Goal: Information Seeking & Learning: Find specific page/section

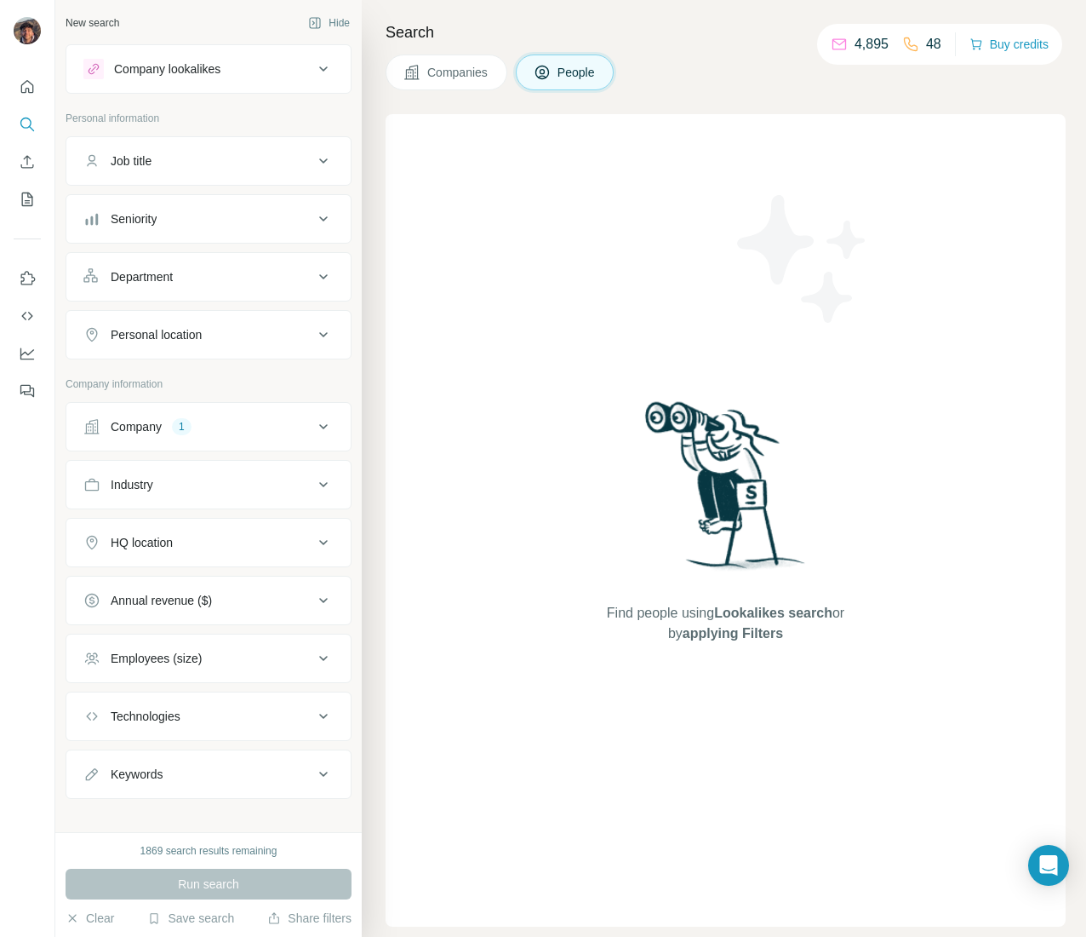
click at [222, 422] on div "Company 1" at bounding box center [198, 426] width 230 height 17
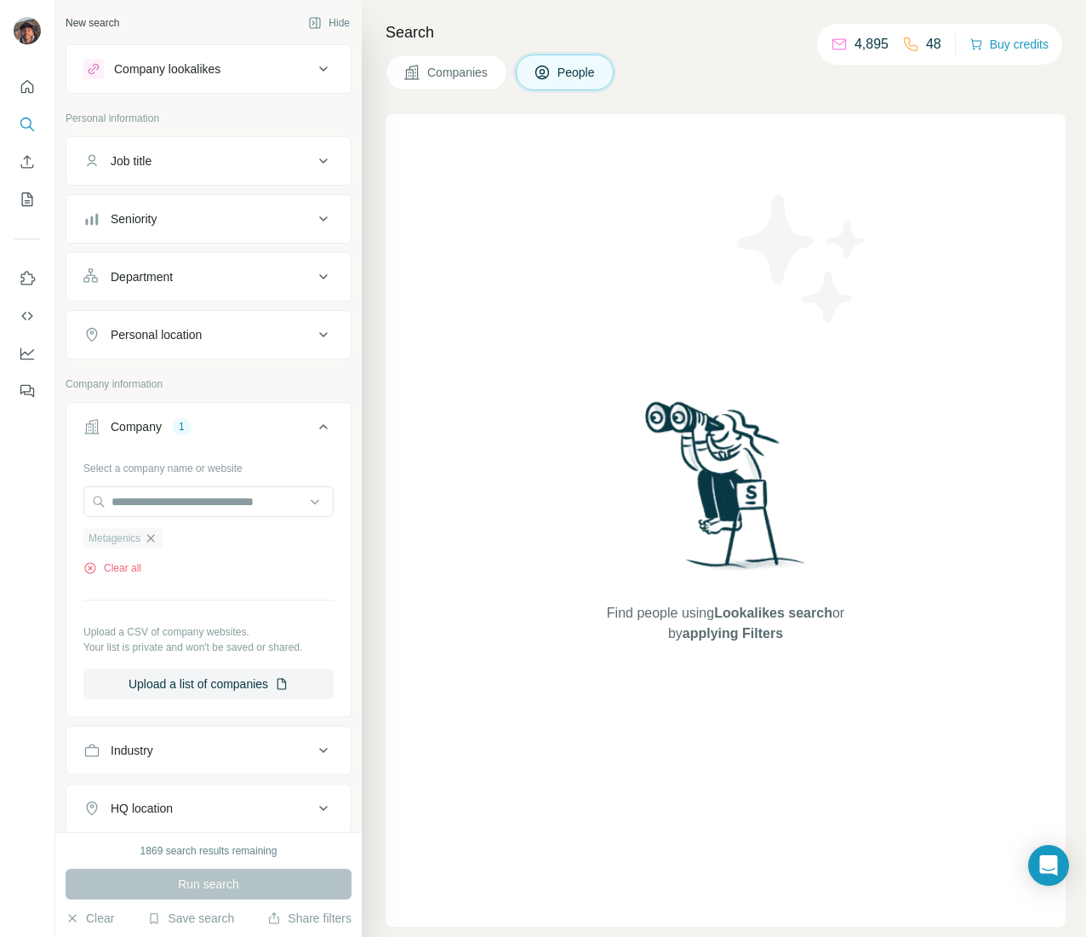
click at [155, 536] on icon "button" at bounding box center [151, 538] width 14 height 14
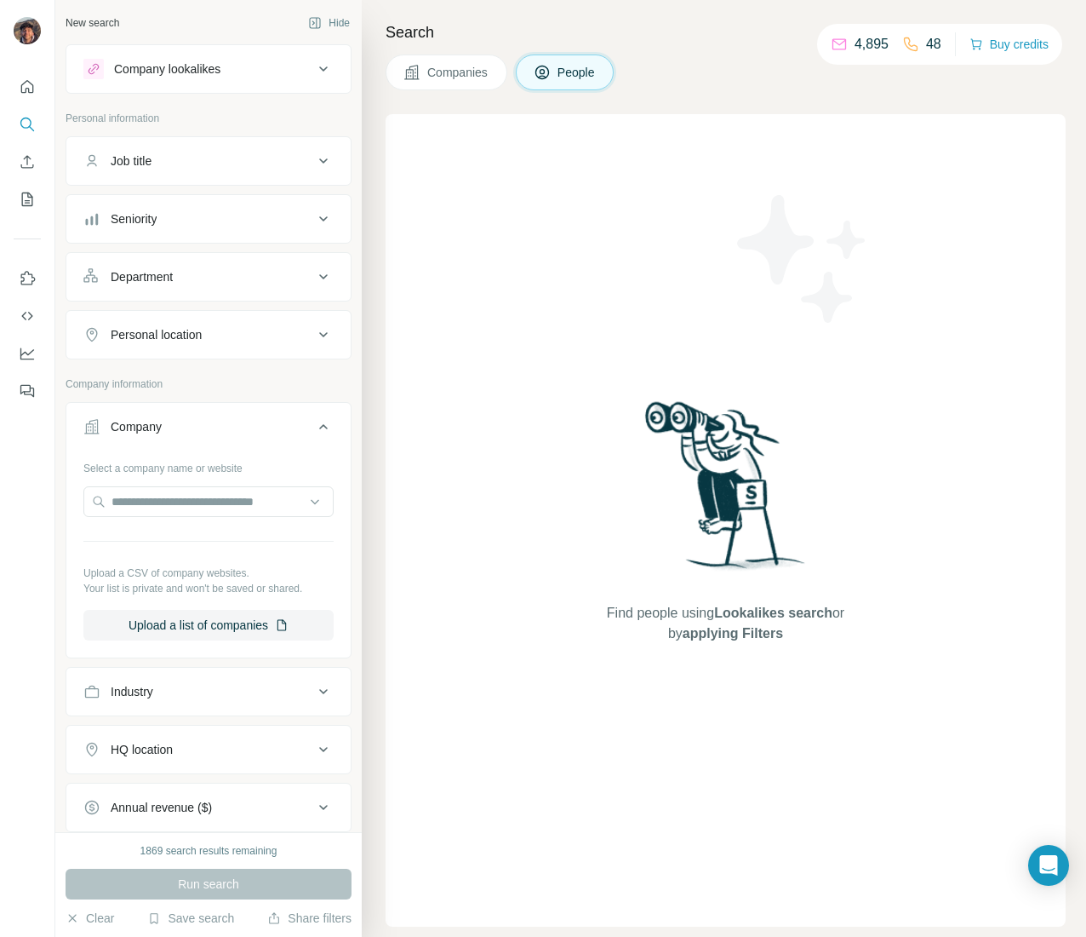
click at [438, 74] on span "Companies" at bounding box center [458, 72] width 62 height 17
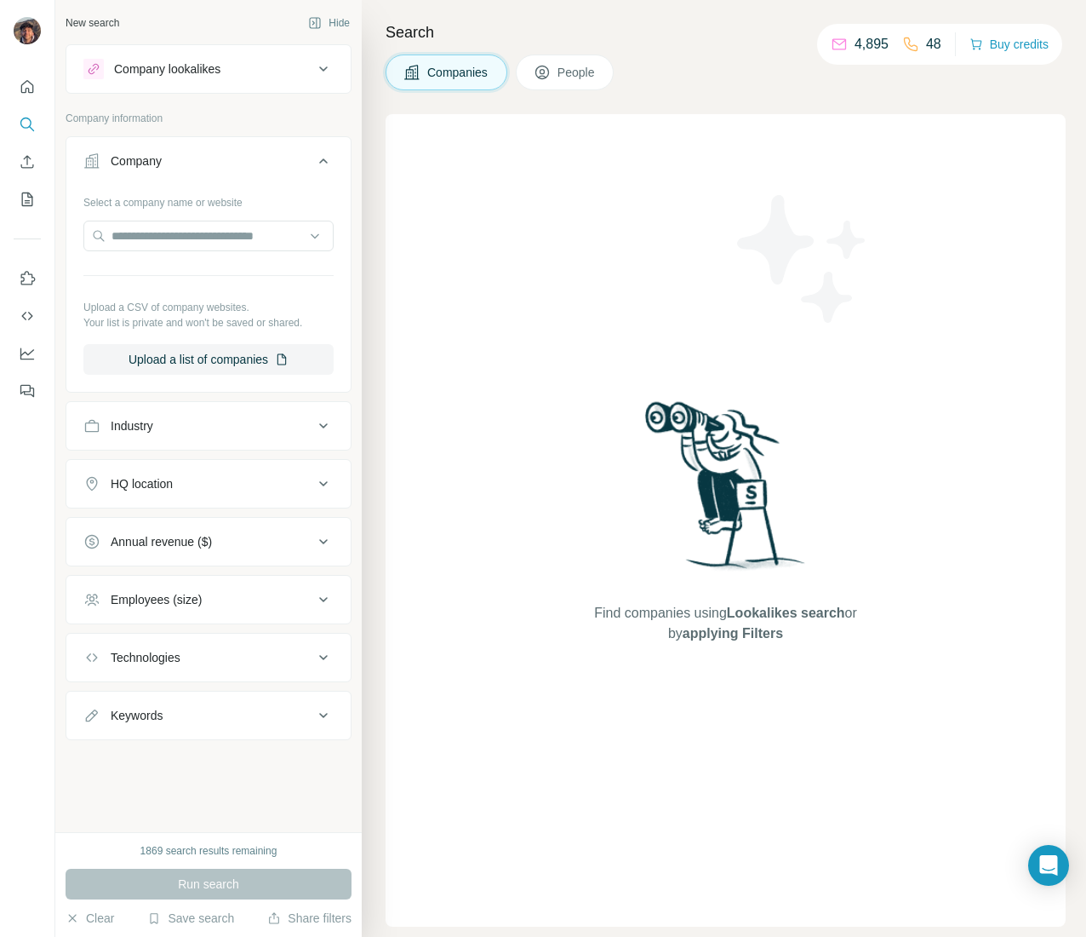
click at [218, 427] on div "Industry" at bounding box center [198, 425] width 230 height 17
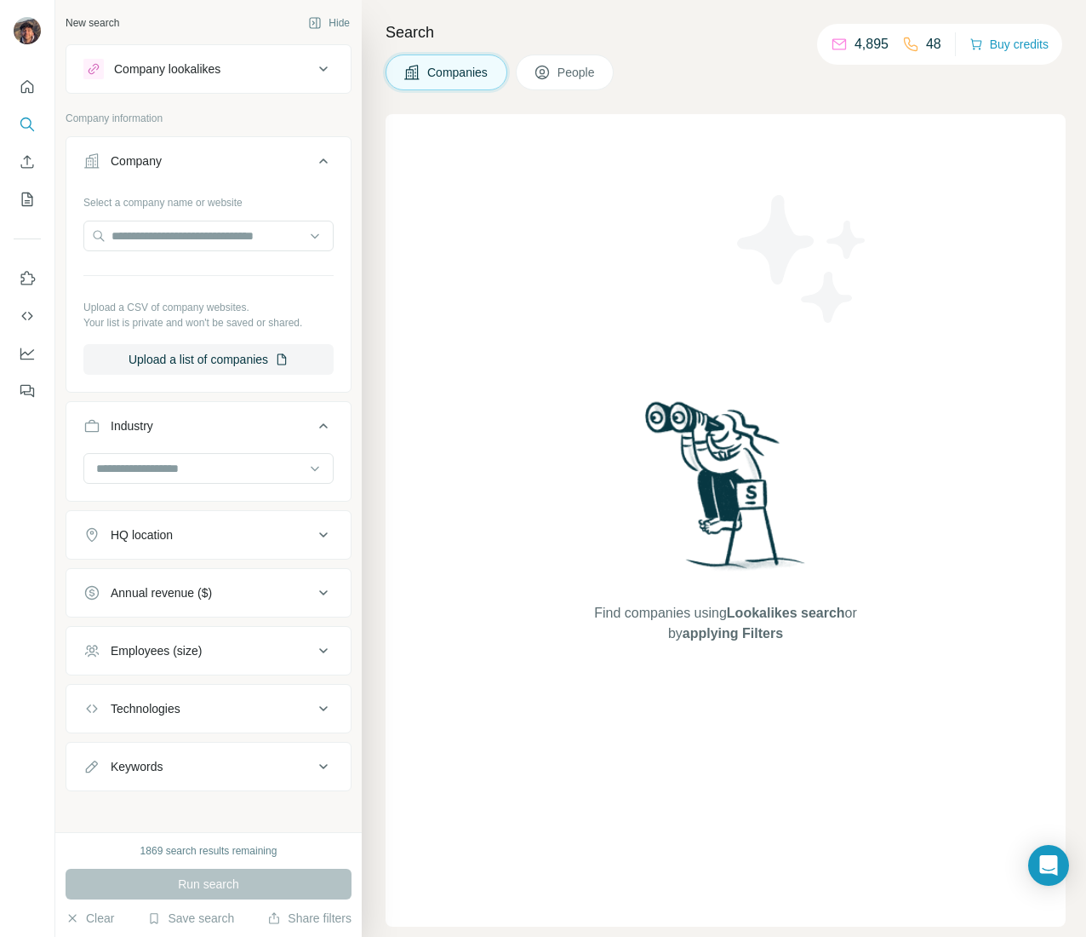
click at [218, 478] on input at bounding box center [200, 468] width 210 height 19
type input "*******"
click at [199, 513] on div "Fashion" at bounding box center [196, 524] width 215 height 31
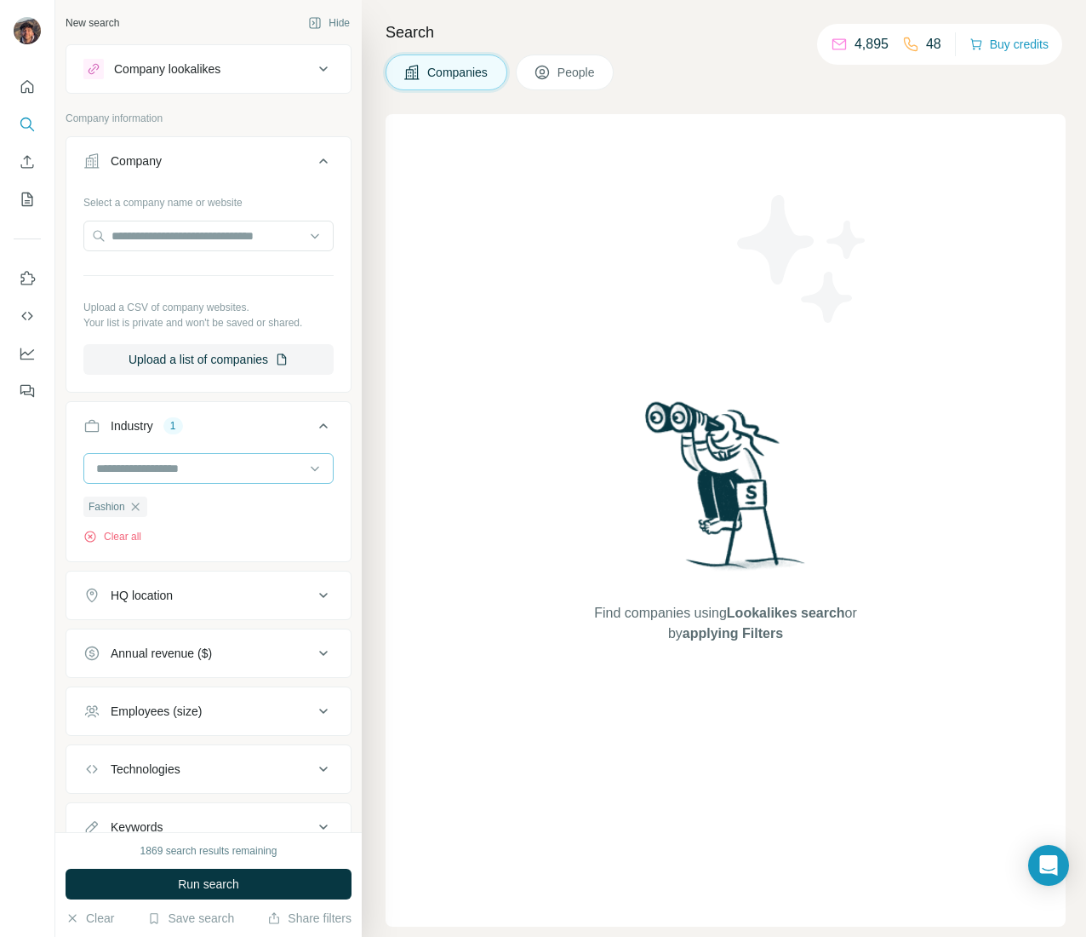
click at [230, 478] on input at bounding box center [200, 468] width 210 height 19
type input "*"
type input "*****"
click at [147, 517] on div "Retail" at bounding box center [196, 524] width 195 height 17
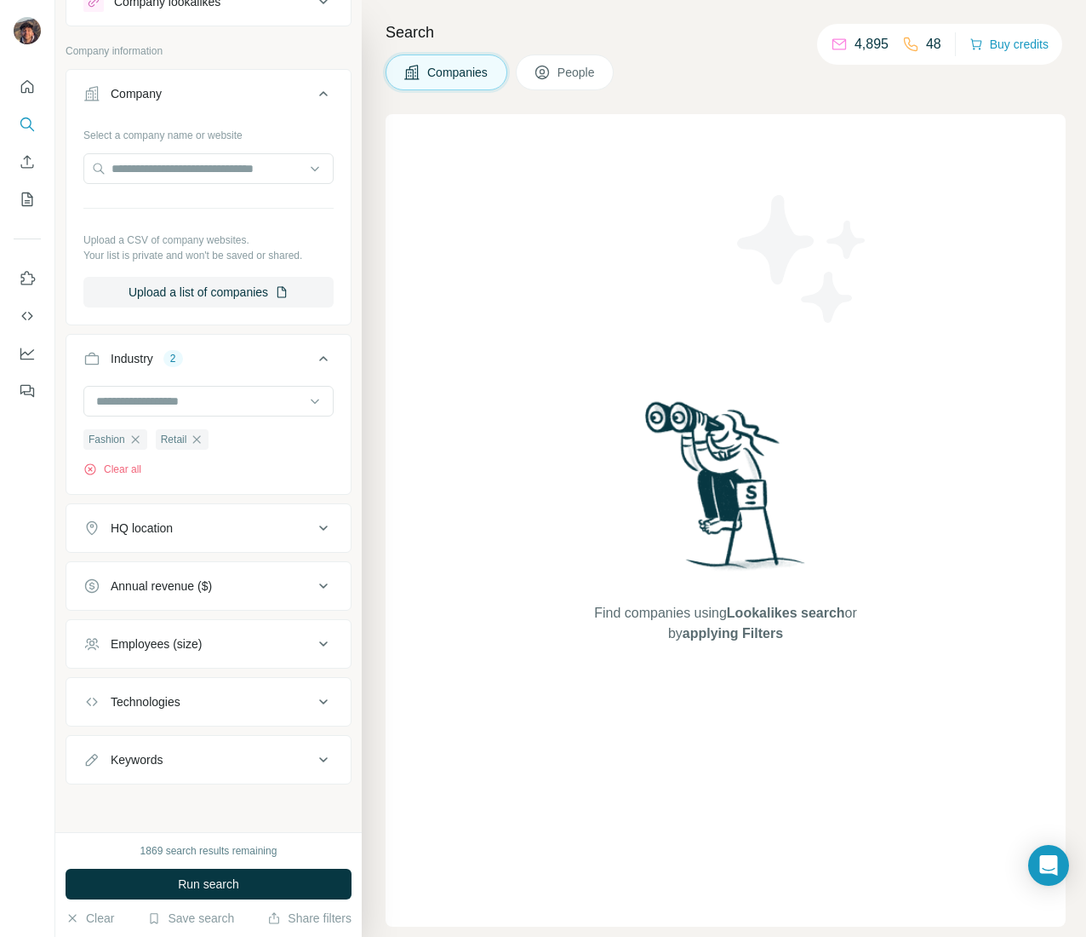
click at [225, 524] on div "HQ location" at bounding box center [198, 527] width 230 height 17
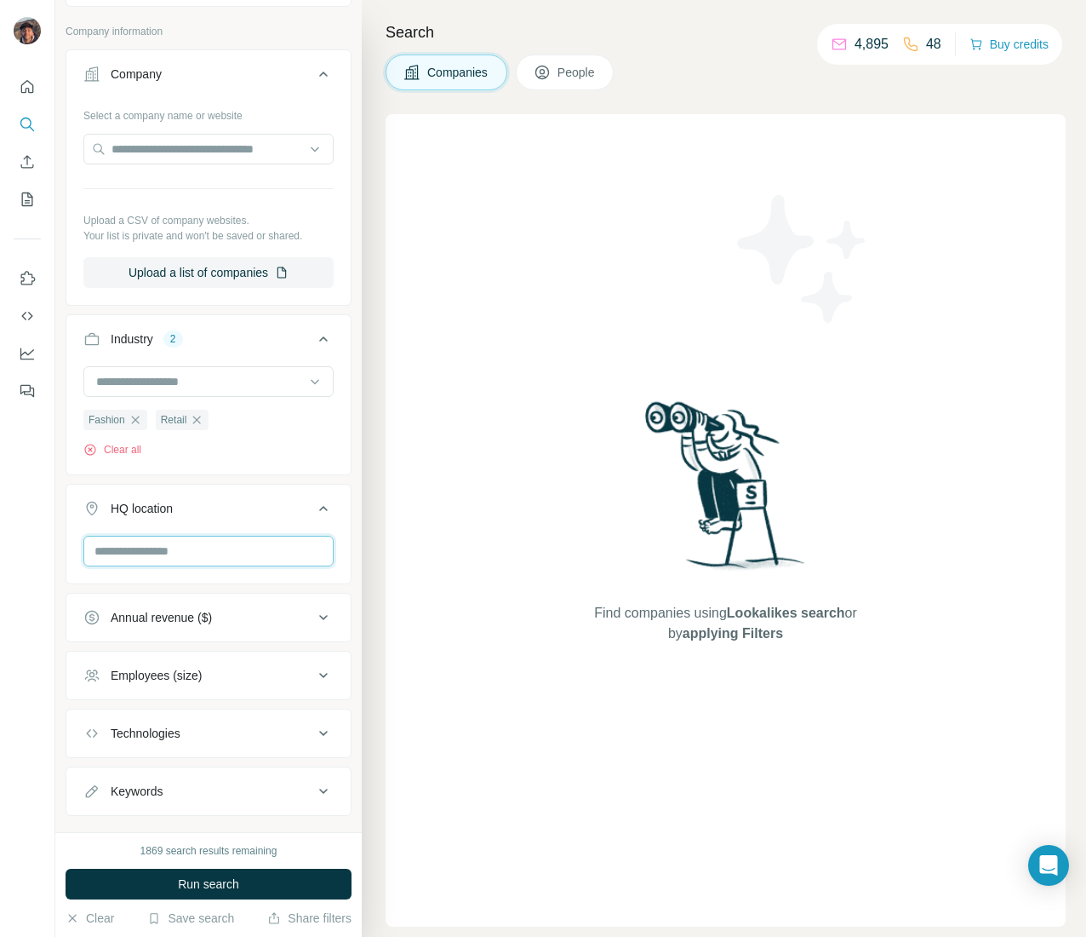
click at [168, 566] on input "text" at bounding box center [208, 551] width 250 height 31
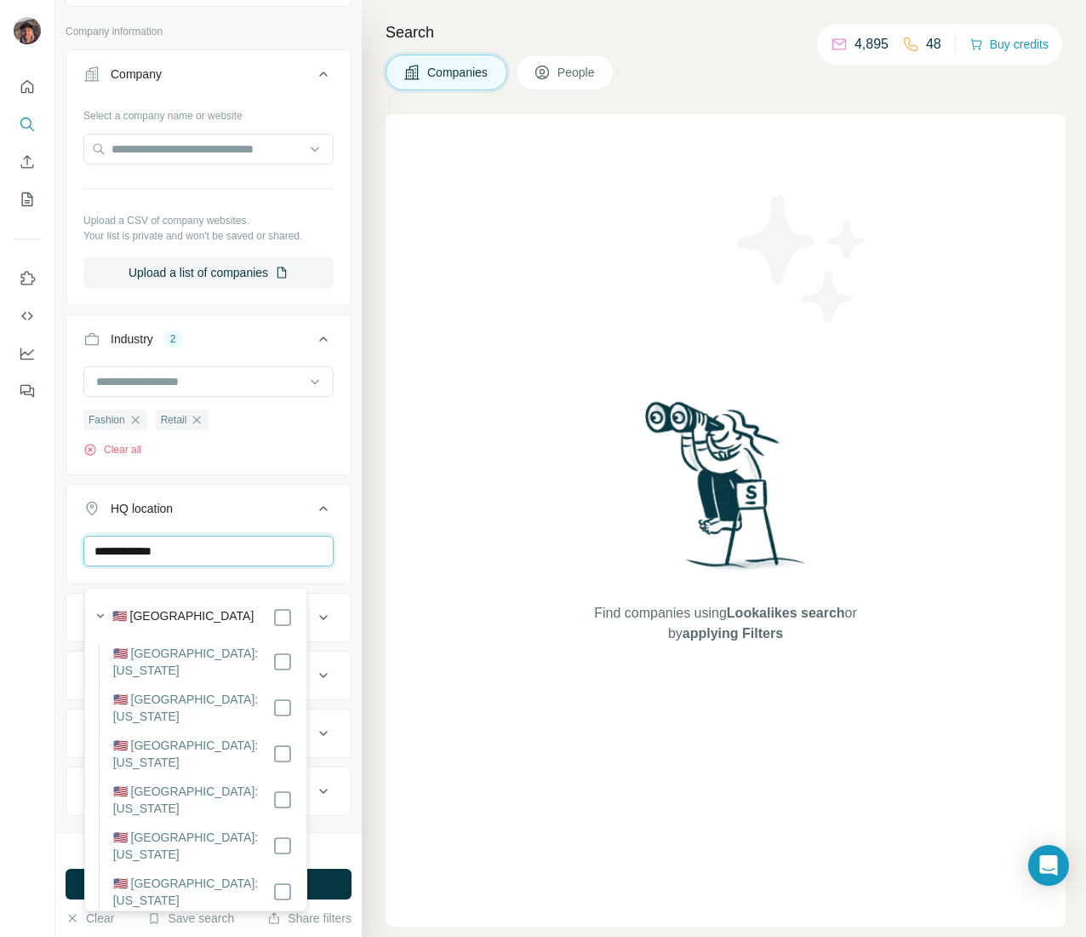
type input "**********"
click at [178, 627] on label "🇺🇸 [GEOGRAPHIC_DATA]" at bounding box center [183, 617] width 142 height 20
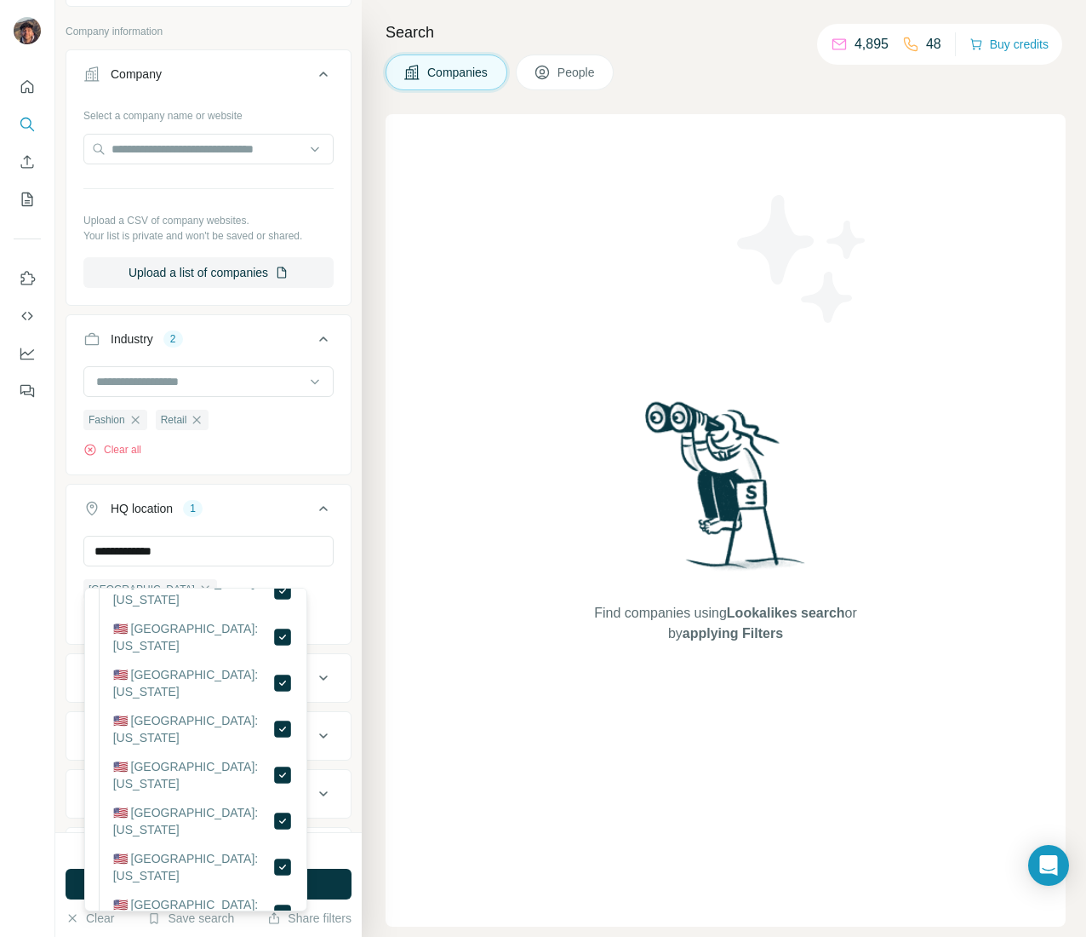
scroll to position [170, 0]
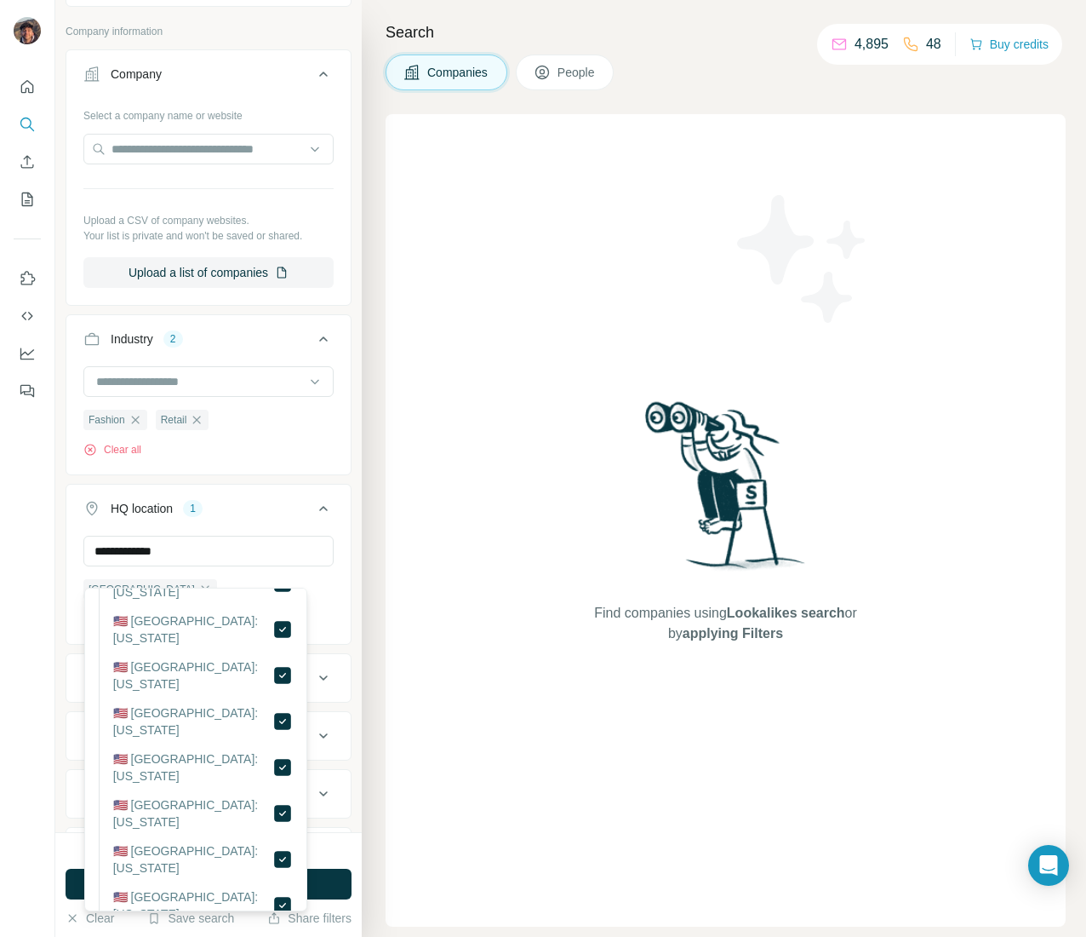
click at [313, 536] on button "HQ location 1" at bounding box center [208, 512] width 284 height 48
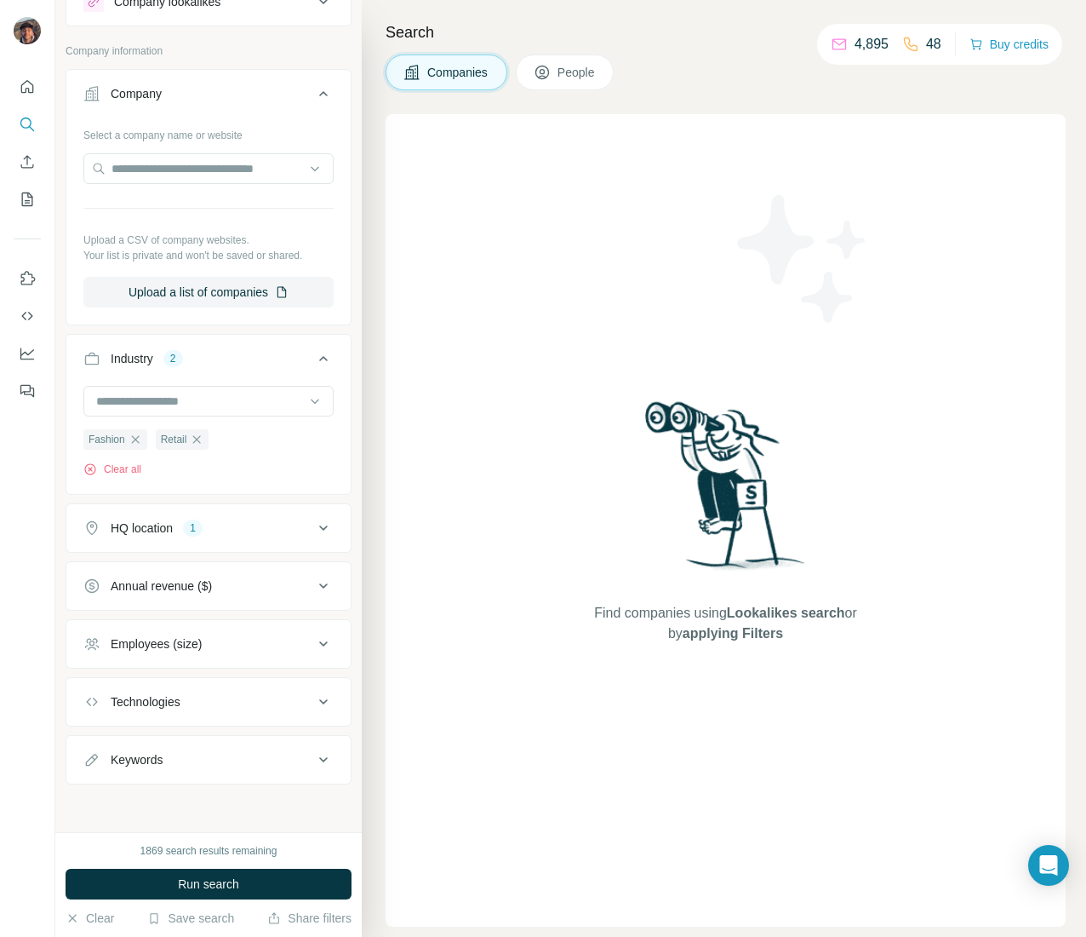
click at [192, 582] on div "Annual revenue ($)" at bounding box center [161, 585] width 101 height 17
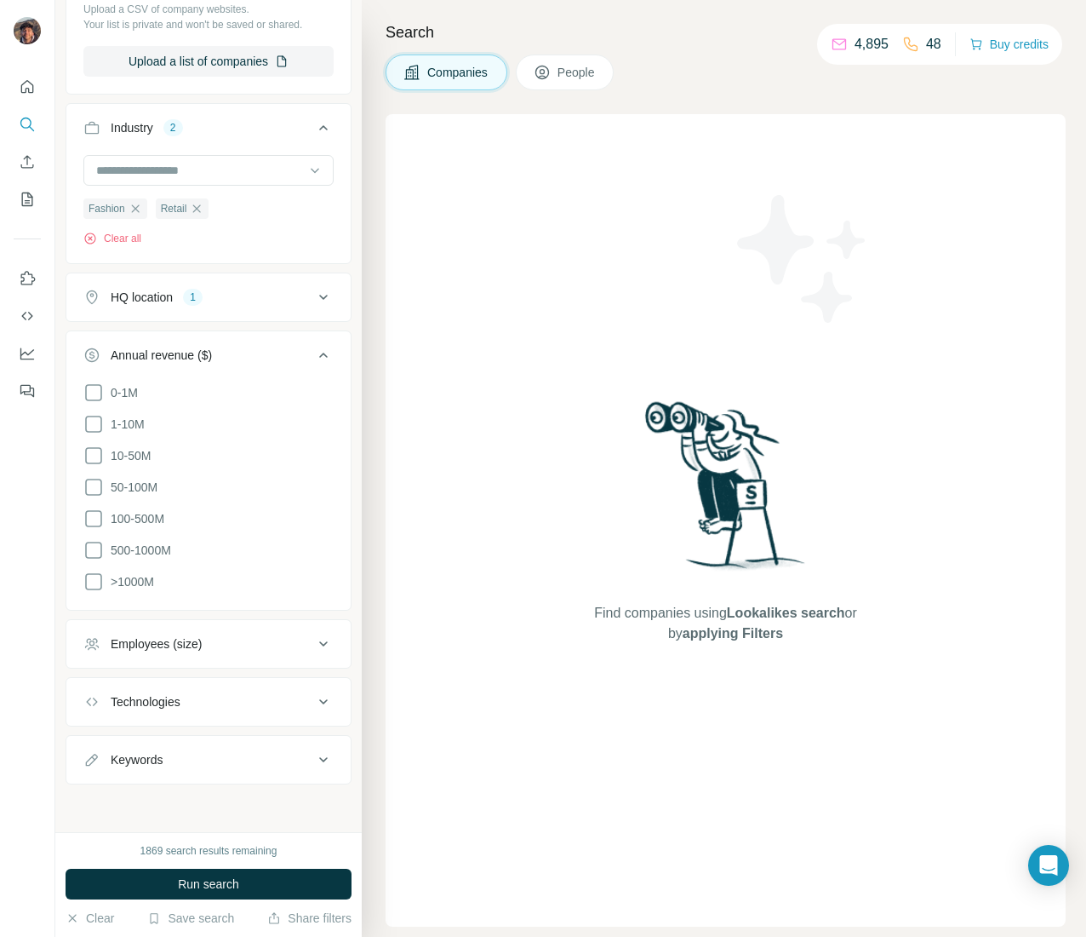
scroll to position [312, 0]
click at [106, 464] on span "10-50M" at bounding box center [127, 455] width 47 height 17
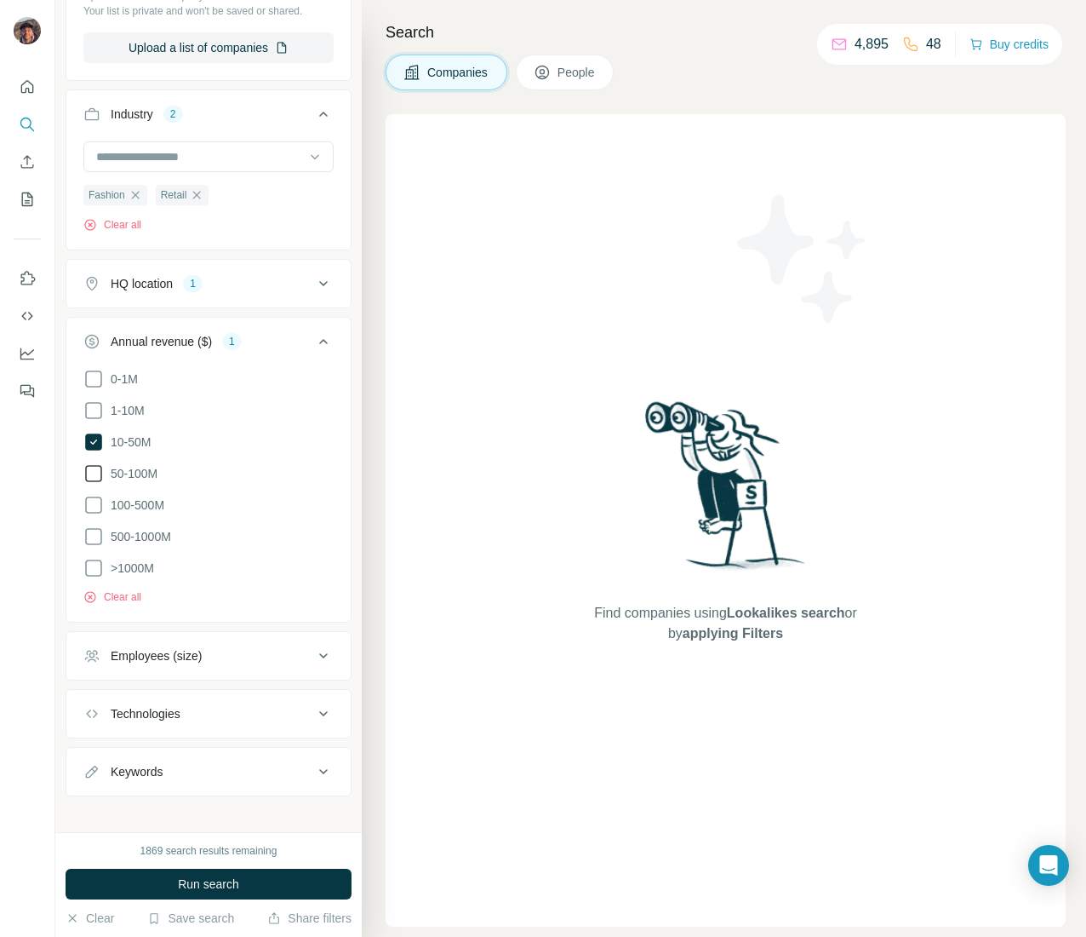
click at [107, 484] on label "50-100M" at bounding box center [120, 473] width 74 height 20
click at [266, 875] on button "Run search" at bounding box center [209, 883] width 286 height 31
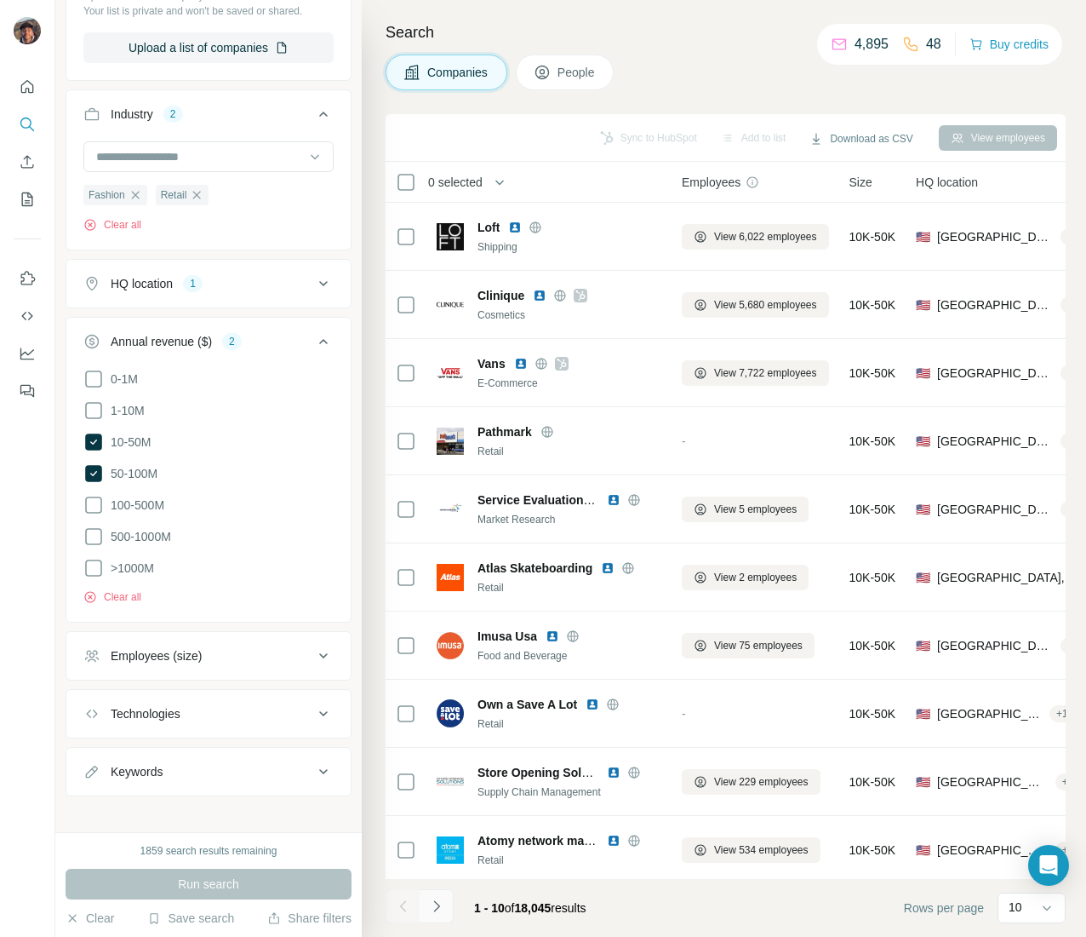
click at [446, 898] on button "Navigate to next page" at bounding box center [437, 906] width 34 height 34
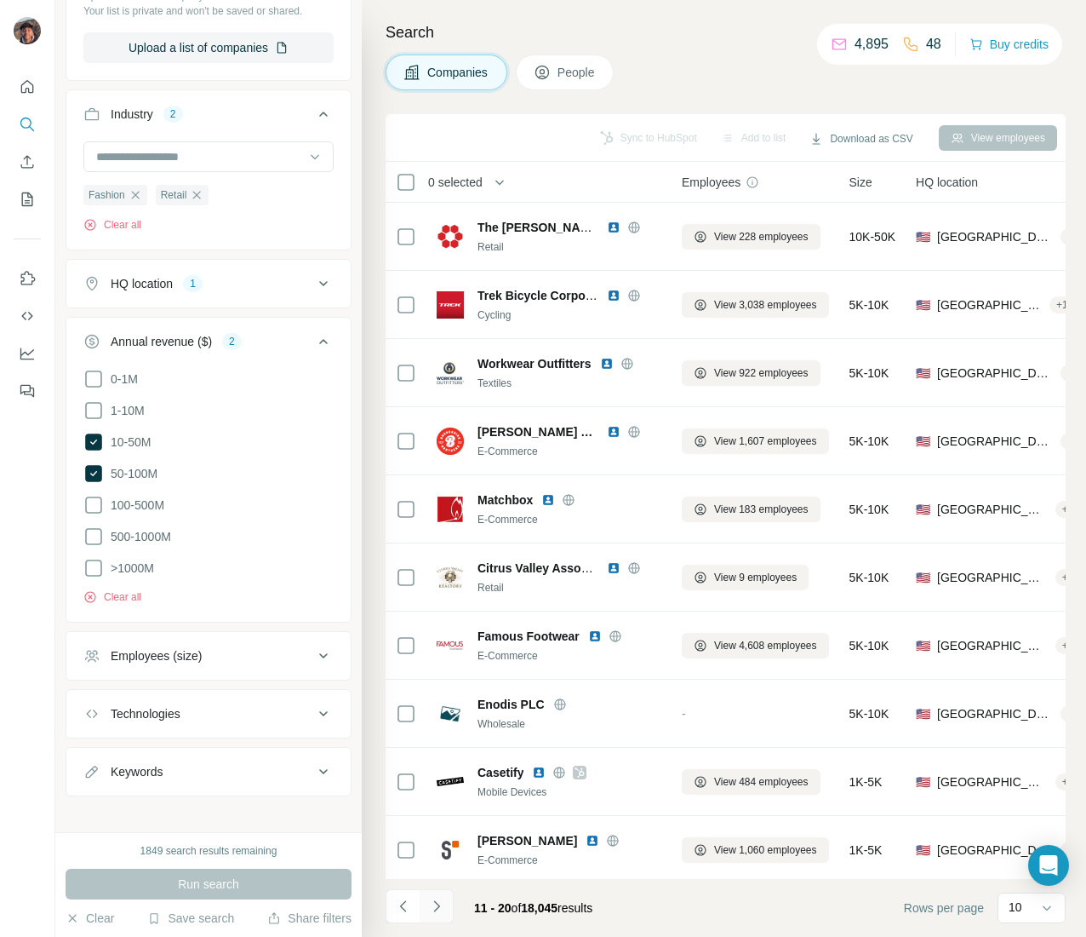
click at [446, 898] on button "Navigate to next page" at bounding box center [437, 906] width 34 height 34
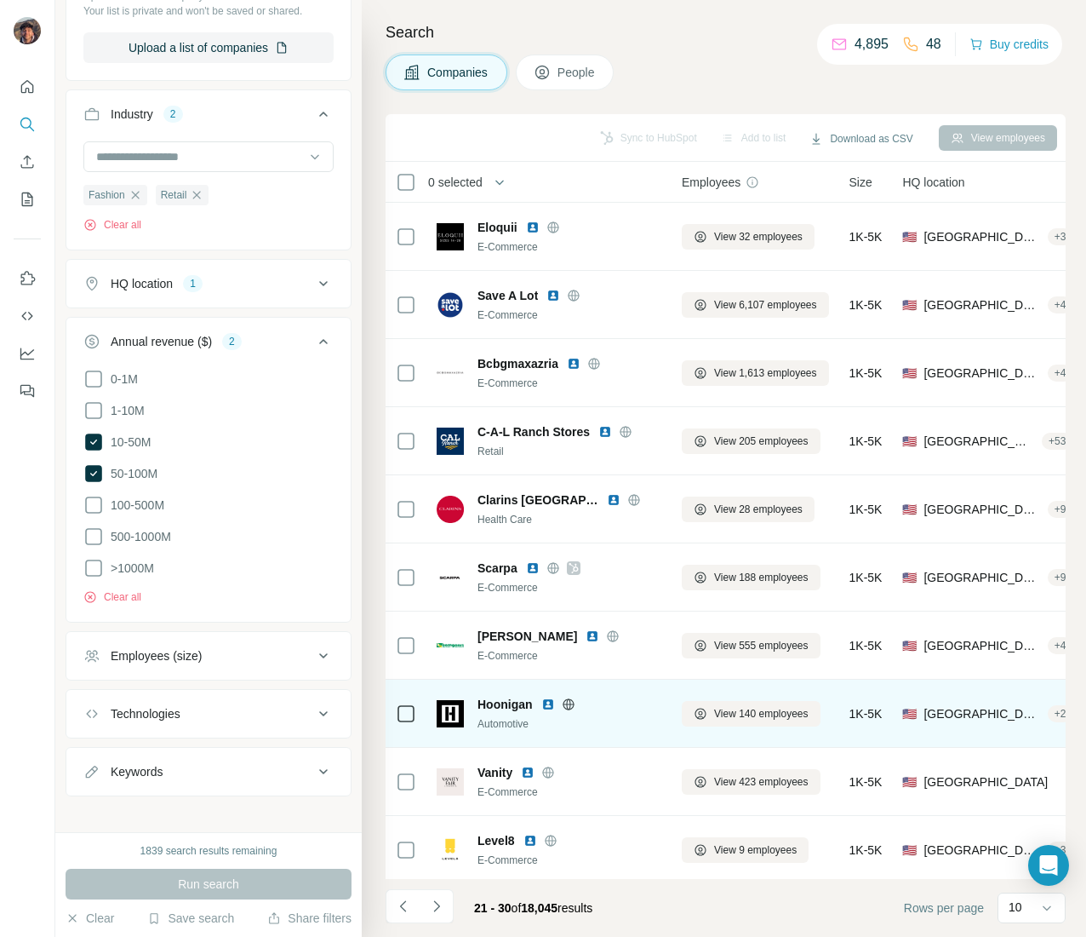
click at [490, 713] on div "Hoonigan Automotive" at bounding box center [570, 714] width 184 height 36
click at [490, 696] on span "Hoonigan" at bounding box center [505, 704] width 55 height 17
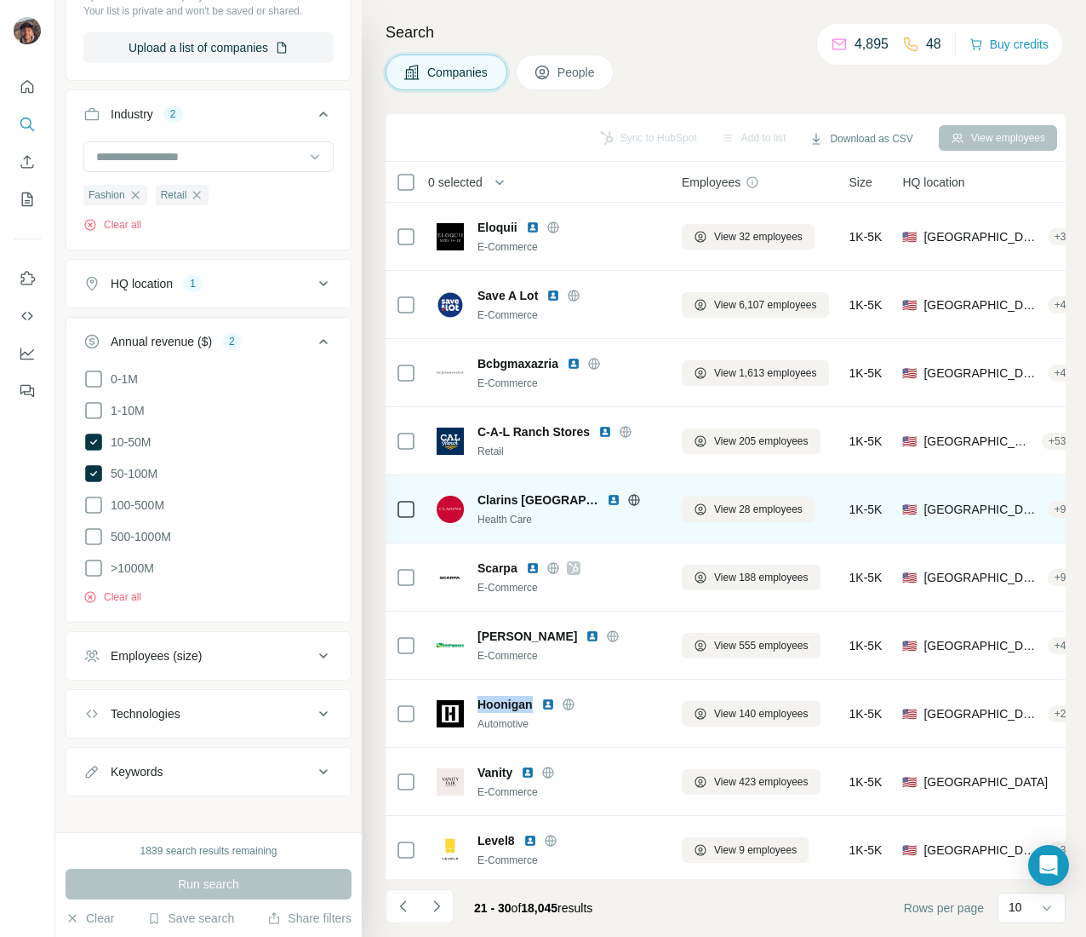
copy span "Hoonigan"
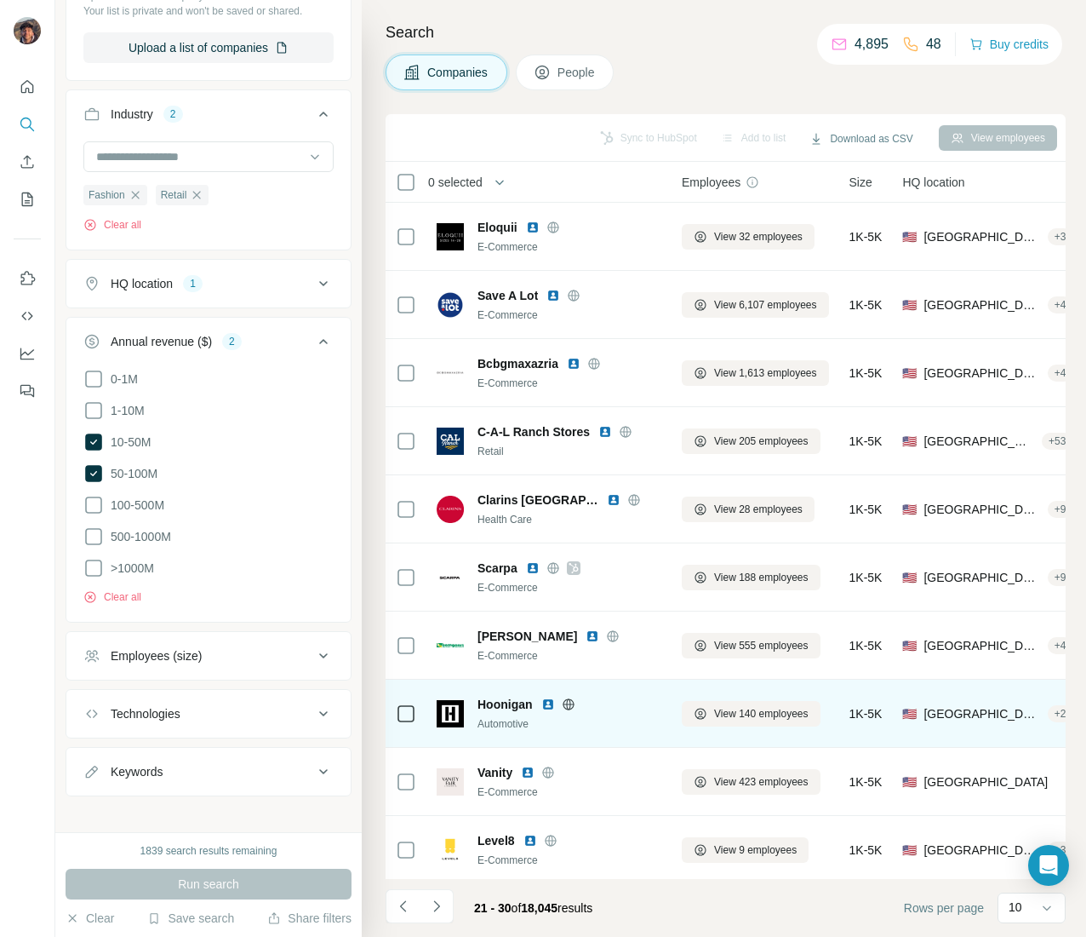
click at [567, 703] on icon at bounding box center [568, 703] width 4 height 11
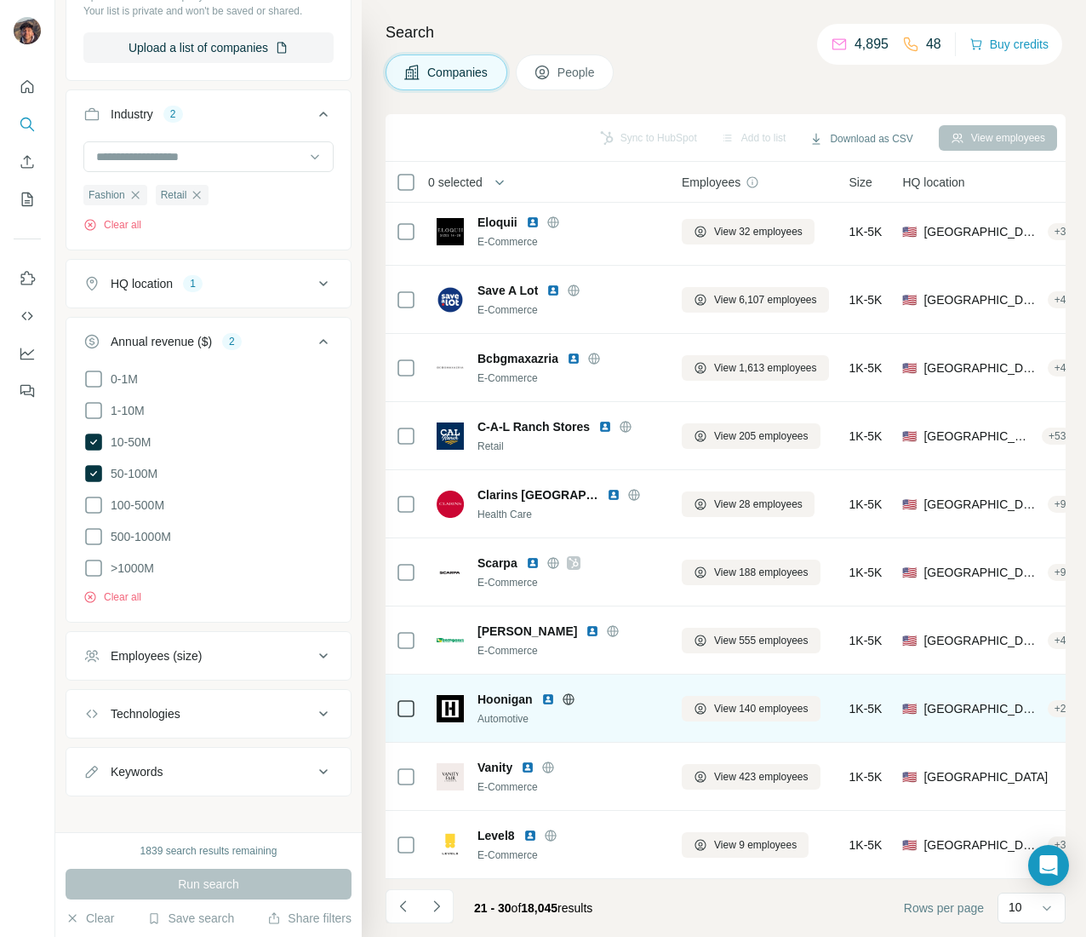
scroll to position [22, 0]
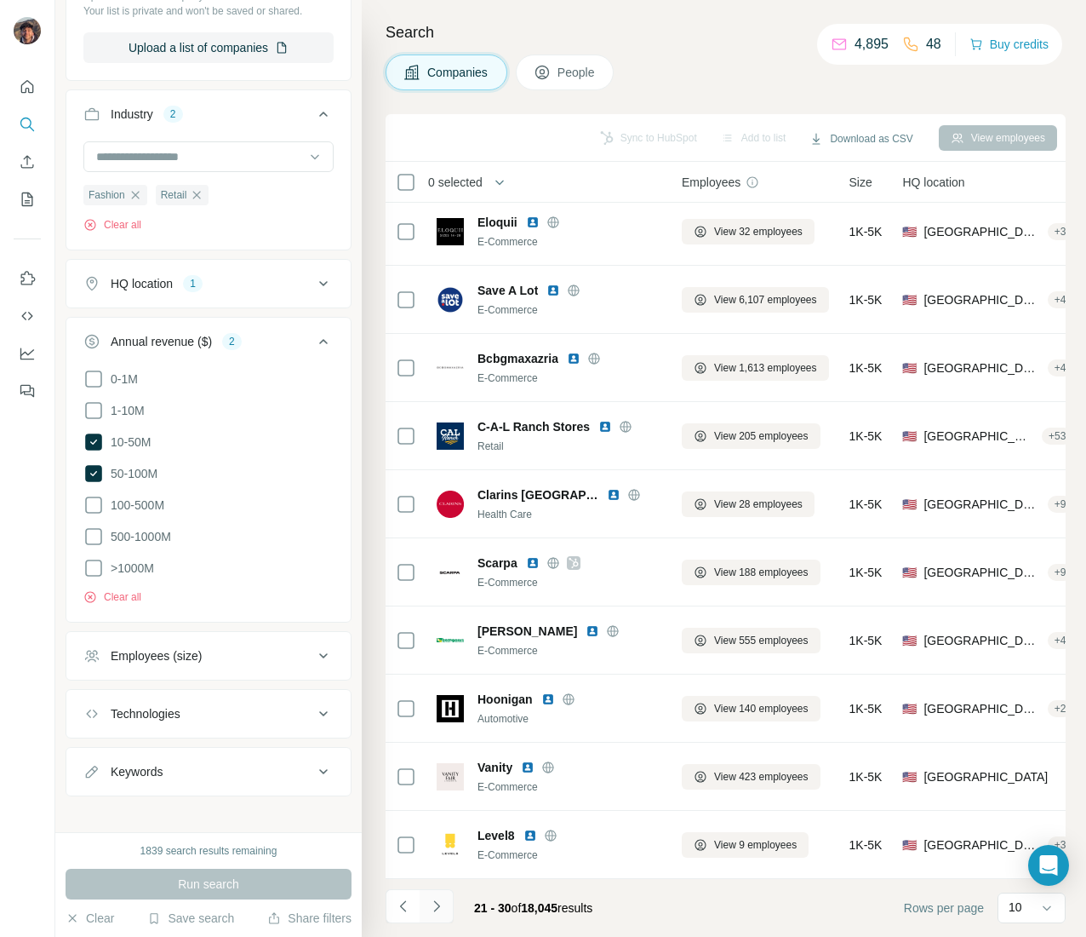
click at [441, 902] on icon "Navigate to next page" at bounding box center [436, 905] width 17 height 17
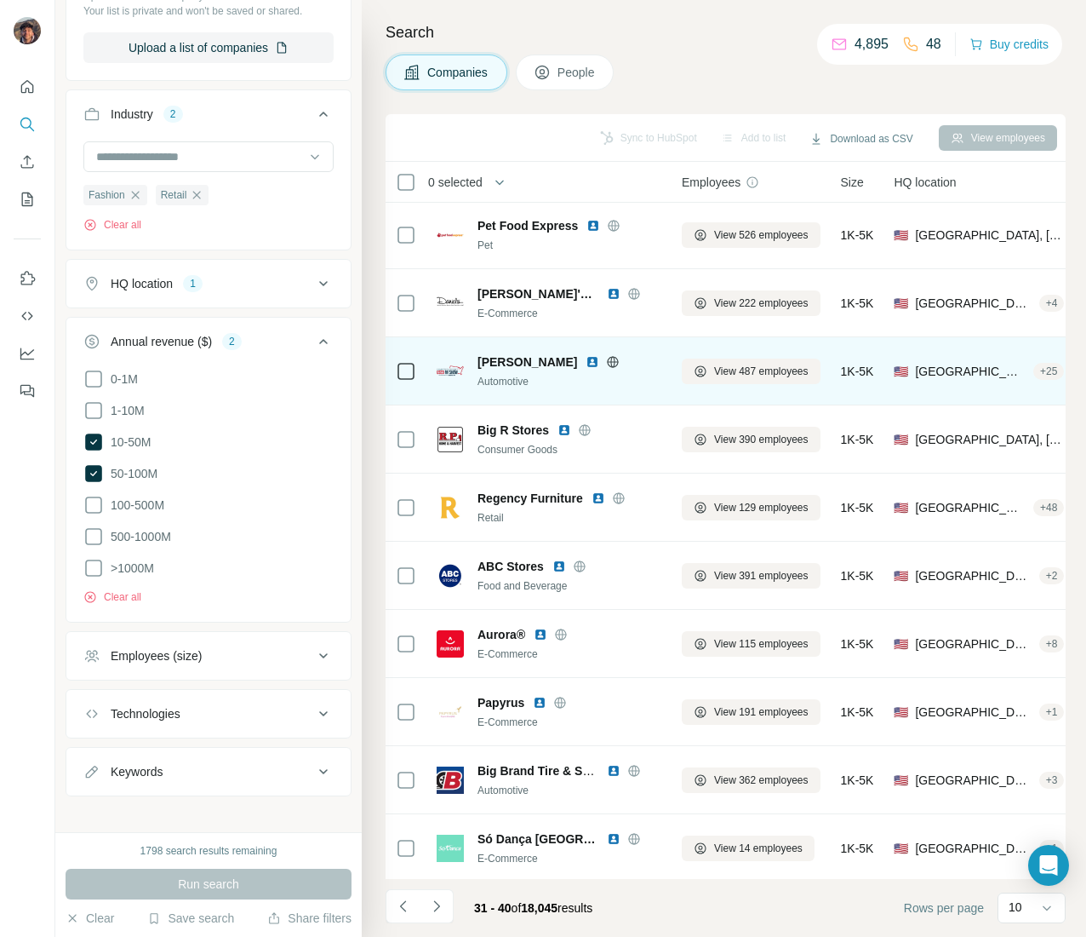
scroll to position [0, 0]
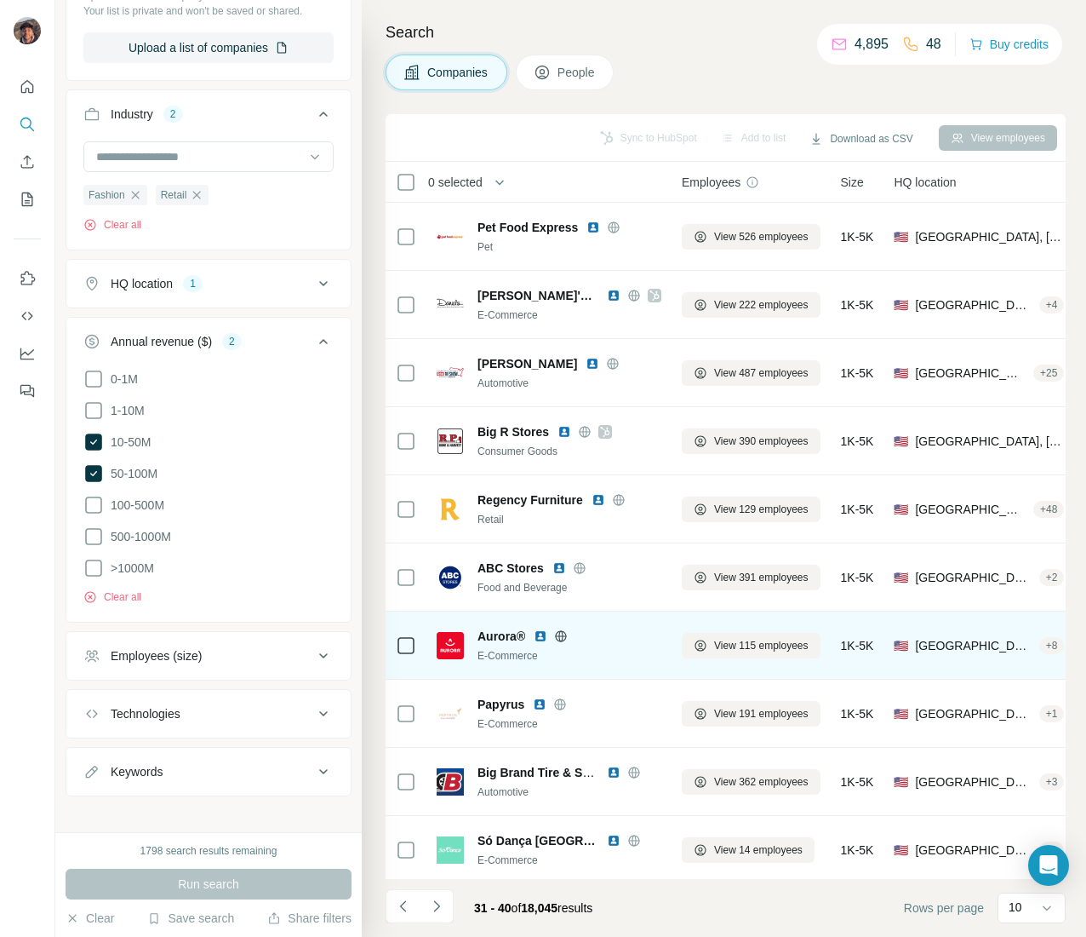
click at [560, 630] on icon at bounding box center [561, 635] width 4 height 11
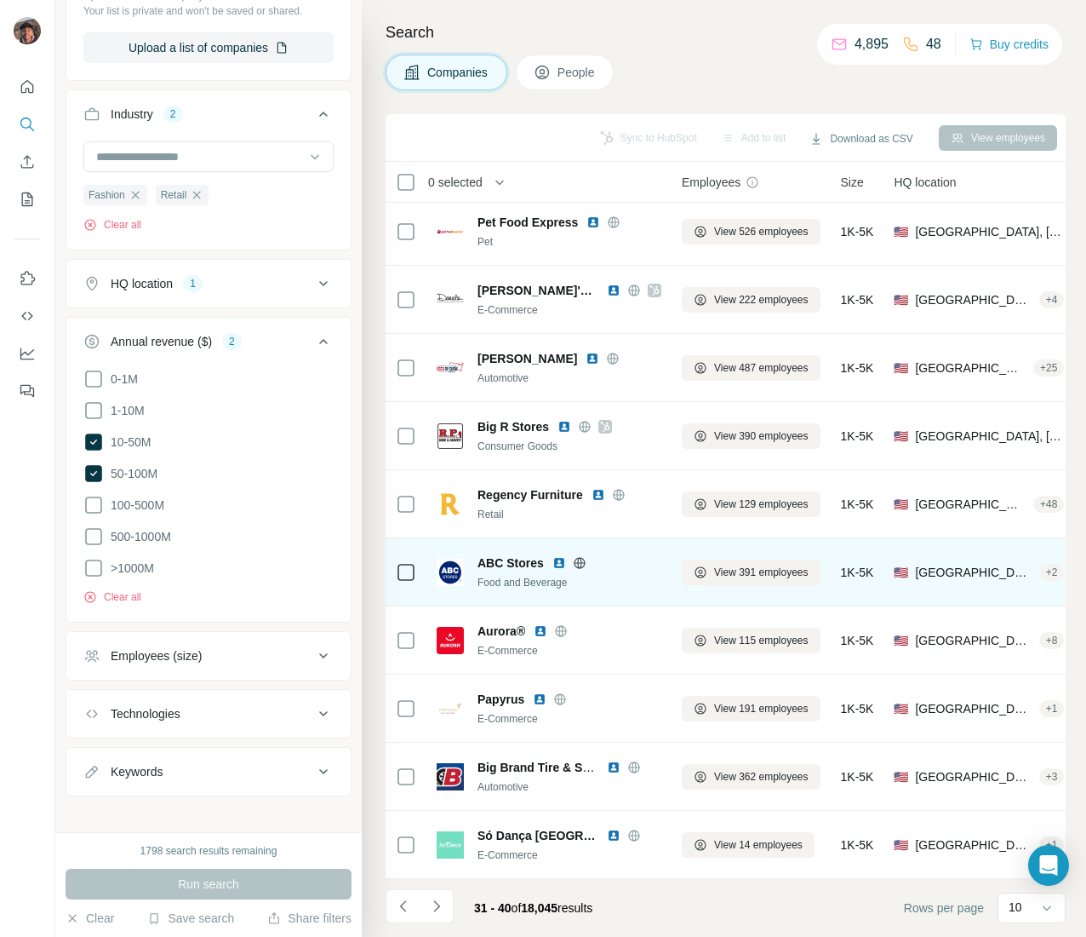
scroll to position [22, 0]
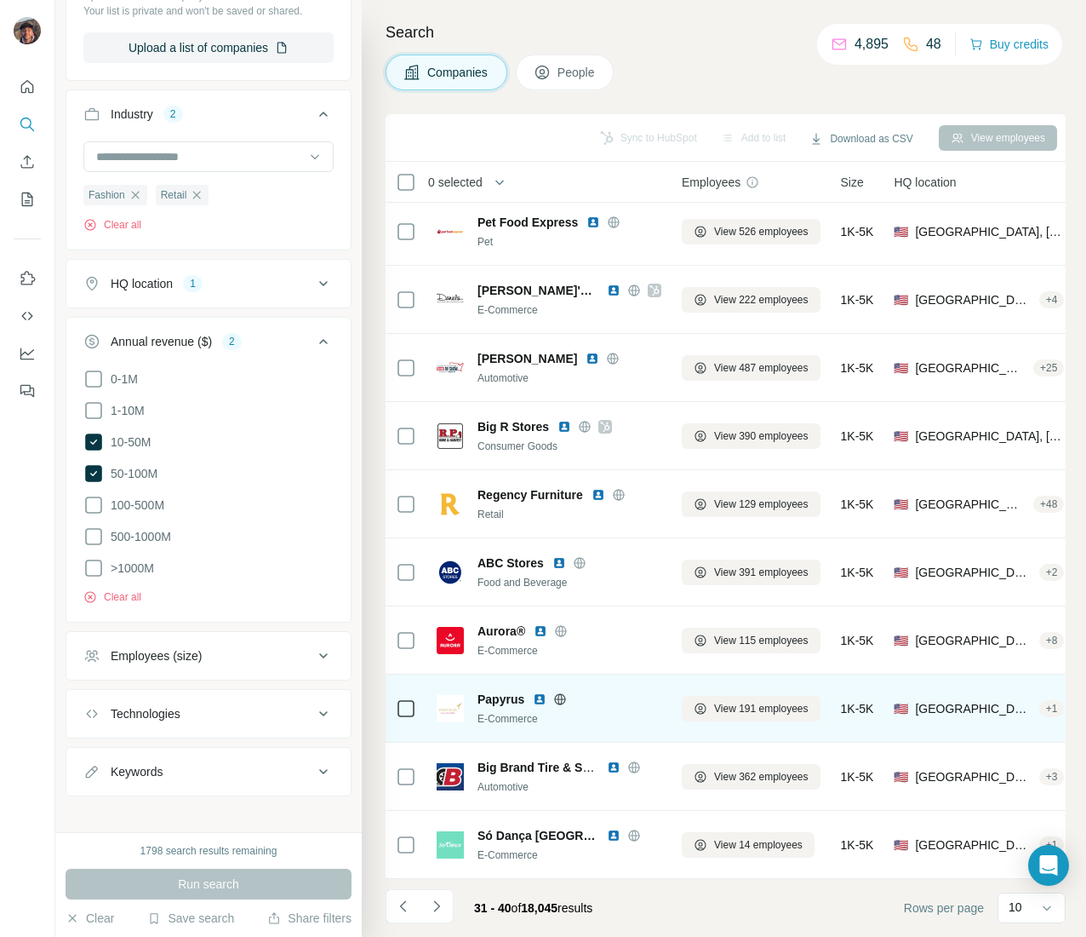
click at [566, 692] on icon at bounding box center [560, 699] width 14 height 14
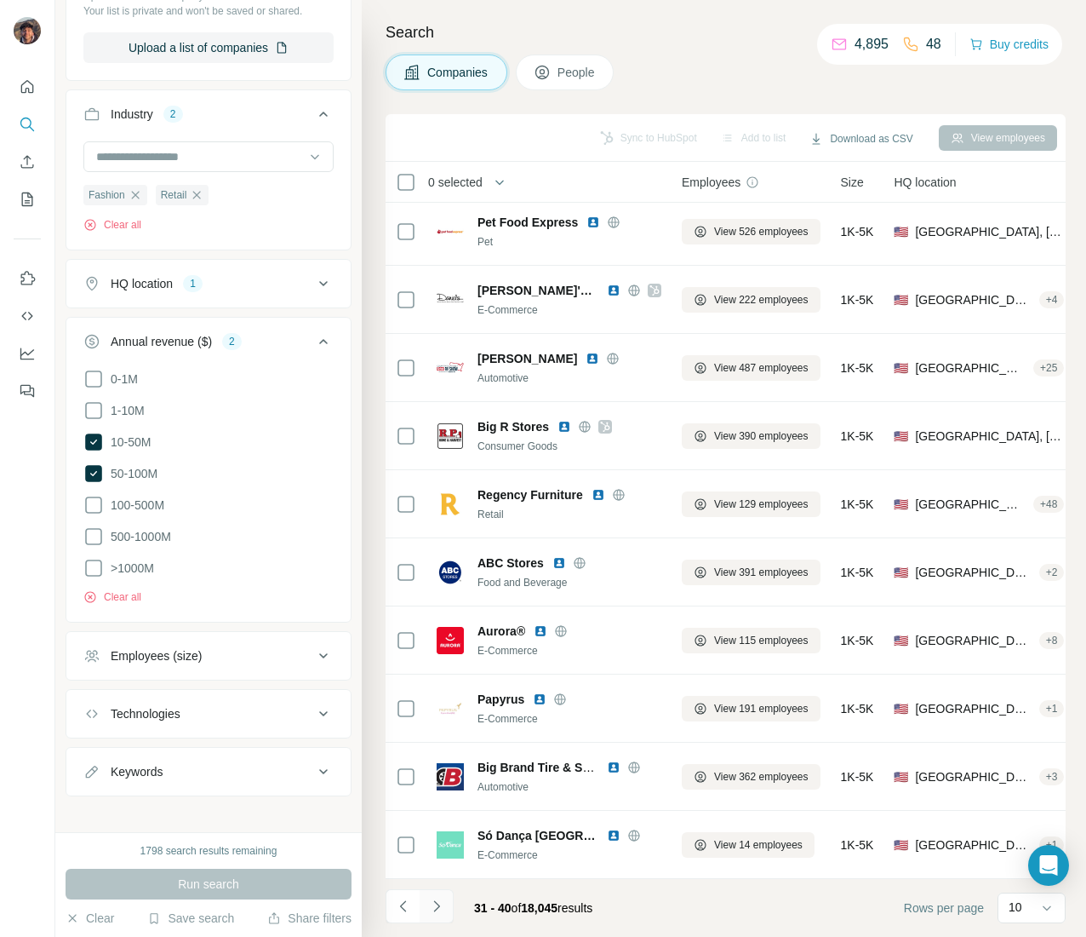
click at [434, 918] on button "Navigate to next page" at bounding box center [437, 906] width 34 height 34
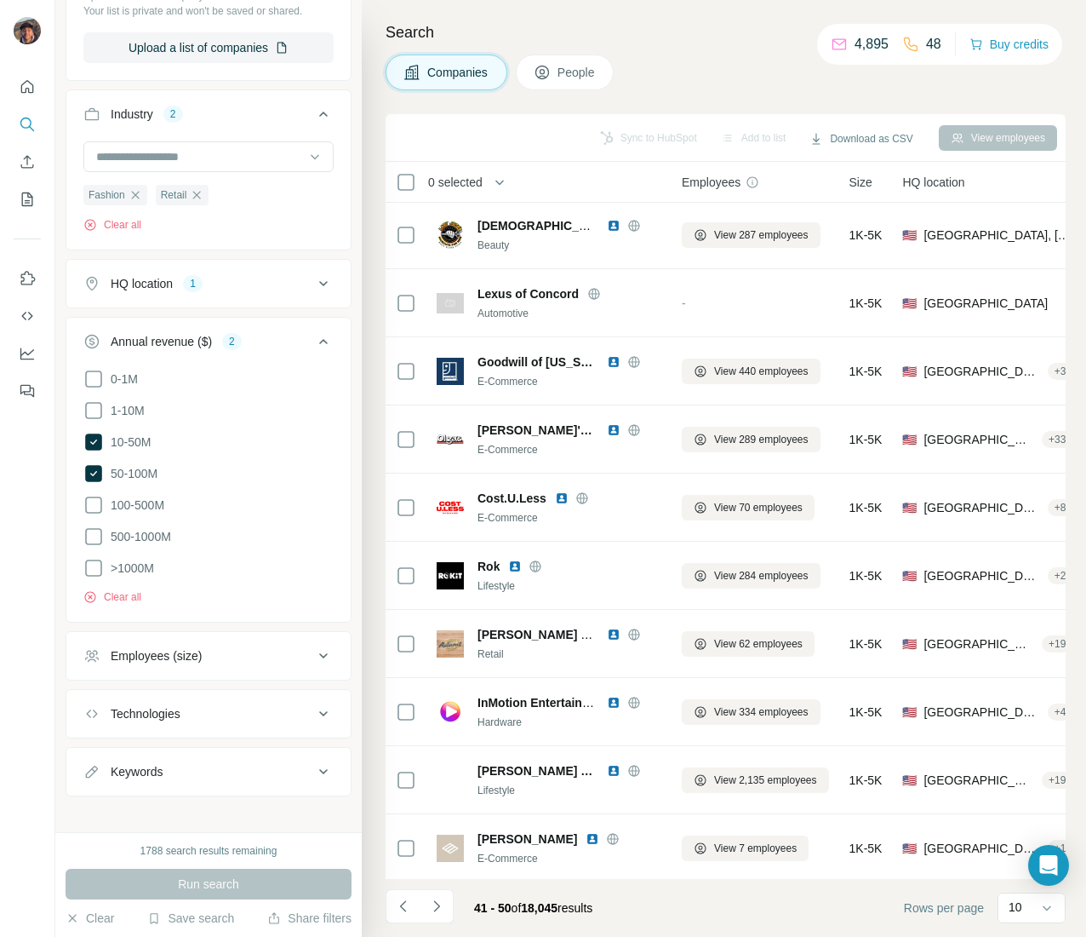
scroll to position [0, 0]
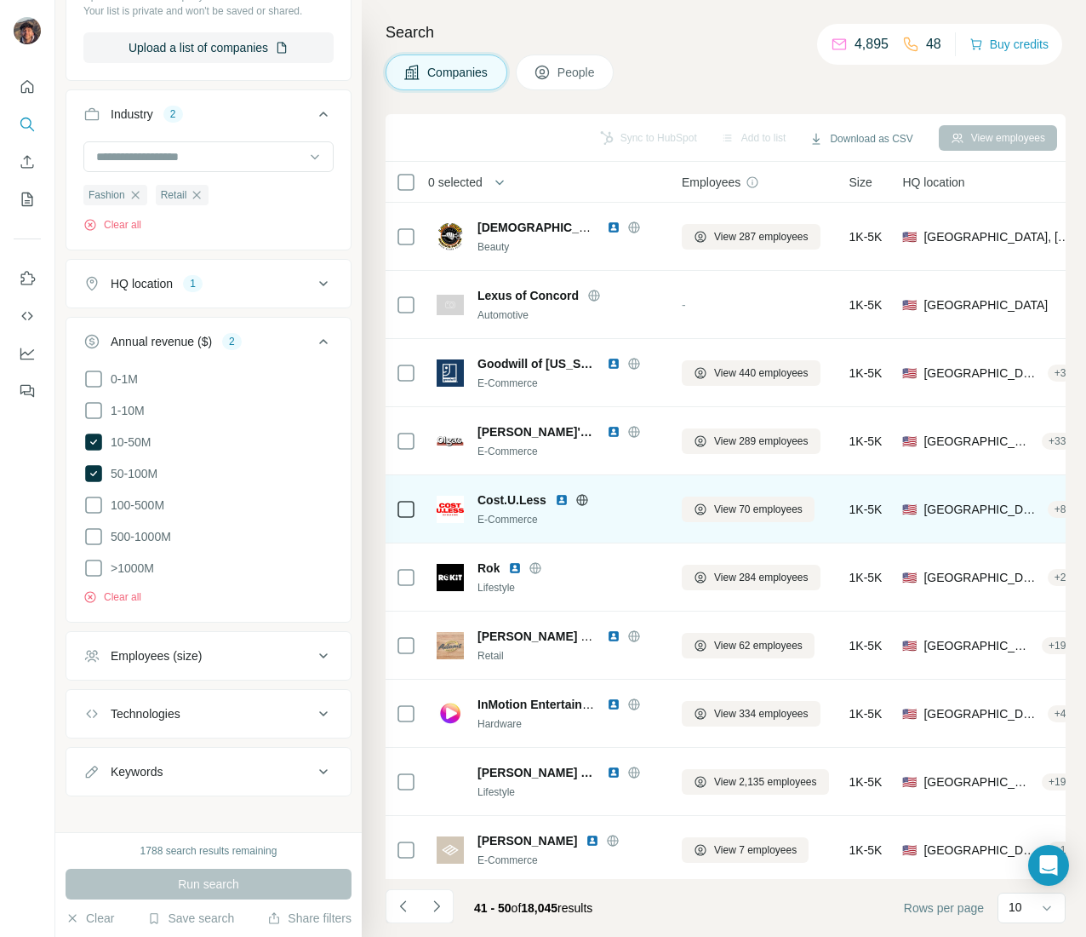
click at [584, 496] on icon at bounding box center [582, 499] width 4 height 11
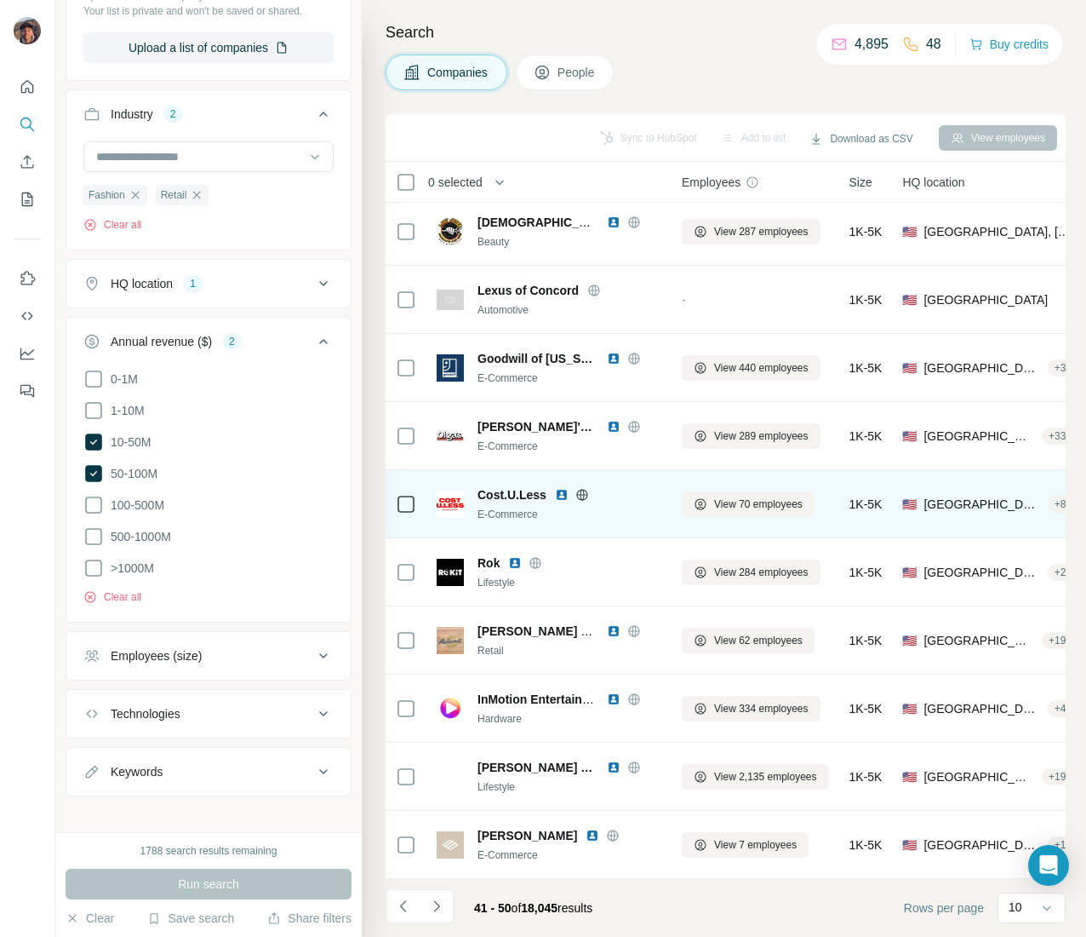
scroll to position [22, 0]
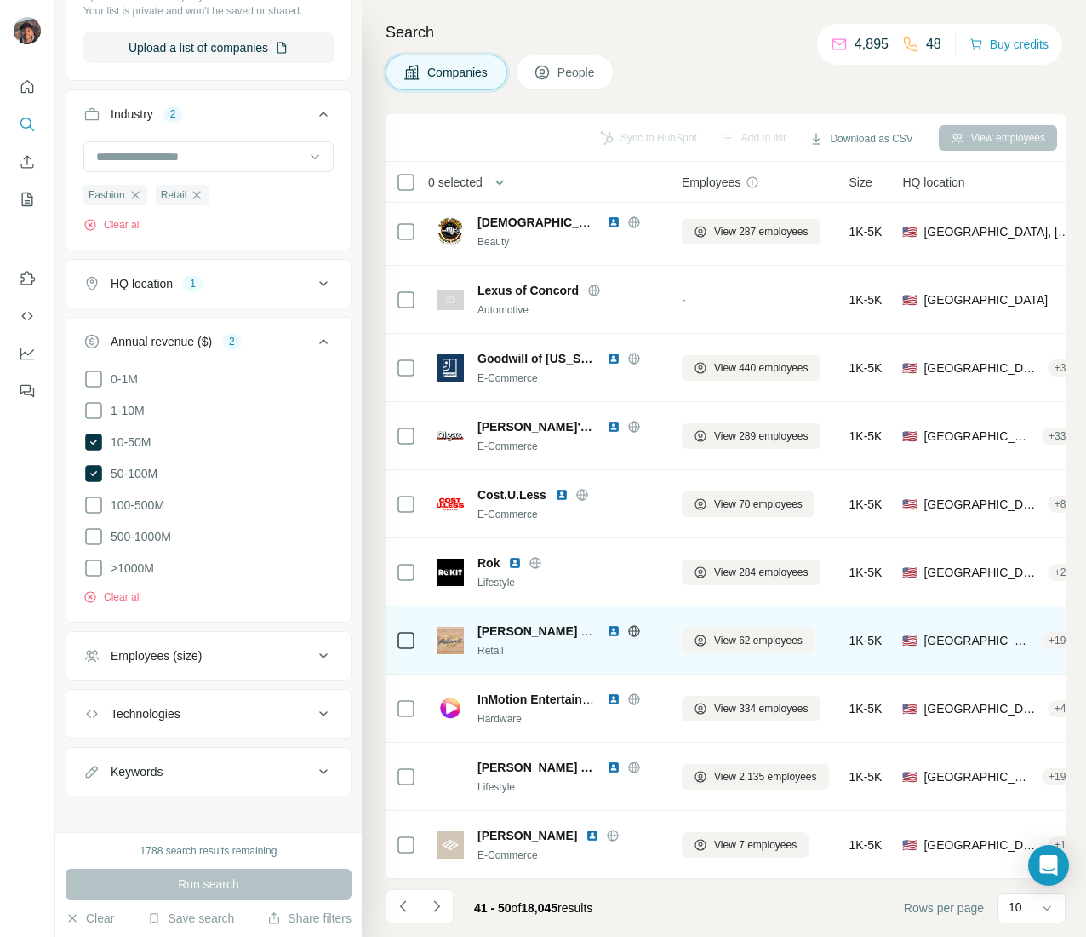
click at [628, 624] on icon at bounding box center [635, 631] width 14 height 14
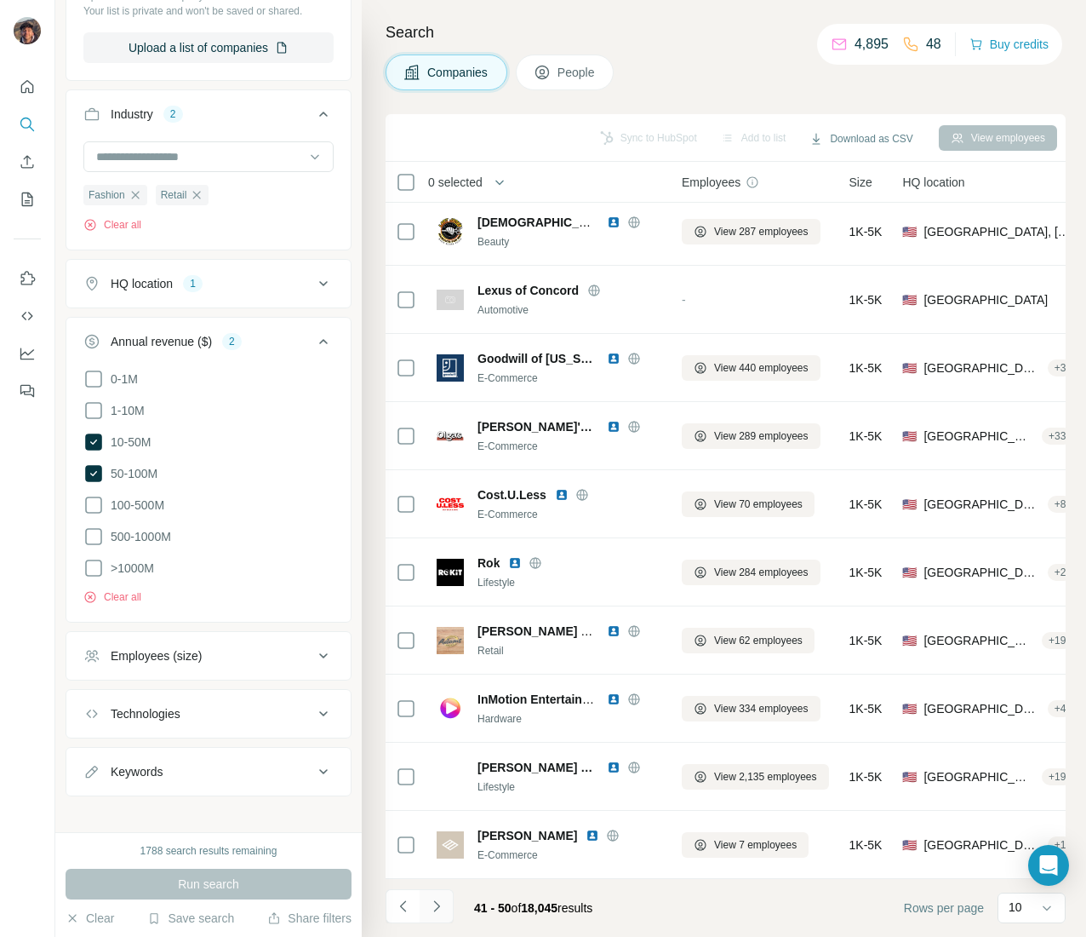
click at [443, 904] on icon "Navigate to next page" at bounding box center [436, 905] width 17 height 17
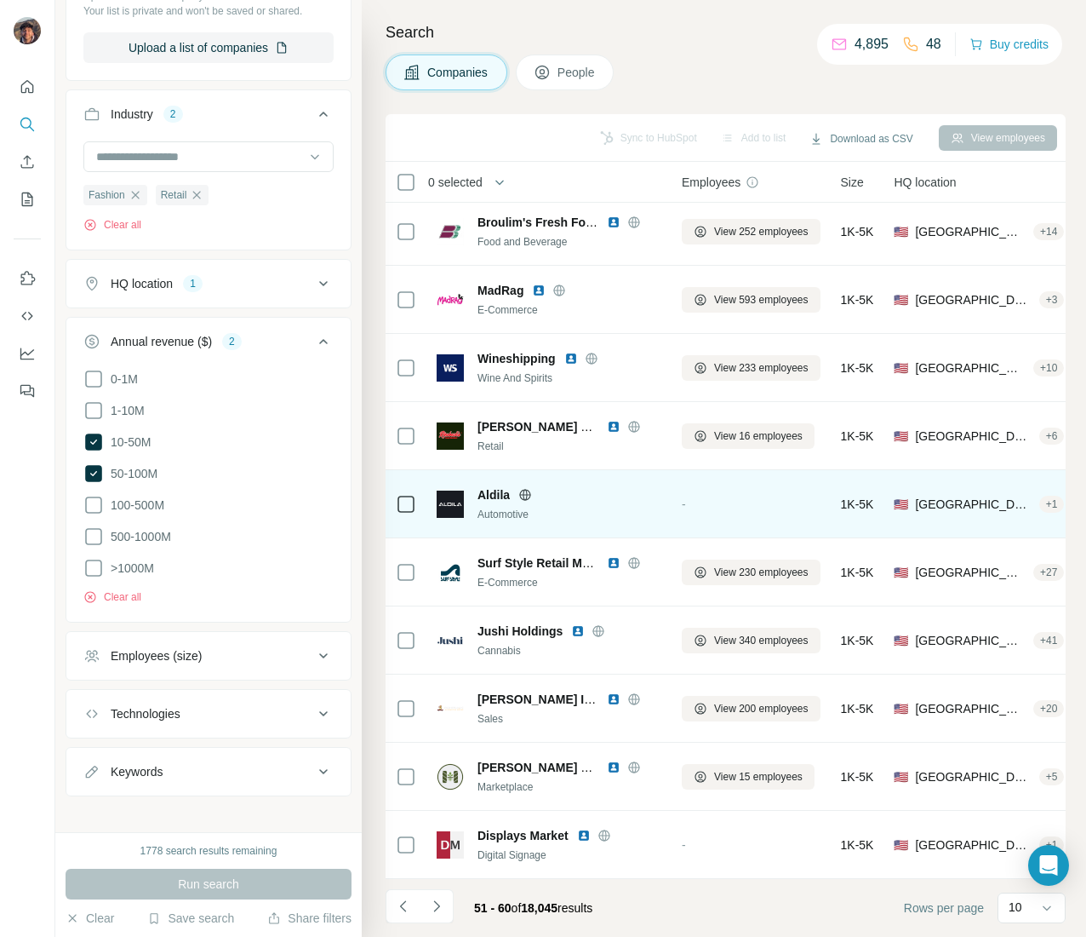
scroll to position [0, 0]
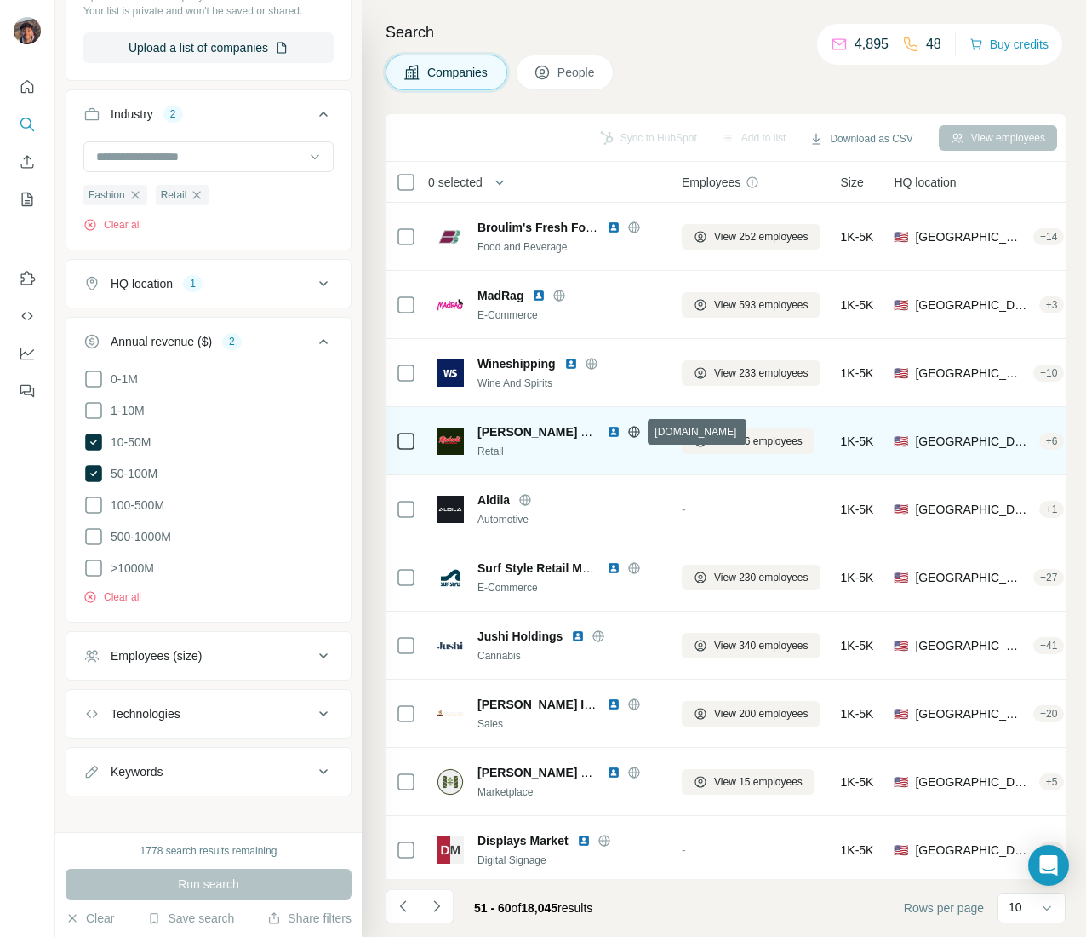
click at [631, 427] on icon at bounding box center [633, 431] width 11 height 11
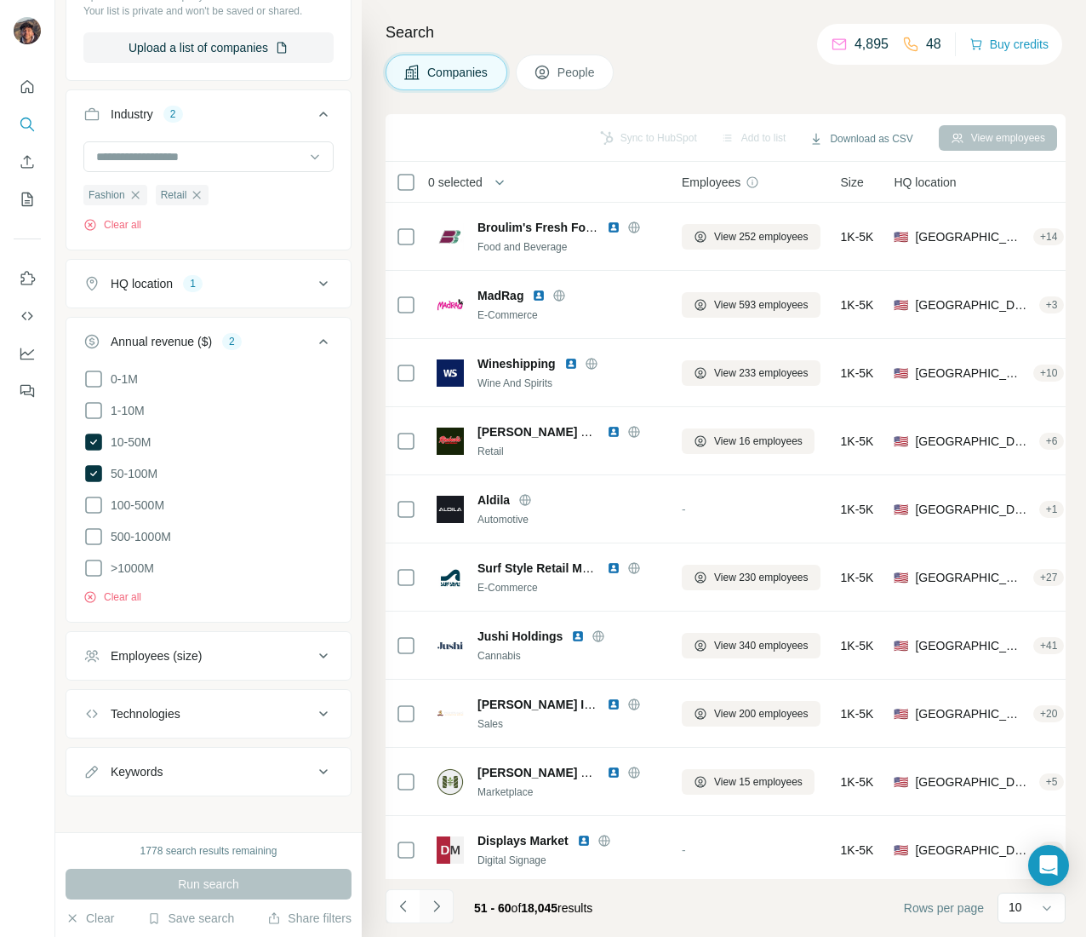
click at [444, 896] on button "Navigate to next page" at bounding box center [437, 906] width 34 height 34
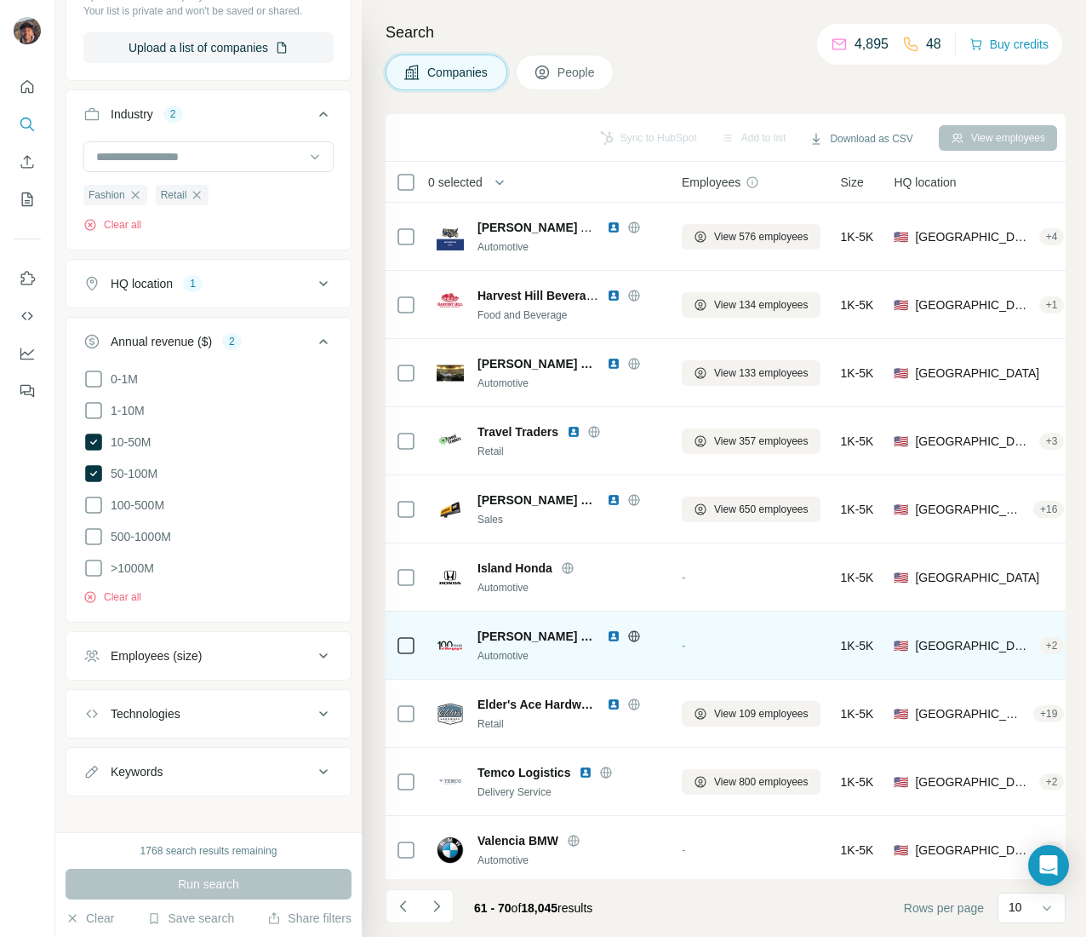
scroll to position [22, 0]
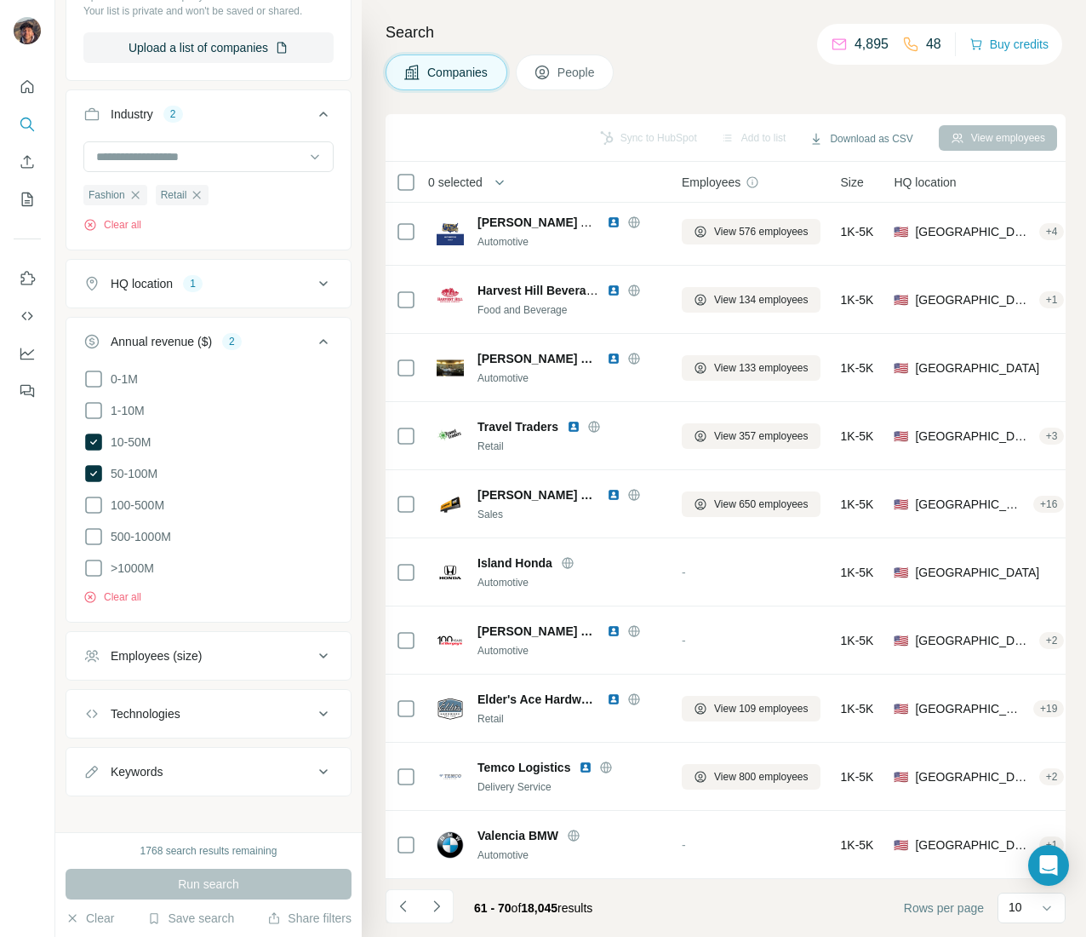
click at [438, 894] on button "Navigate to next page" at bounding box center [437, 906] width 34 height 34
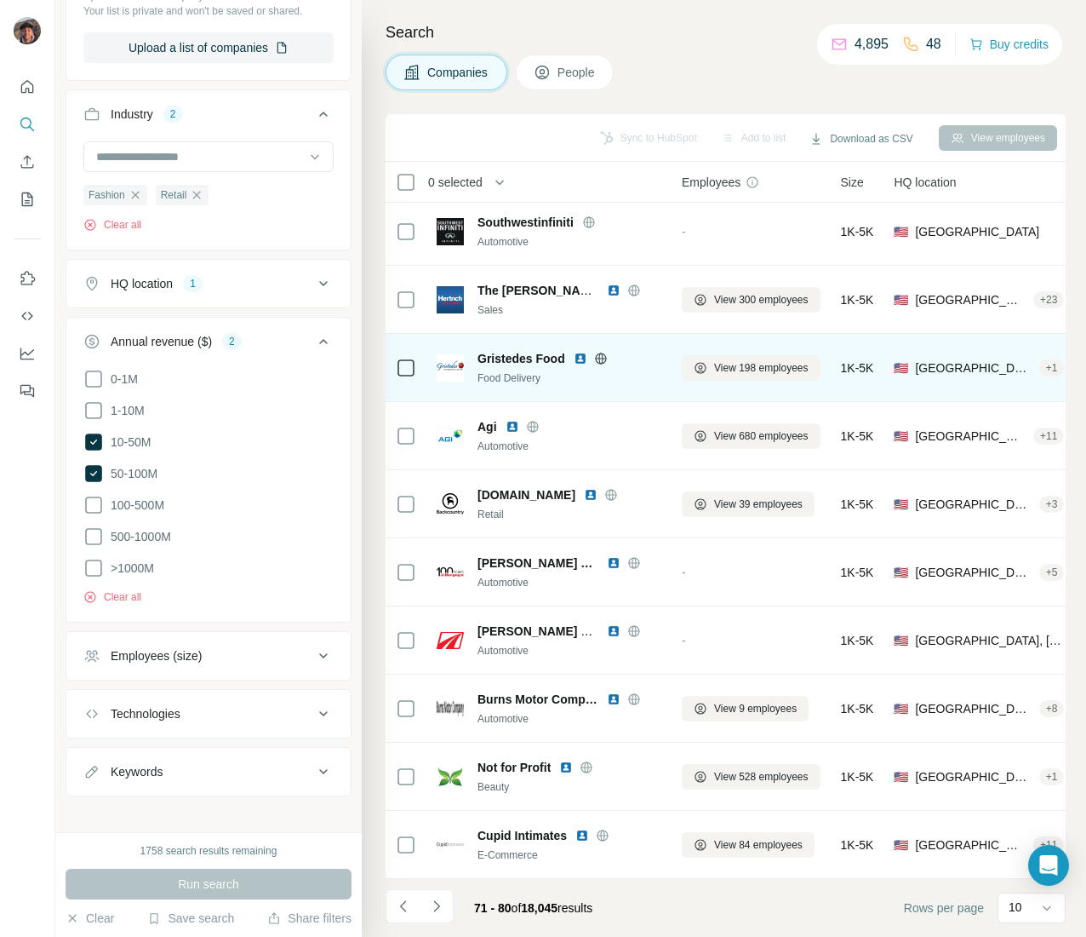
scroll to position [0, 0]
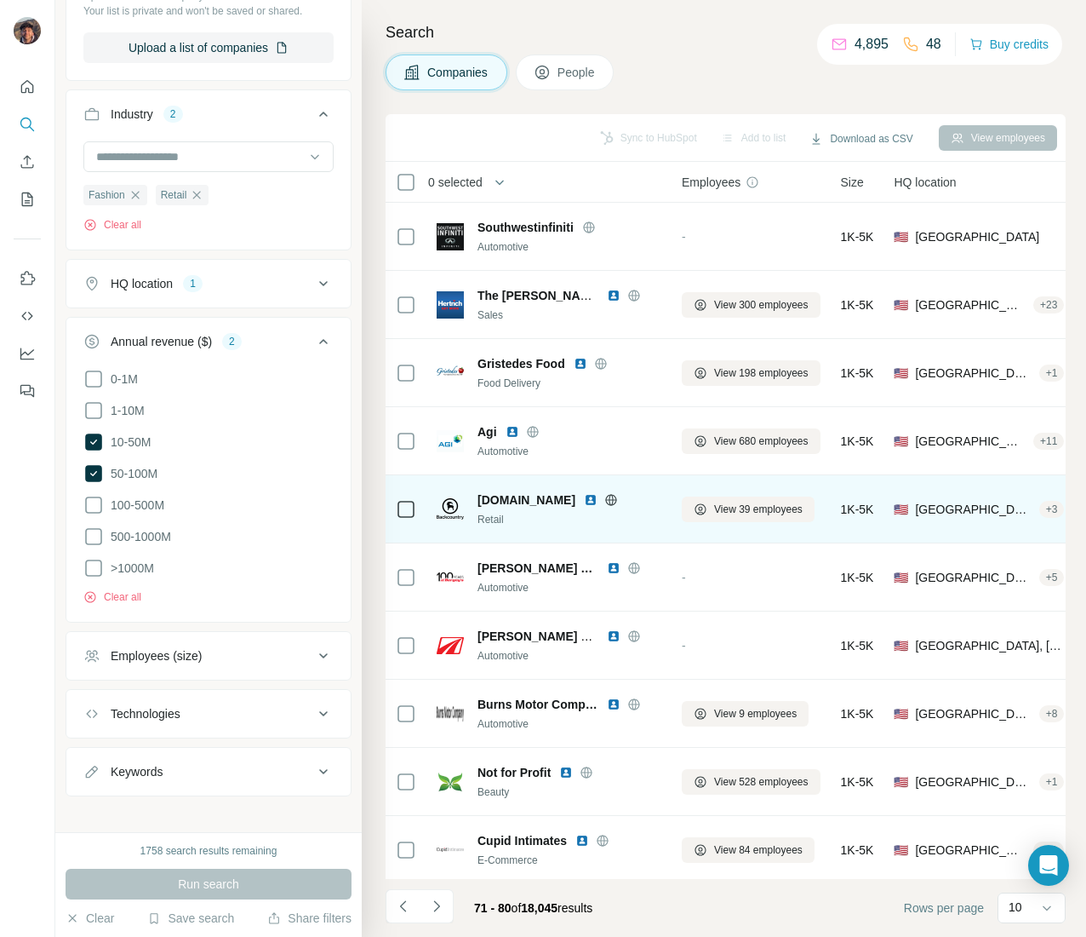
click at [615, 493] on icon at bounding box center [612, 500] width 14 height 14
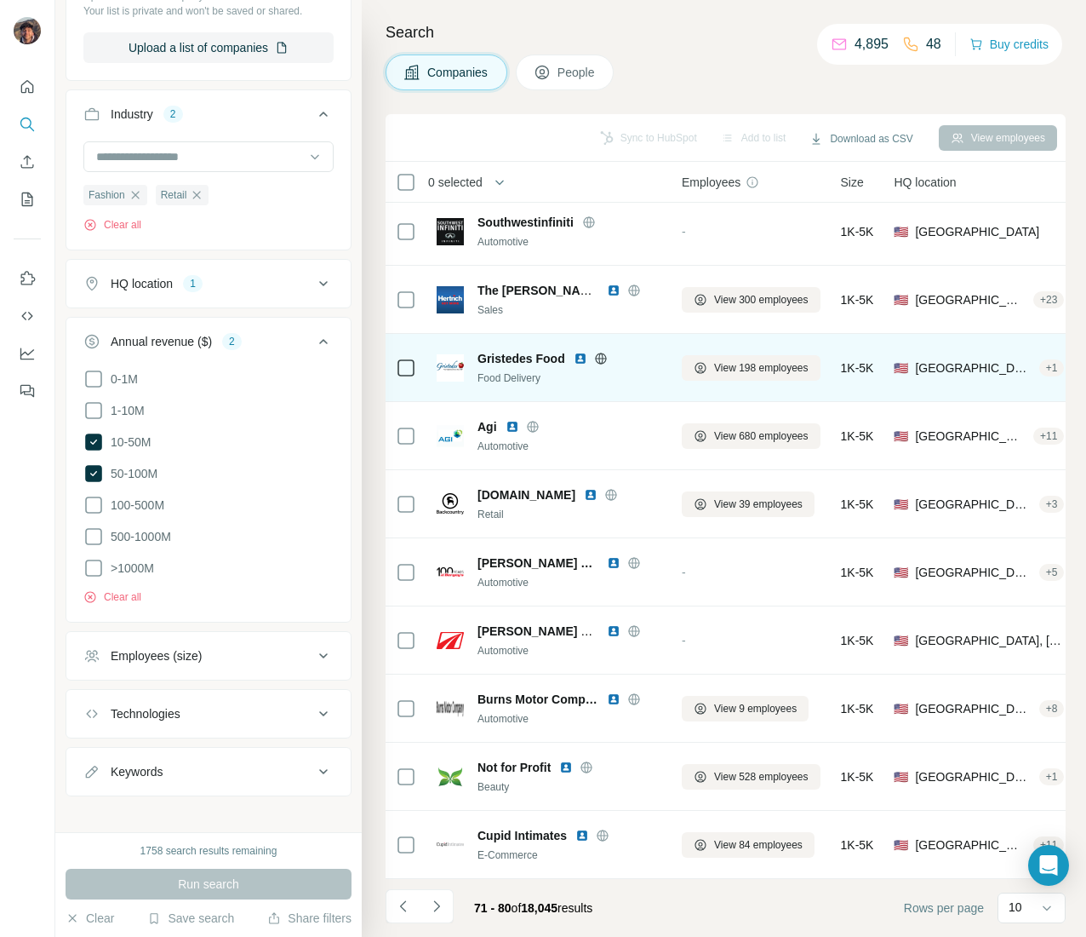
scroll to position [22, 0]
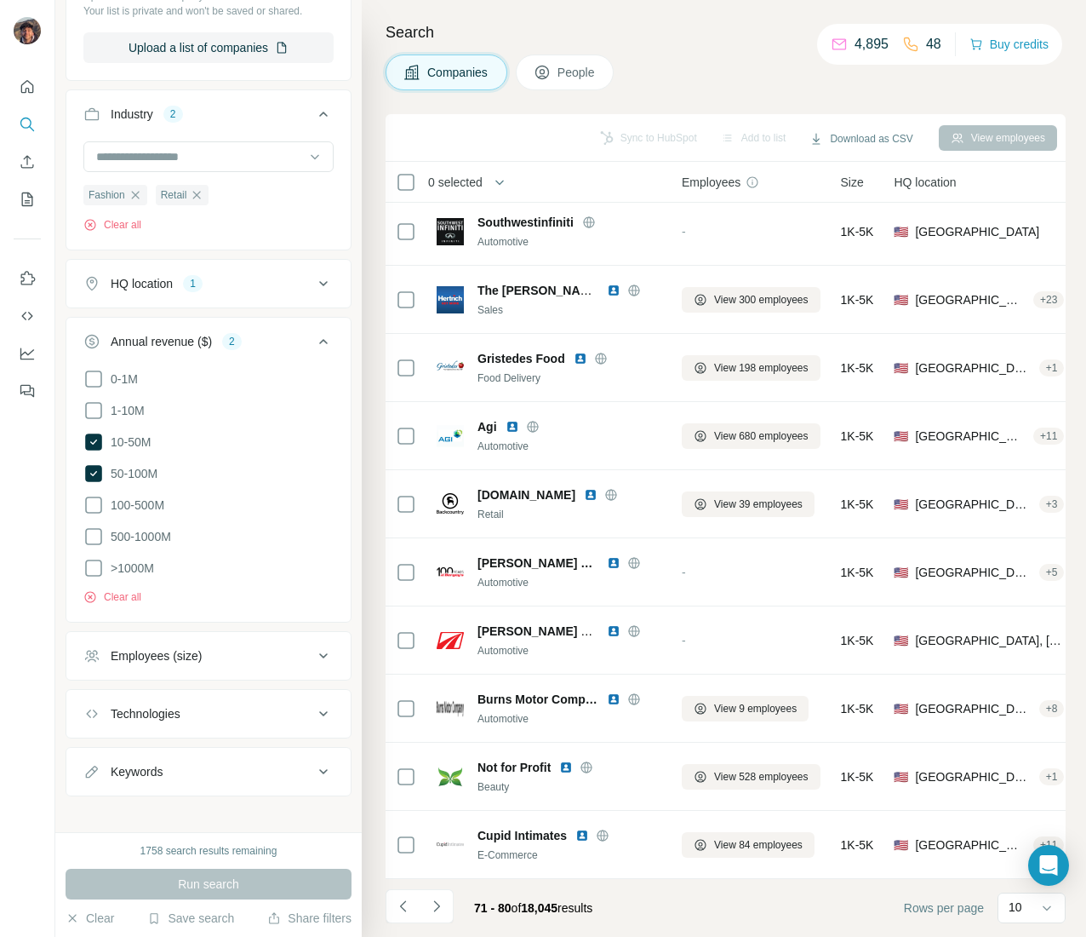
click at [434, 912] on icon "Navigate to next page" at bounding box center [436, 905] width 17 height 17
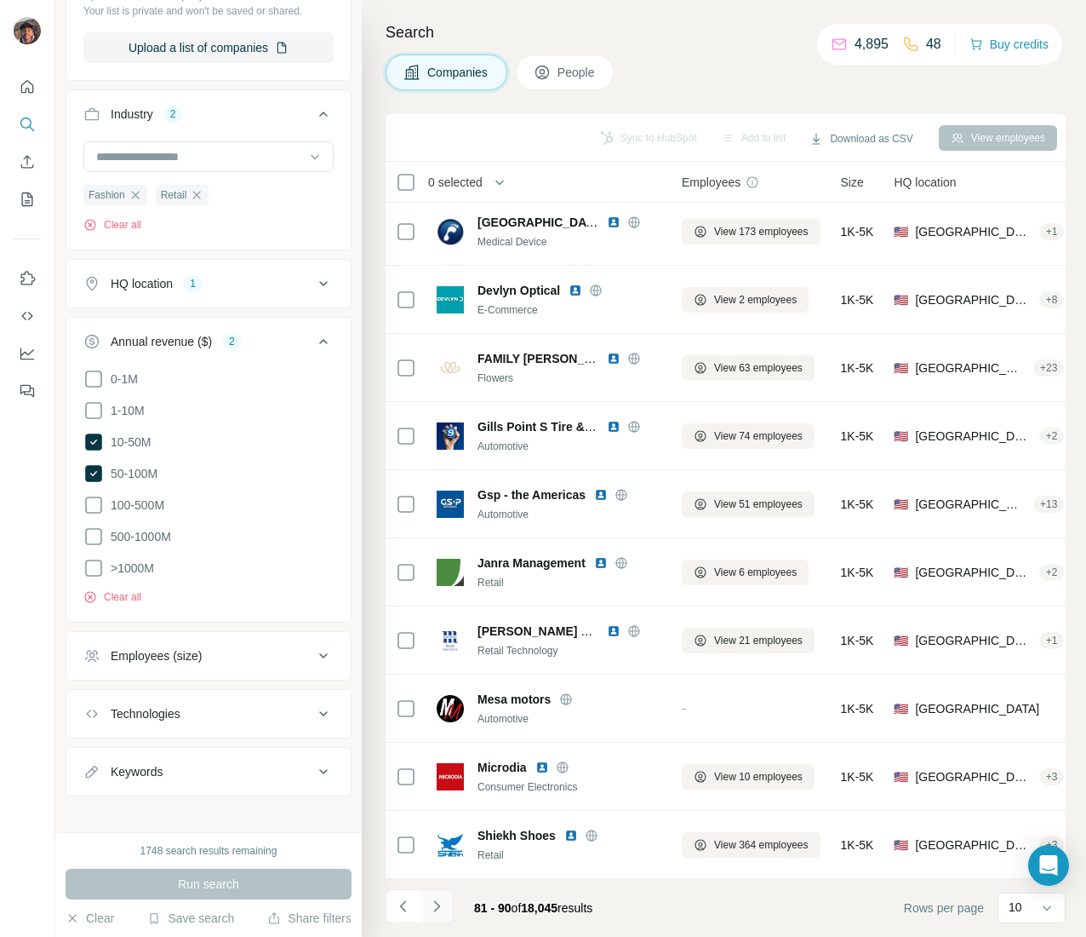
click at [440, 903] on icon "Navigate to next page" at bounding box center [436, 905] width 17 height 17
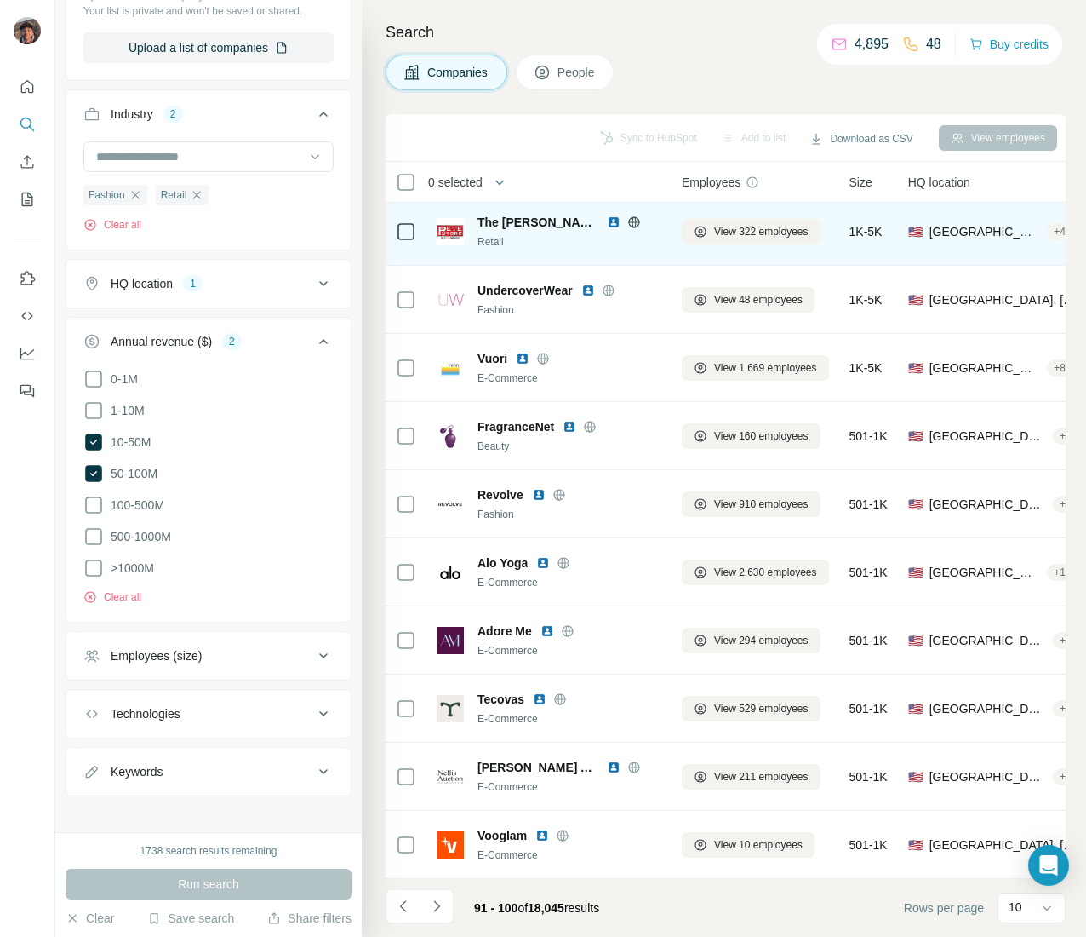
scroll to position [0, 0]
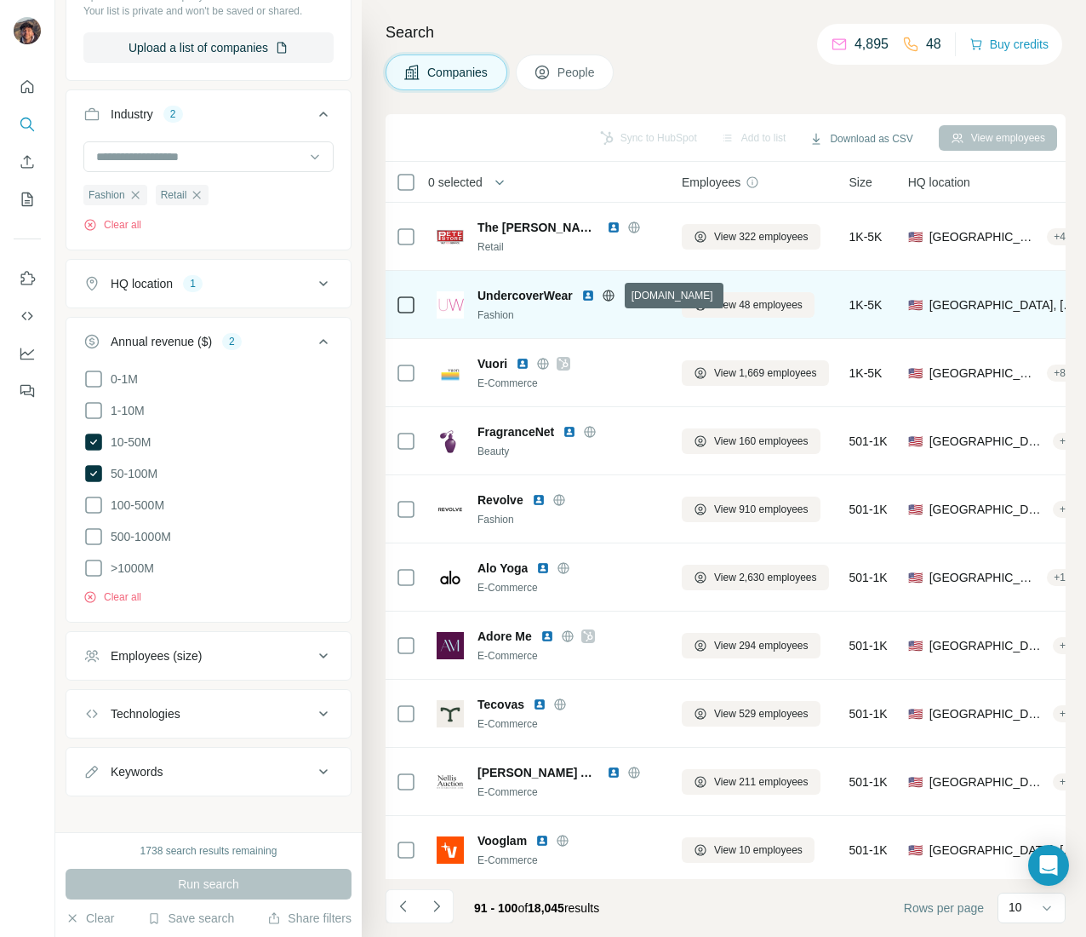
click at [606, 296] on icon at bounding box center [608, 294] width 11 height 11
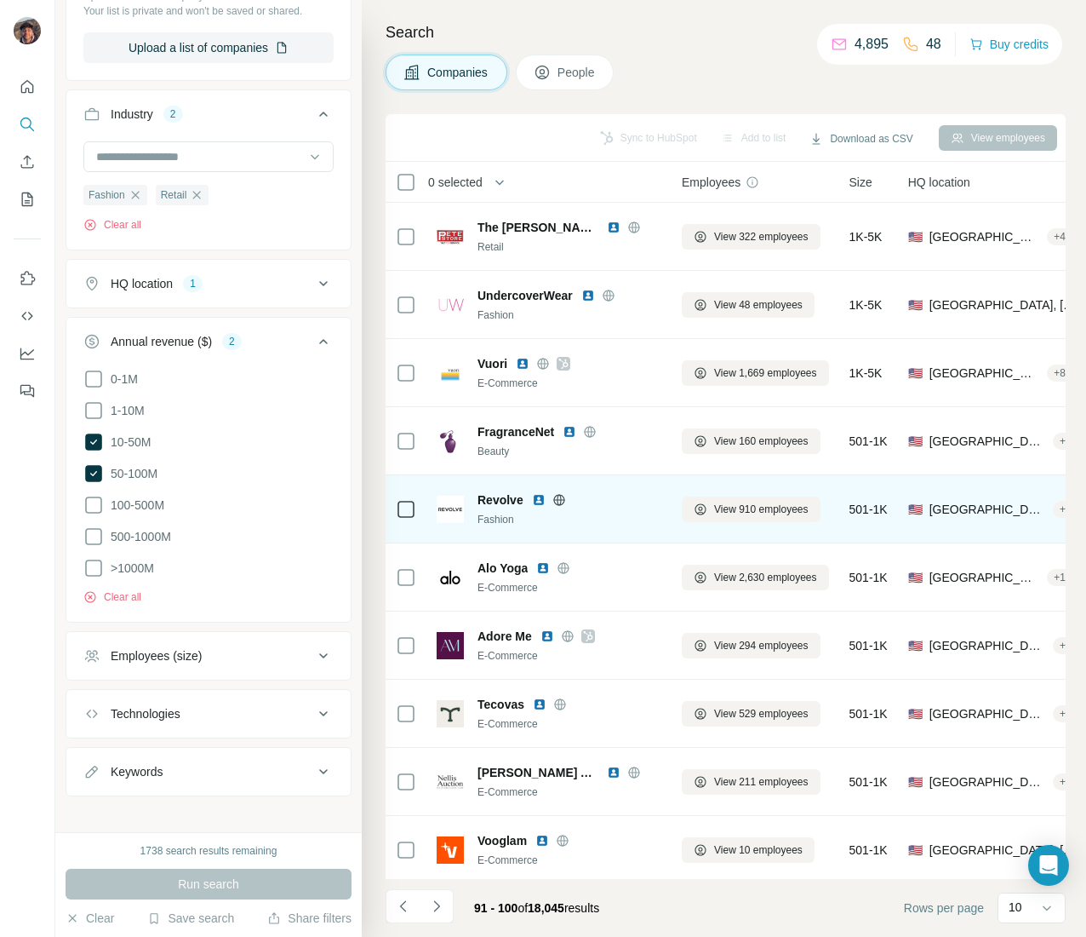
scroll to position [22, 0]
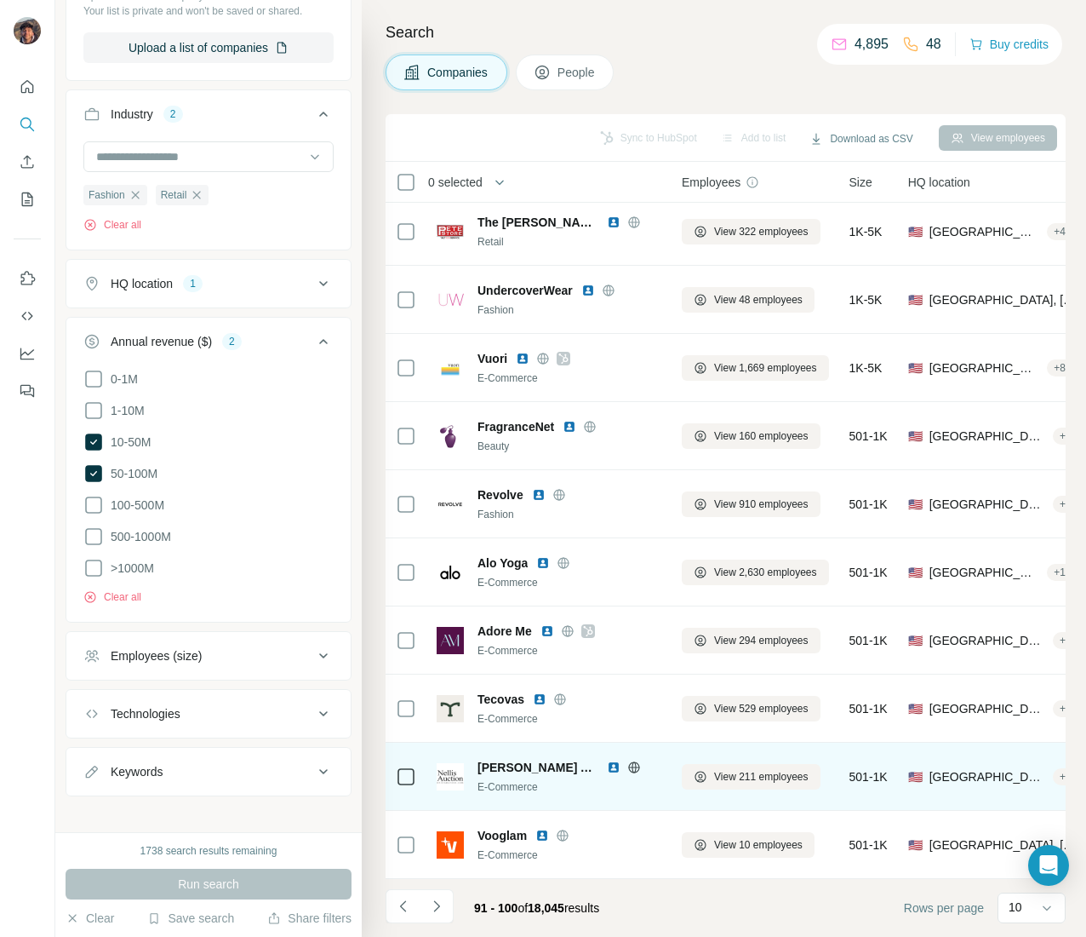
click at [628, 760] on icon at bounding box center [635, 767] width 14 height 14
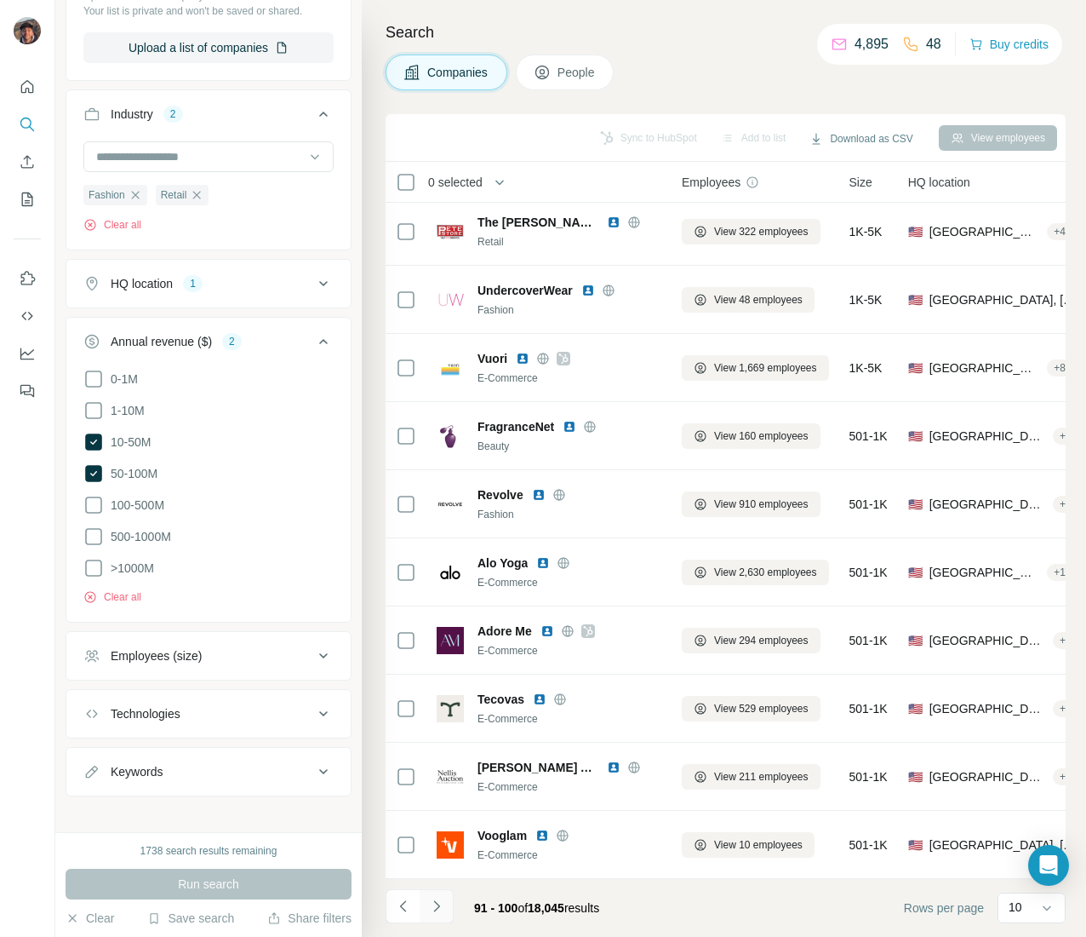
click at [453, 915] on button "Navigate to next page" at bounding box center [437, 906] width 34 height 34
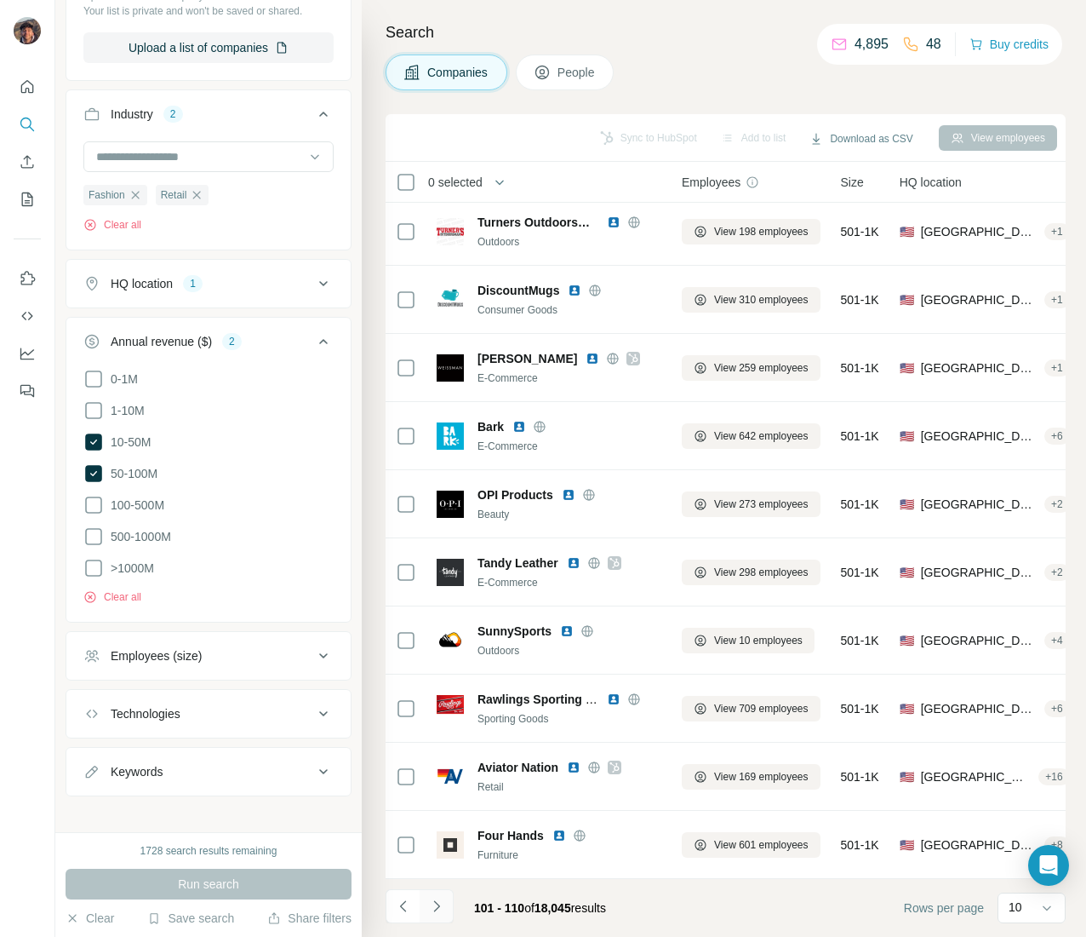
click at [439, 914] on button "Navigate to next page" at bounding box center [437, 906] width 34 height 34
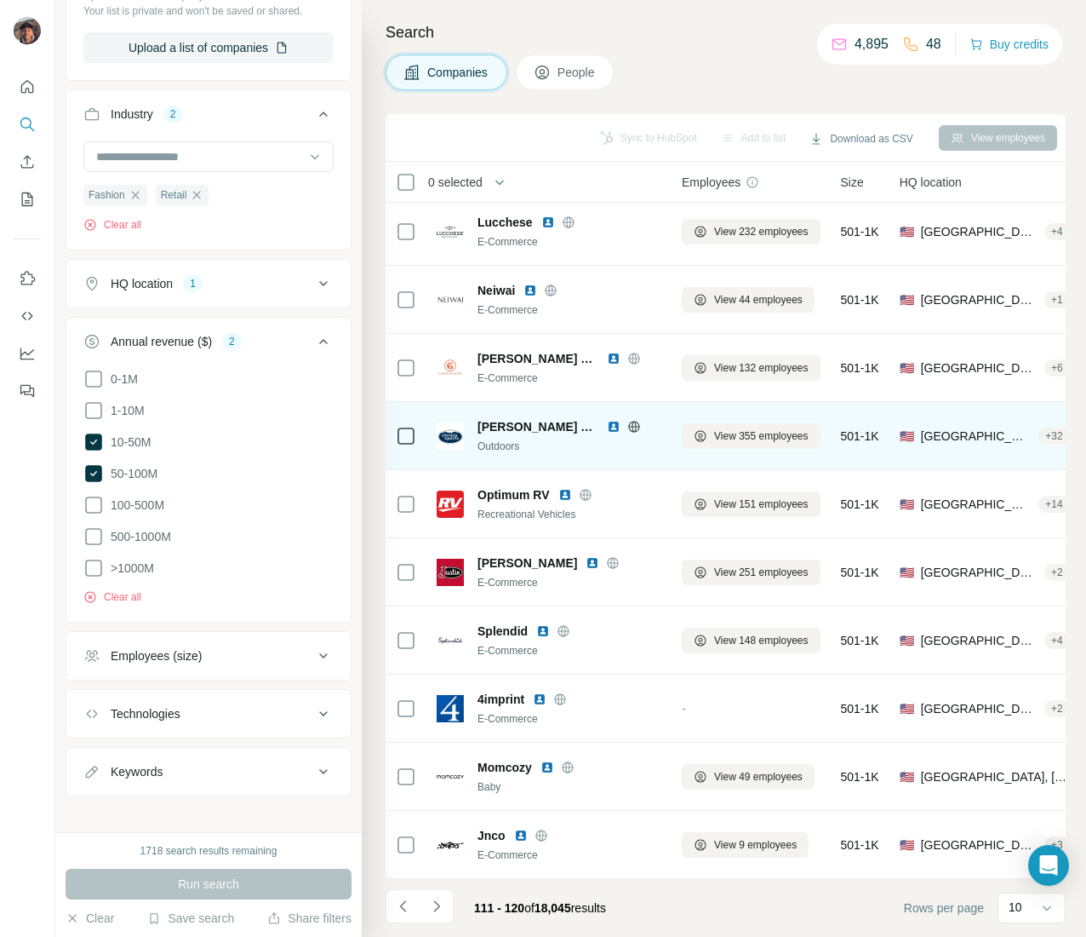
scroll to position [0, 0]
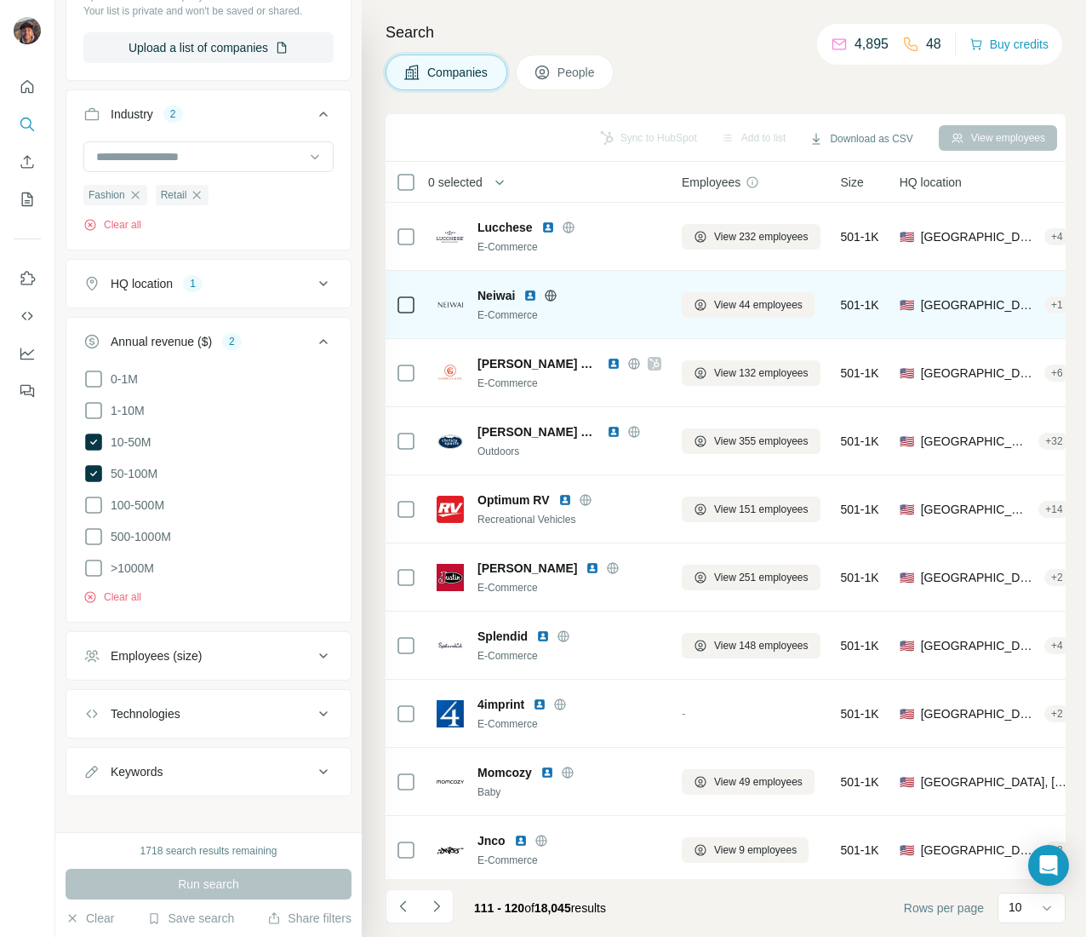
click at [557, 287] on div "Neiwai" at bounding box center [570, 295] width 184 height 17
click at [553, 301] on icon at bounding box center [551, 296] width 14 height 14
click at [502, 293] on span "Neiwai" at bounding box center [496, 295] width 37 height 17
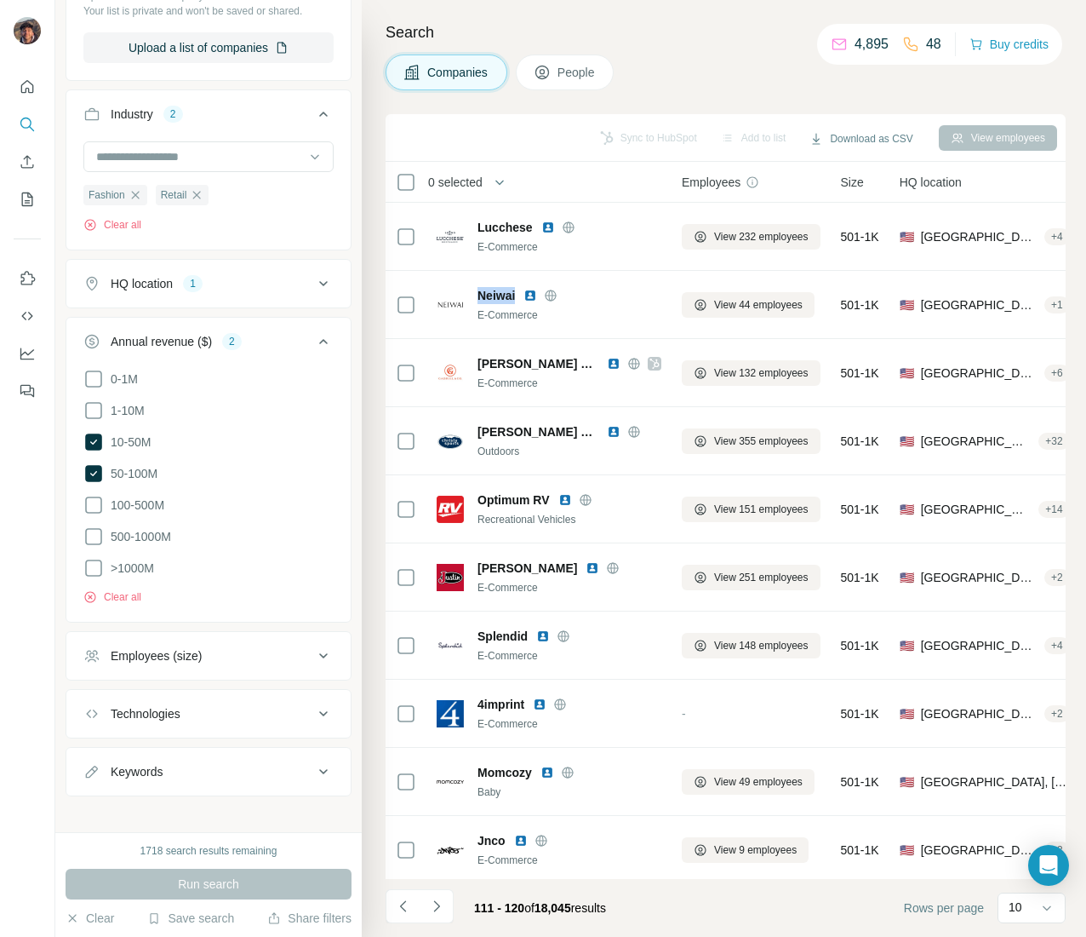
copy span "Neiwai"
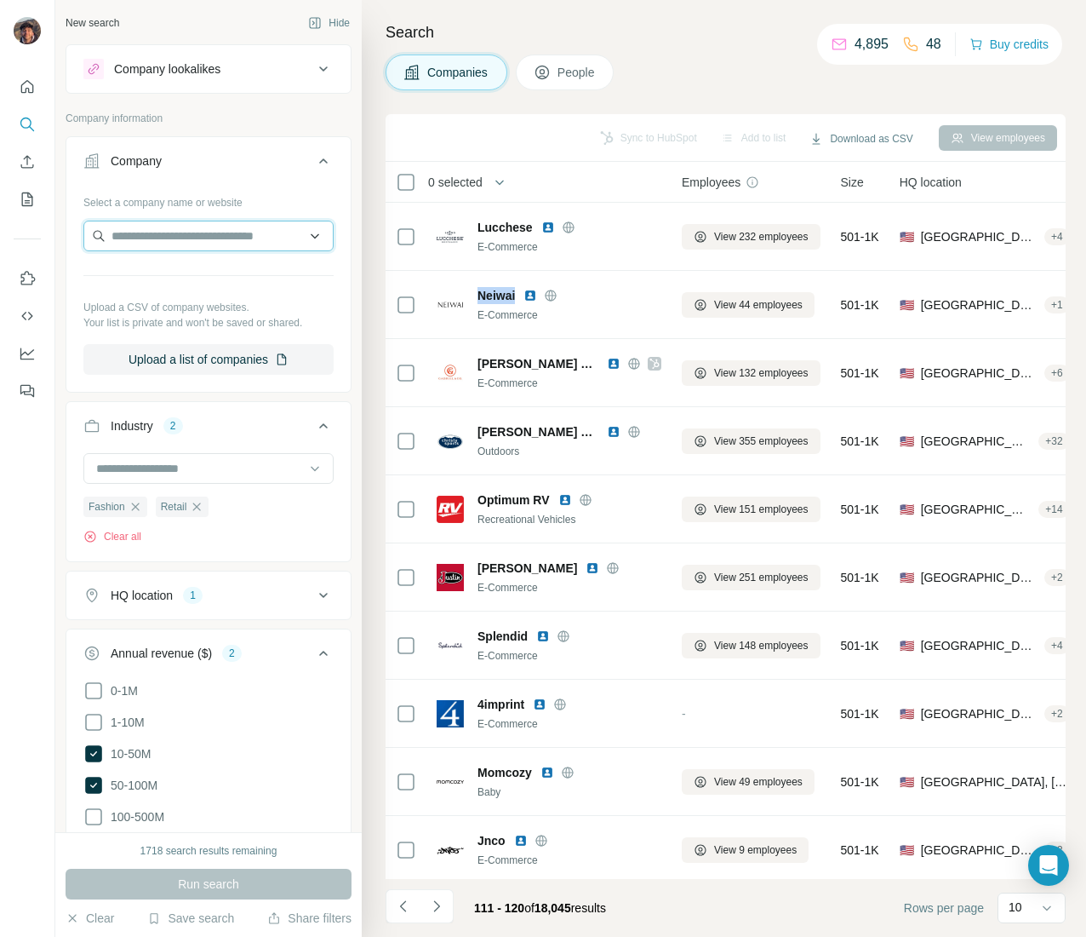
click at [168, 241] on input "text" at bounding box center [208, 236] width 250 height 31
type input "*"
paste input "**********"
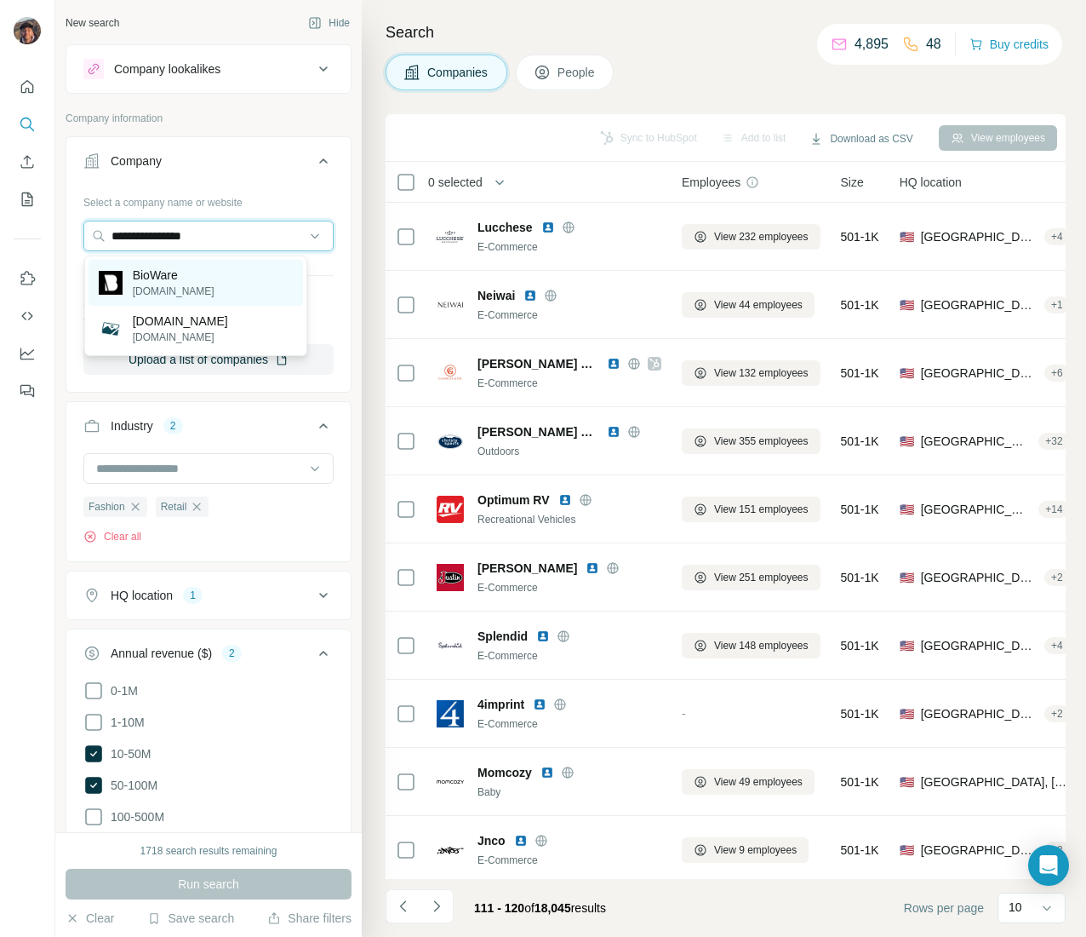
type input "**********"
click at [162, 284] on p "[DOMAIN_NAME]" at bounding box center [174, 291] width 82 height 15
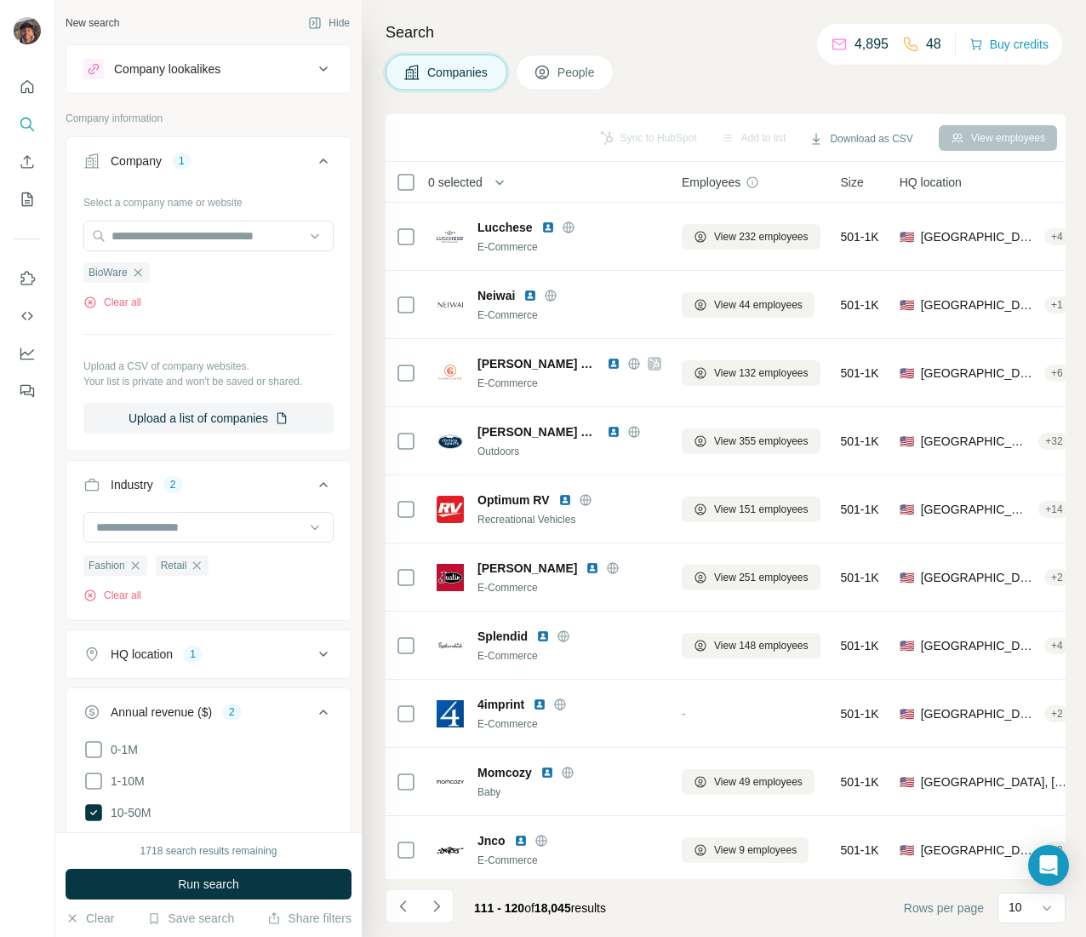
click at [247, 884] on button "Run search" at bounding box center [209, 883] width 286 height 31
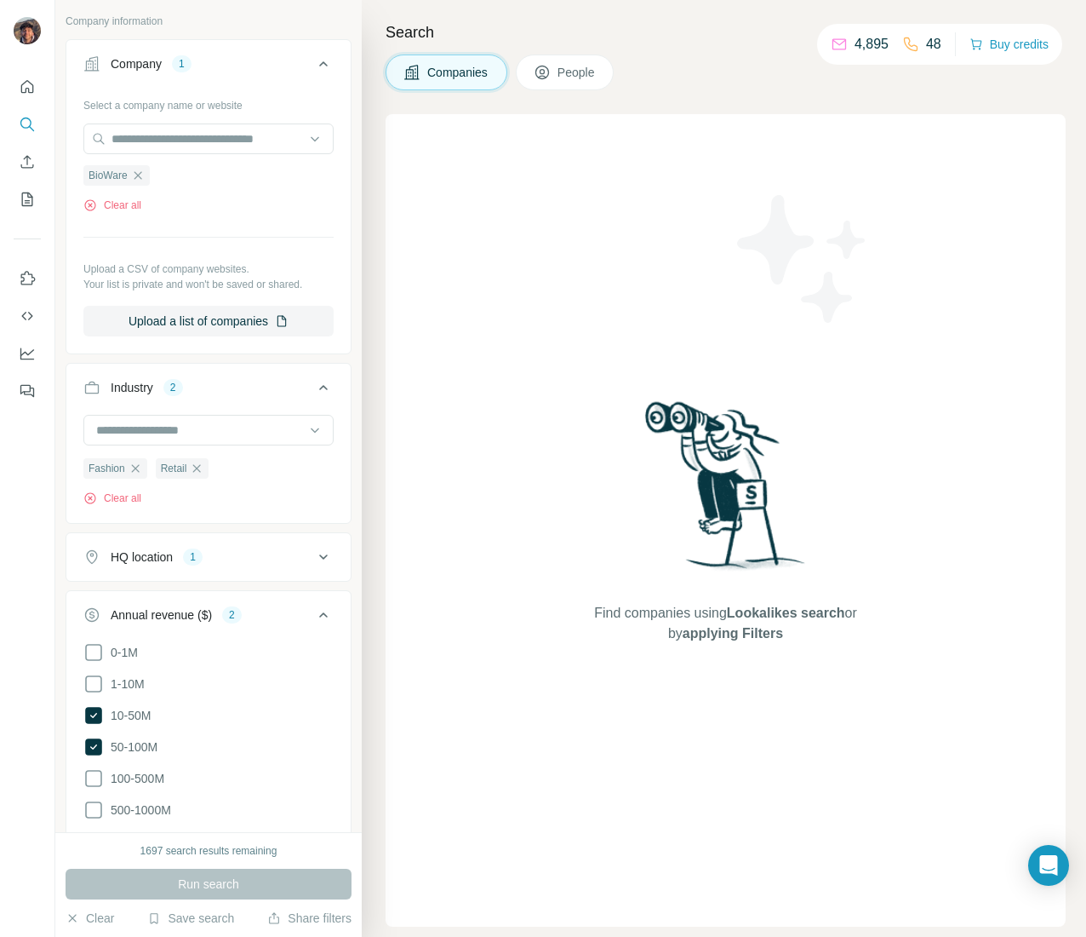
scroll to position [170, 0]
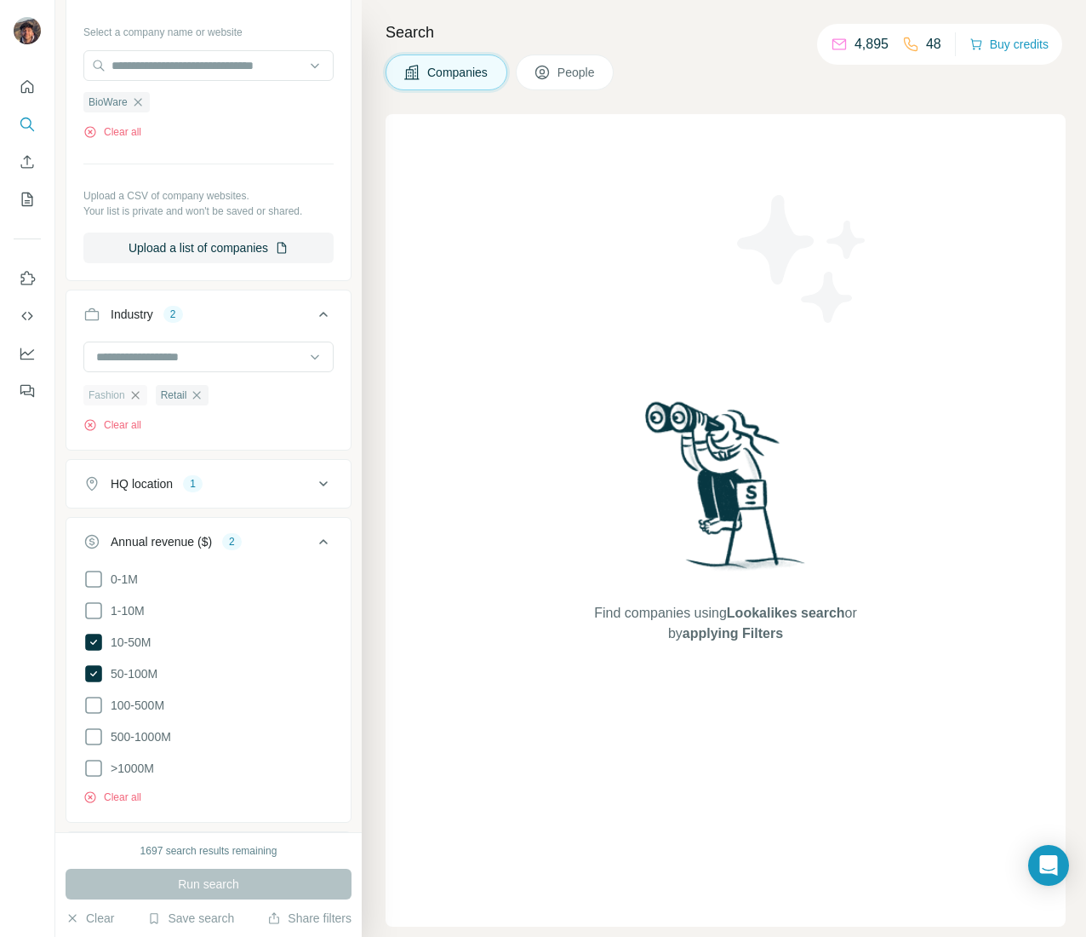
click at [140, 402] on icon "button" at bounding box center [136, 395] width 14 height 14
click at [140, 405] on ul "Retail" at bounding box center [112, 394] width 58 height 21
click at [128, 402] on icon "button" at bounding box center [125, 395] width 14 height 14
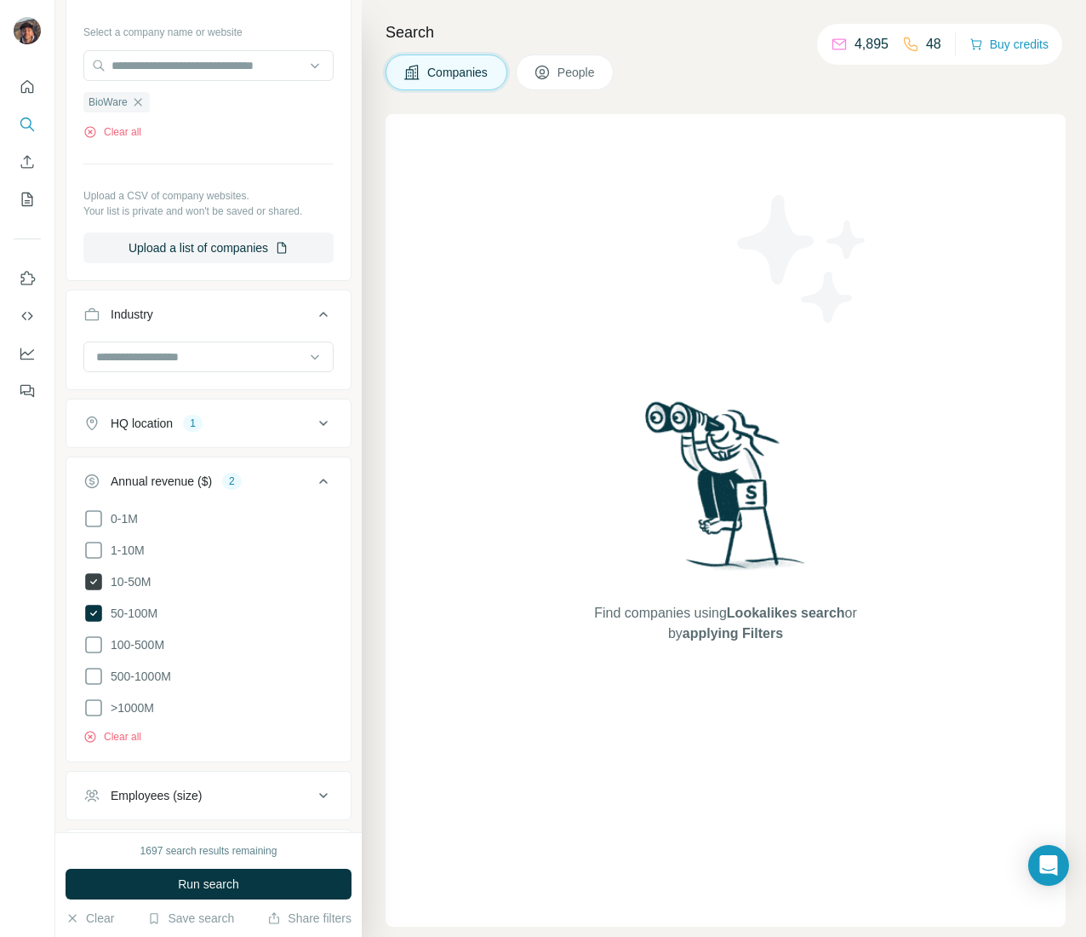
click at [131, 589] on span "10-50M" at bounding box center [127, 581] width 47 height 17
click at [141, 622] on span "50-100M" at bounding box center [131, 613] width 54 height 17
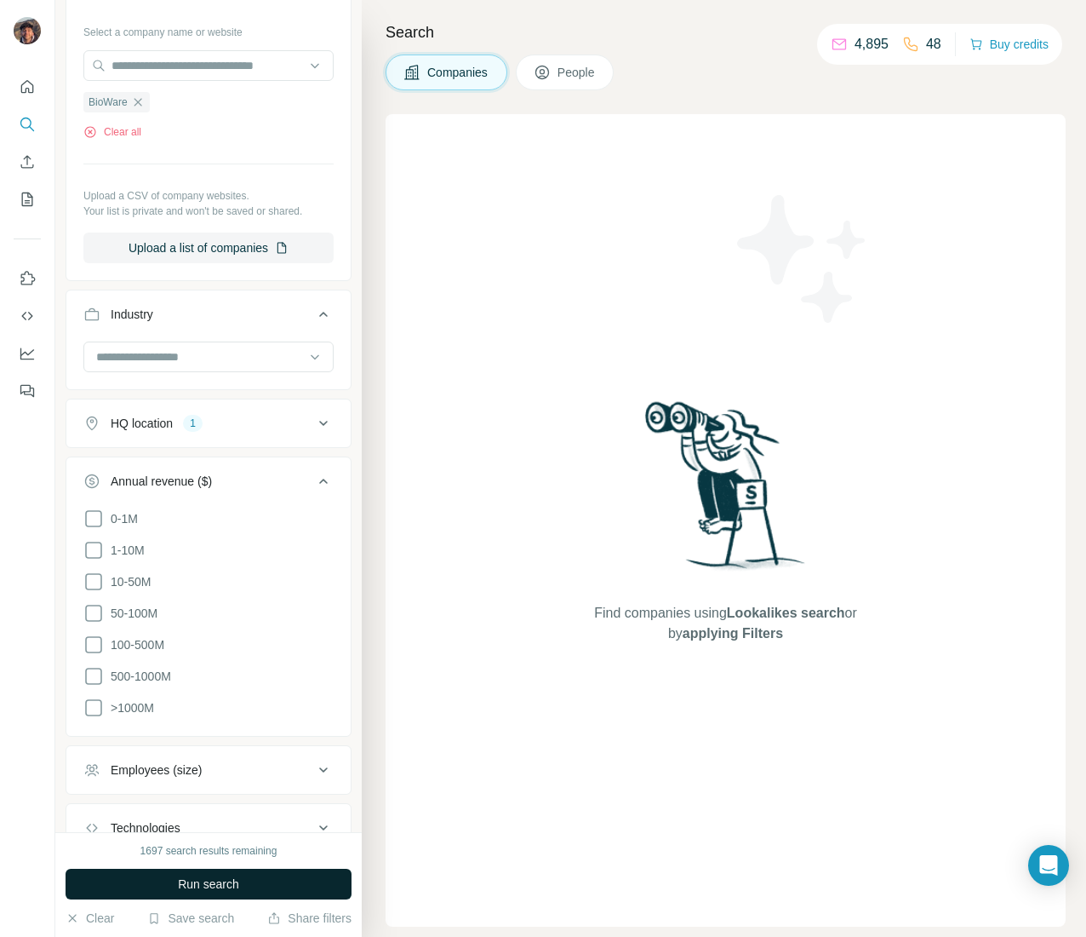
click at [296, 881] on button "Run search" at bounding box center [209, 883] width 286 height 31
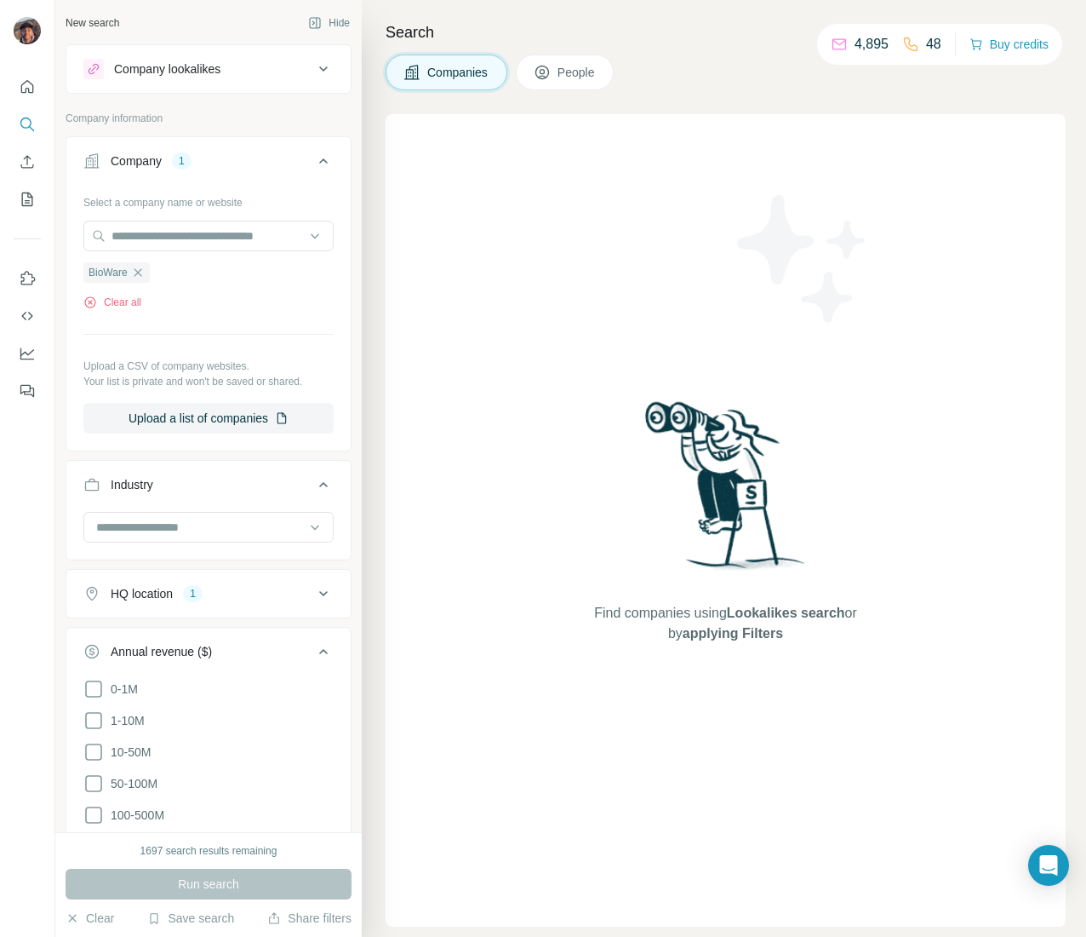
click at [219, 599] on button "HQ location 1" at bounding box center [208, 593] width 284 height 41
click at [198, 681] on icon "button" at bounding box center [205, 675] width 14 height 14
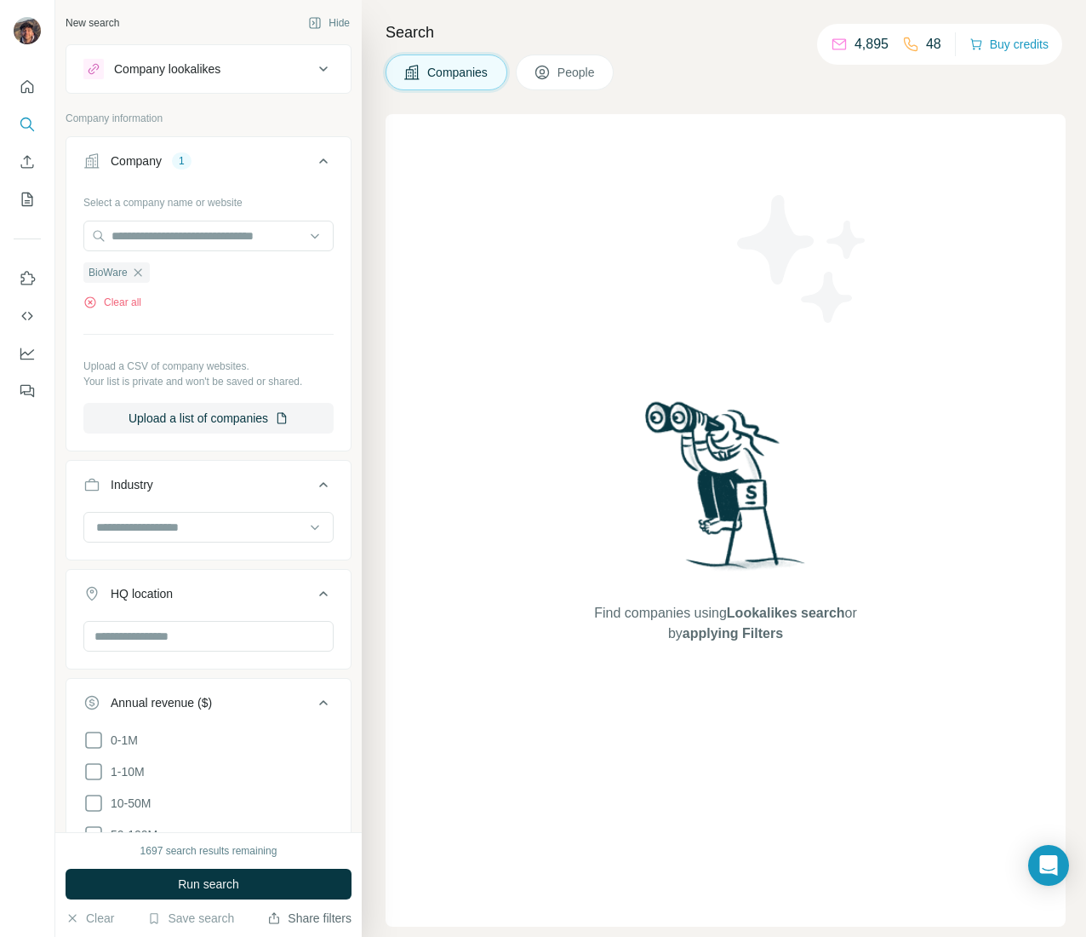
scroll to position [154, 0]
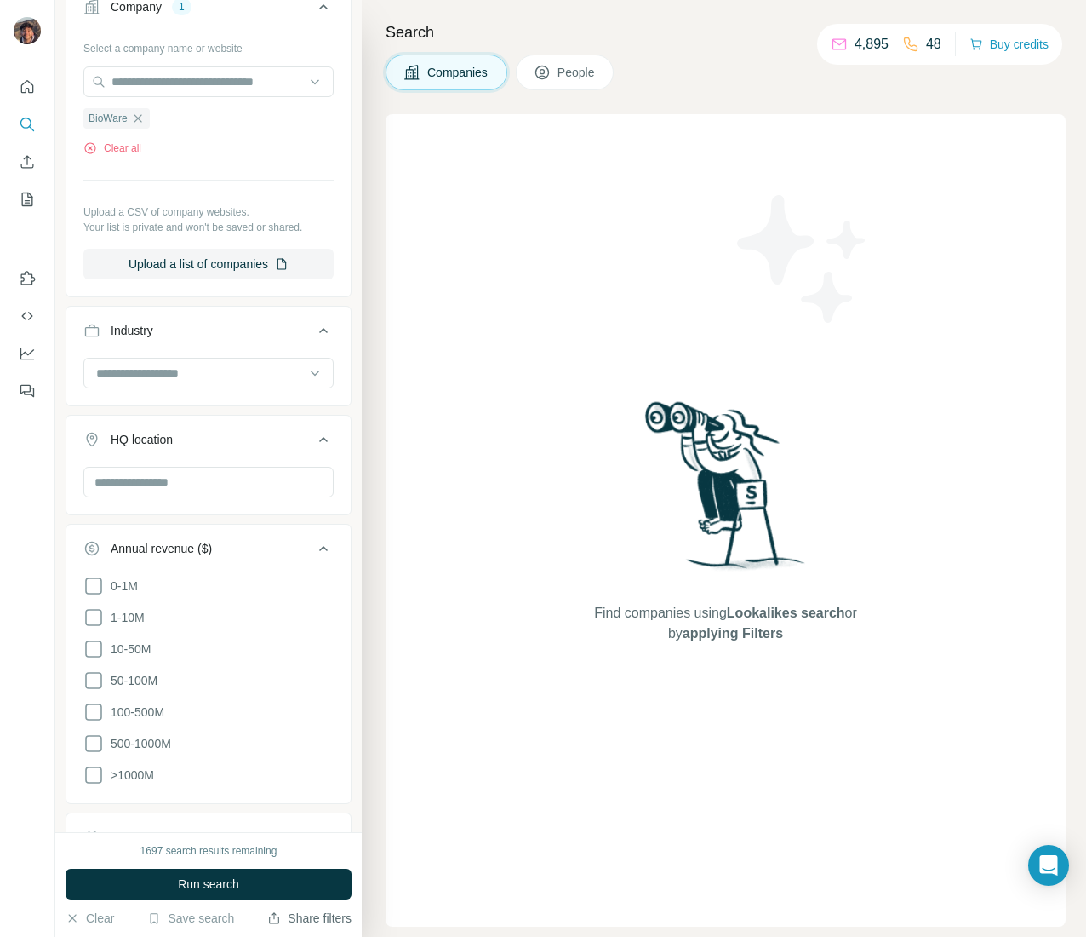
click at [286, 909] on button "Share filters" at bounding box center [309, 917] width 84 height 17
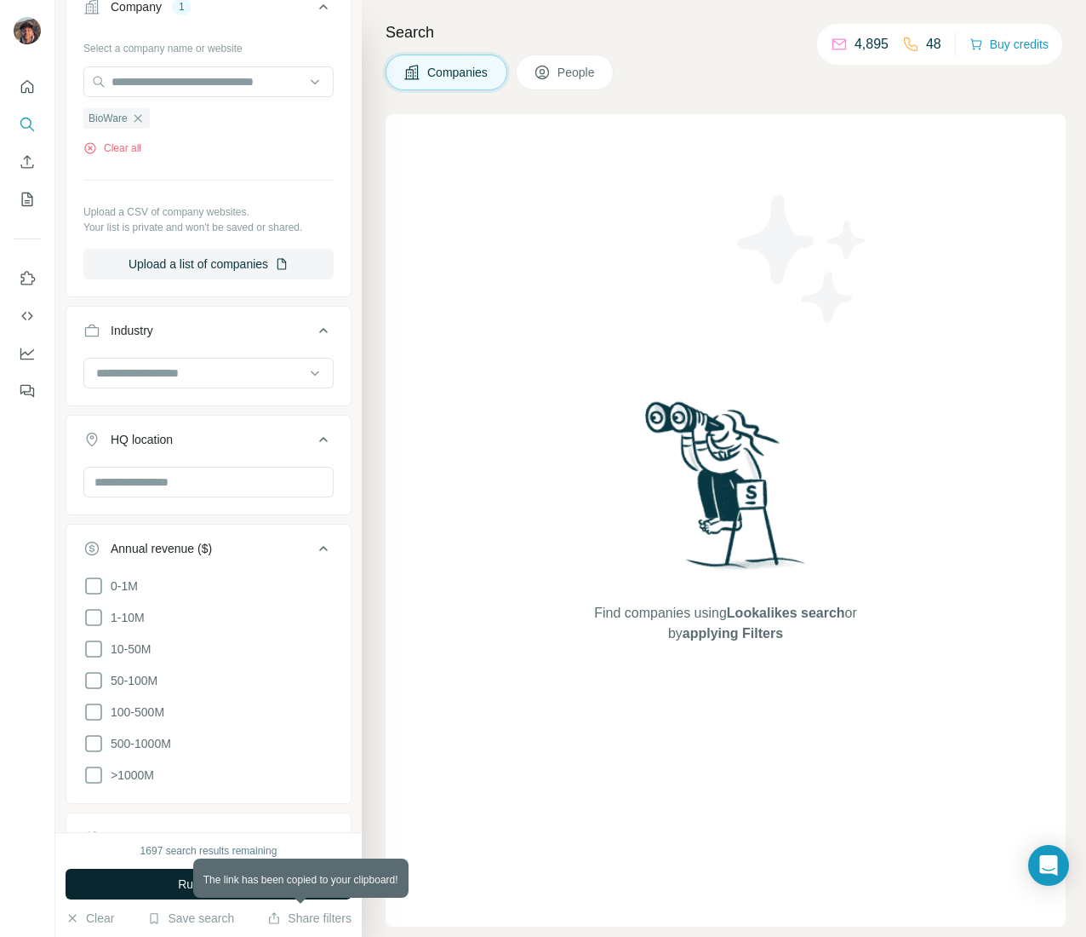
scroll to position [170, 0]
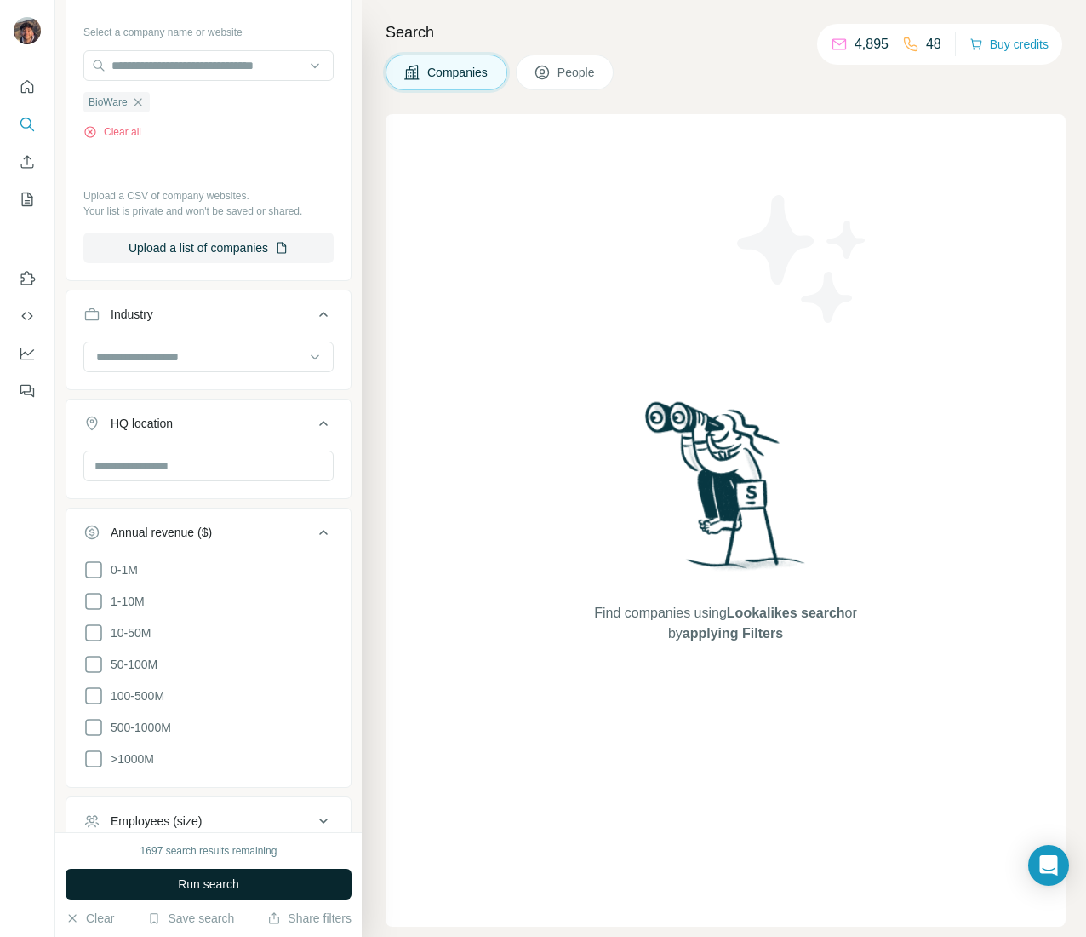
click at [279, 896] on button "Run search" at bounding box center [209, 883] width 286 height 31
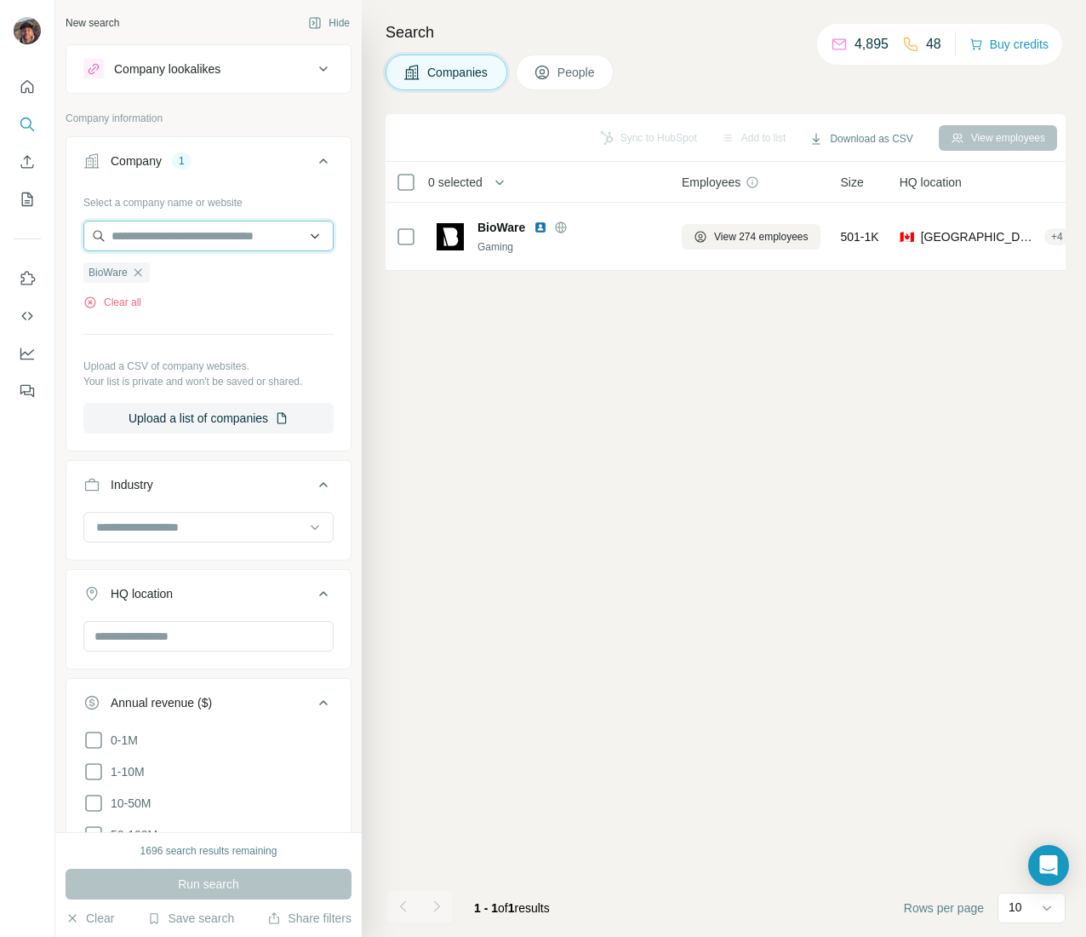
click at [177, 247] on input "text" at bounding box center [208, 236] width 250 height 31
paste input "**********"
type input "**********"
click at [194, 244] on input "**********" at bounding box center [195, 236] width 224 height 31
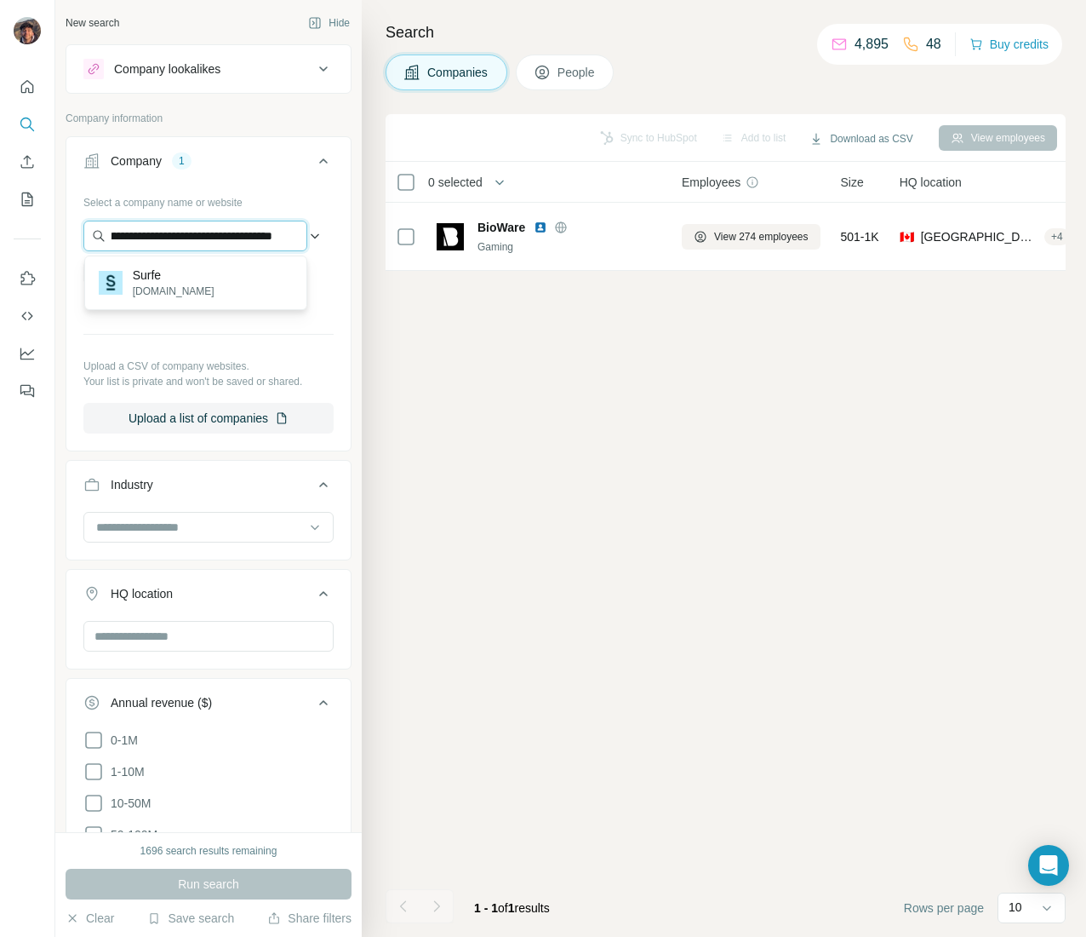
click at [194, 244] on input "**********" at bounding box center [195, 236] width 224 height 31
paste input "**********"
type input "**********"
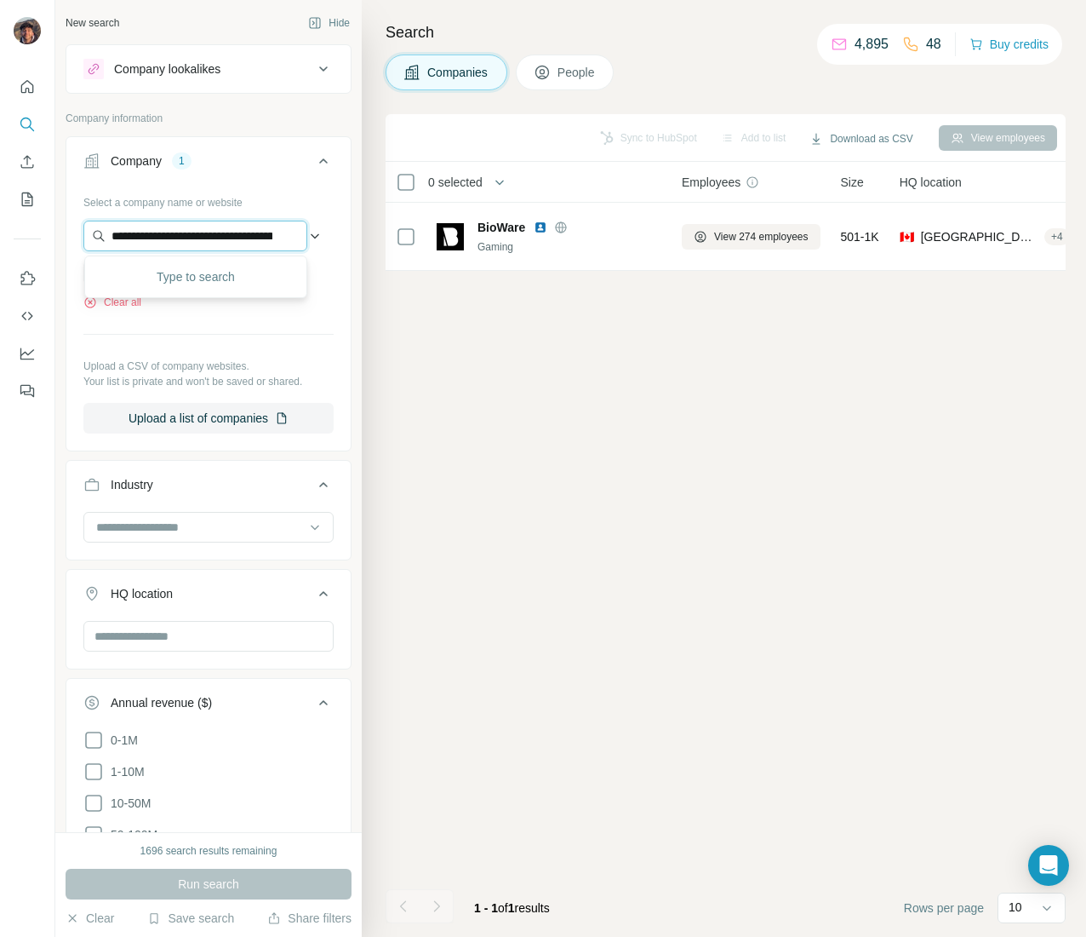
scroll to position [0, 617]
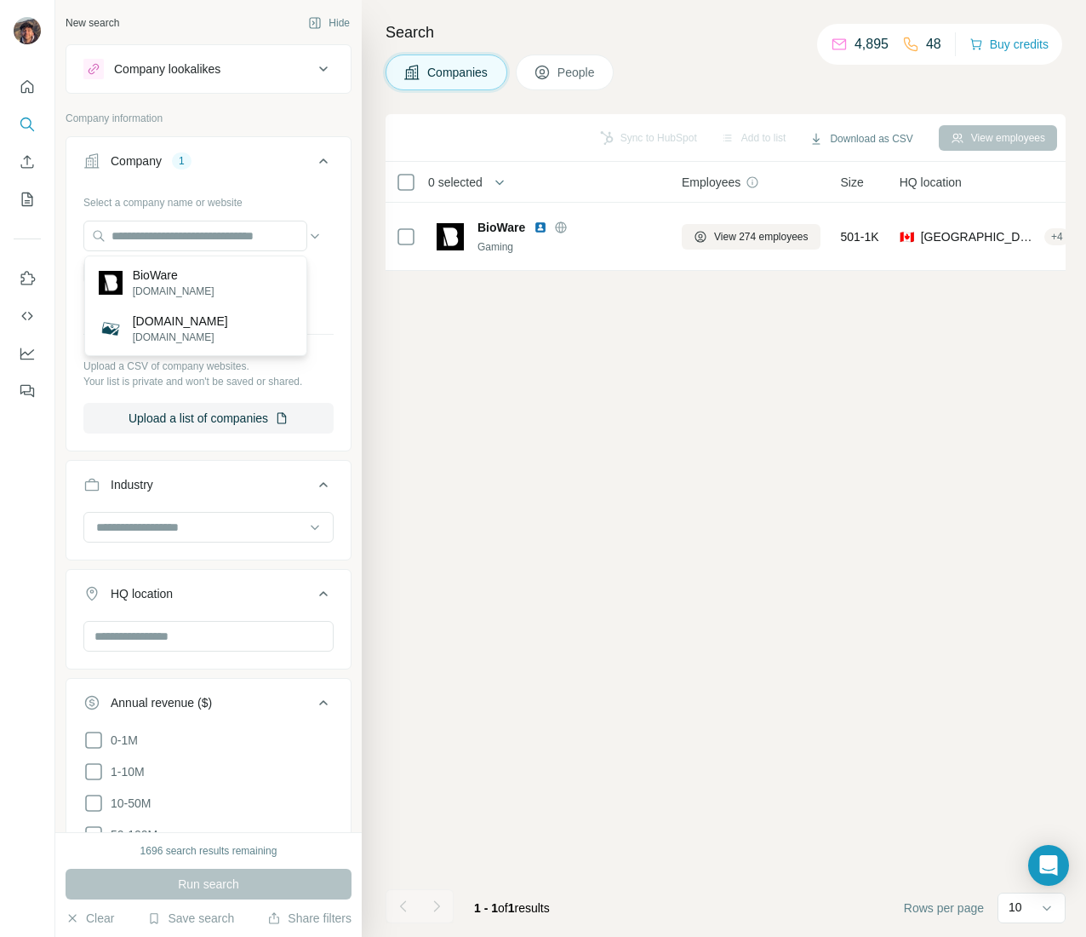
click at [453, 376] on div "Sync to HubSpot Add to list Download as CSV View employees 0 selected Companies…" at bounding box center [726, 525] width 680 height 822
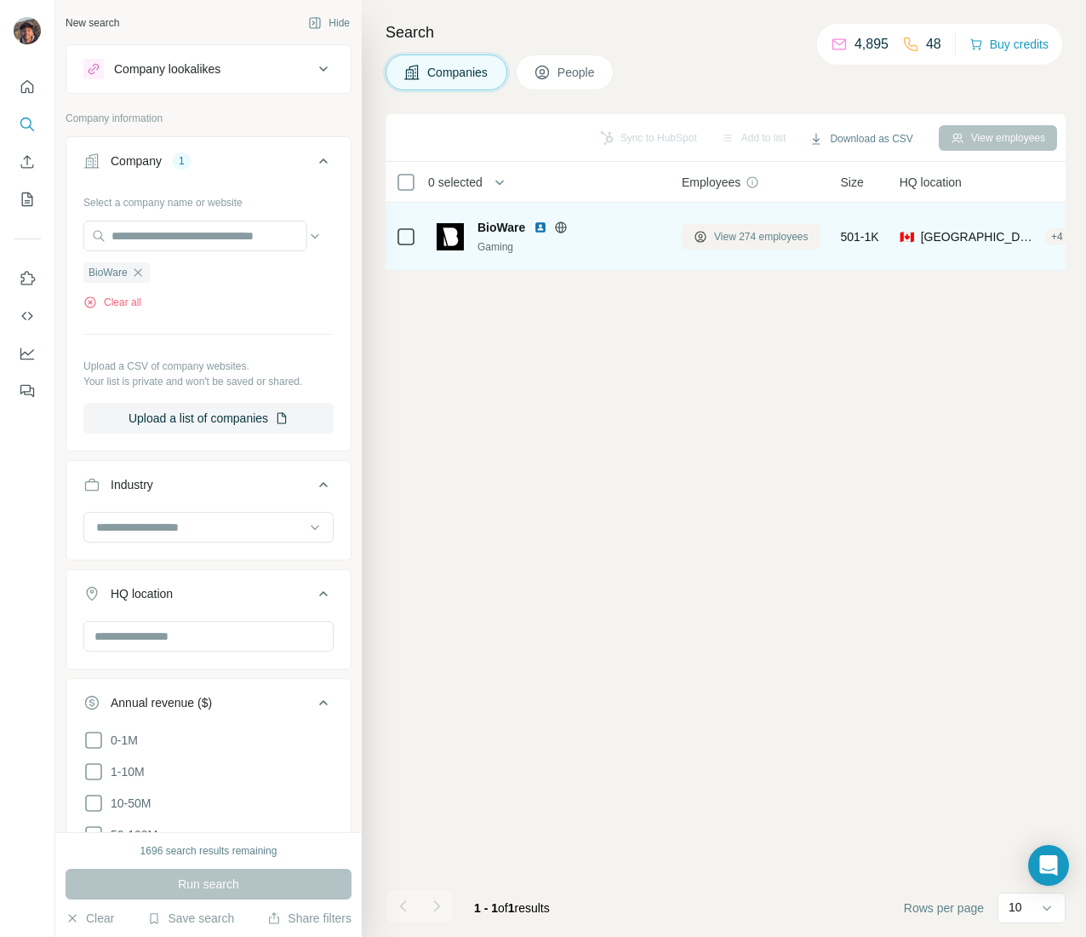
click at [777, 225] on button "View 274 employees" at bounding box center [751, 237] width 139 height 26
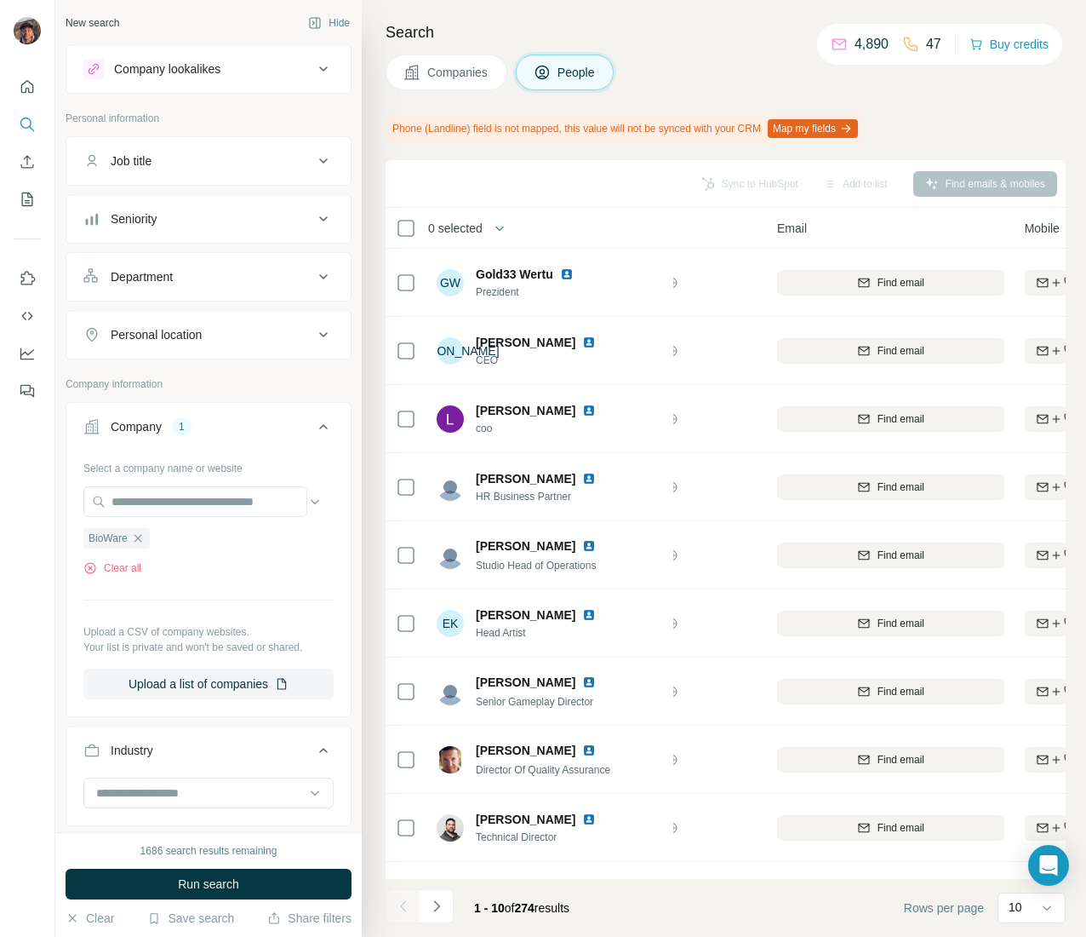
scroll to position [0, 112]
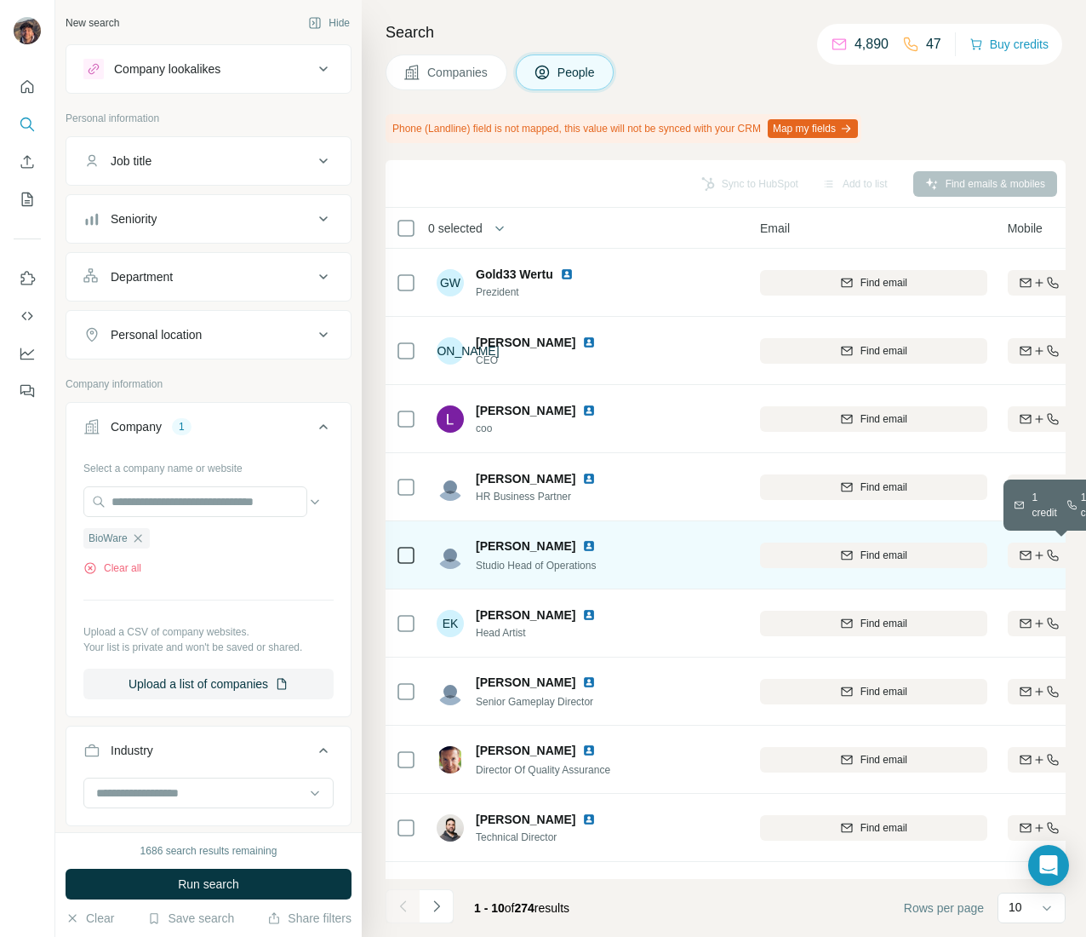
click at [1029, 559] on icon "button" at bounding box center [1025, 554] width 11 height 9
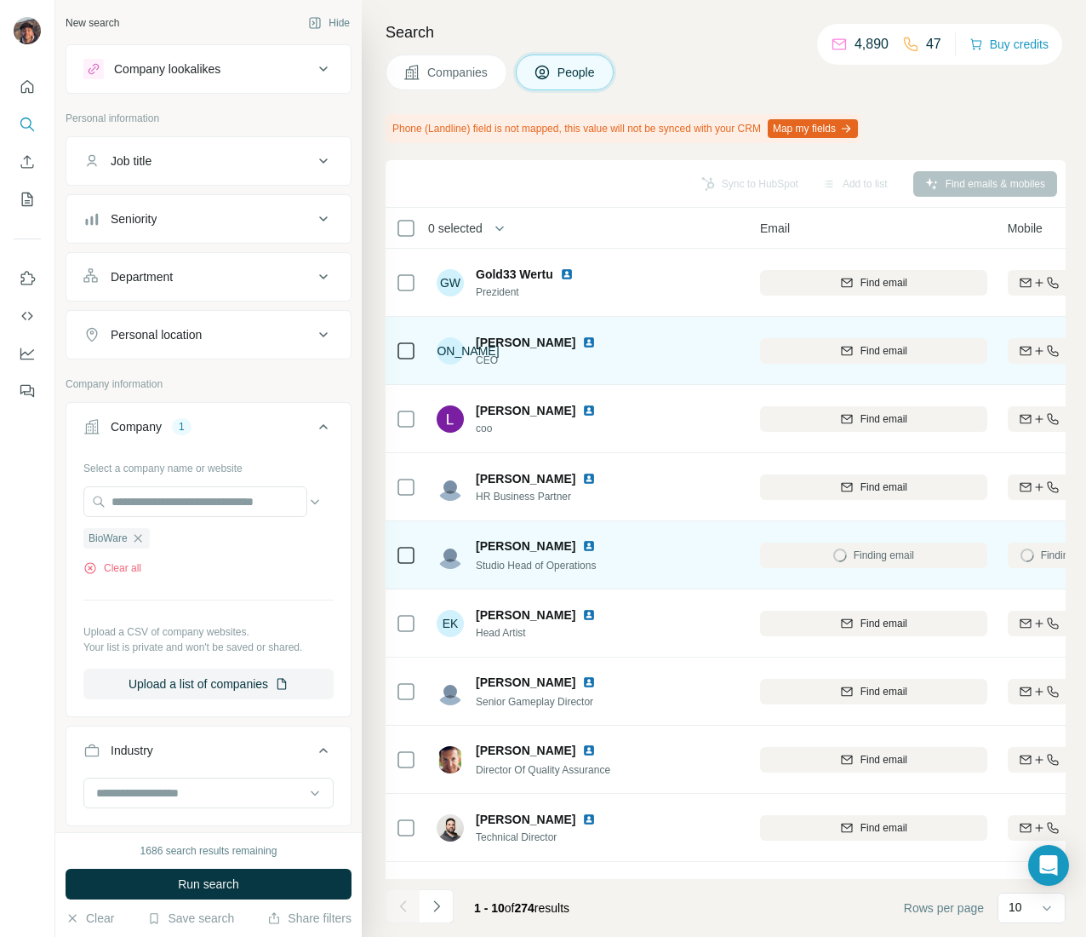
click at [1023, 350] on icon "button" at bounding box center [1025, 349] width 11 height 5
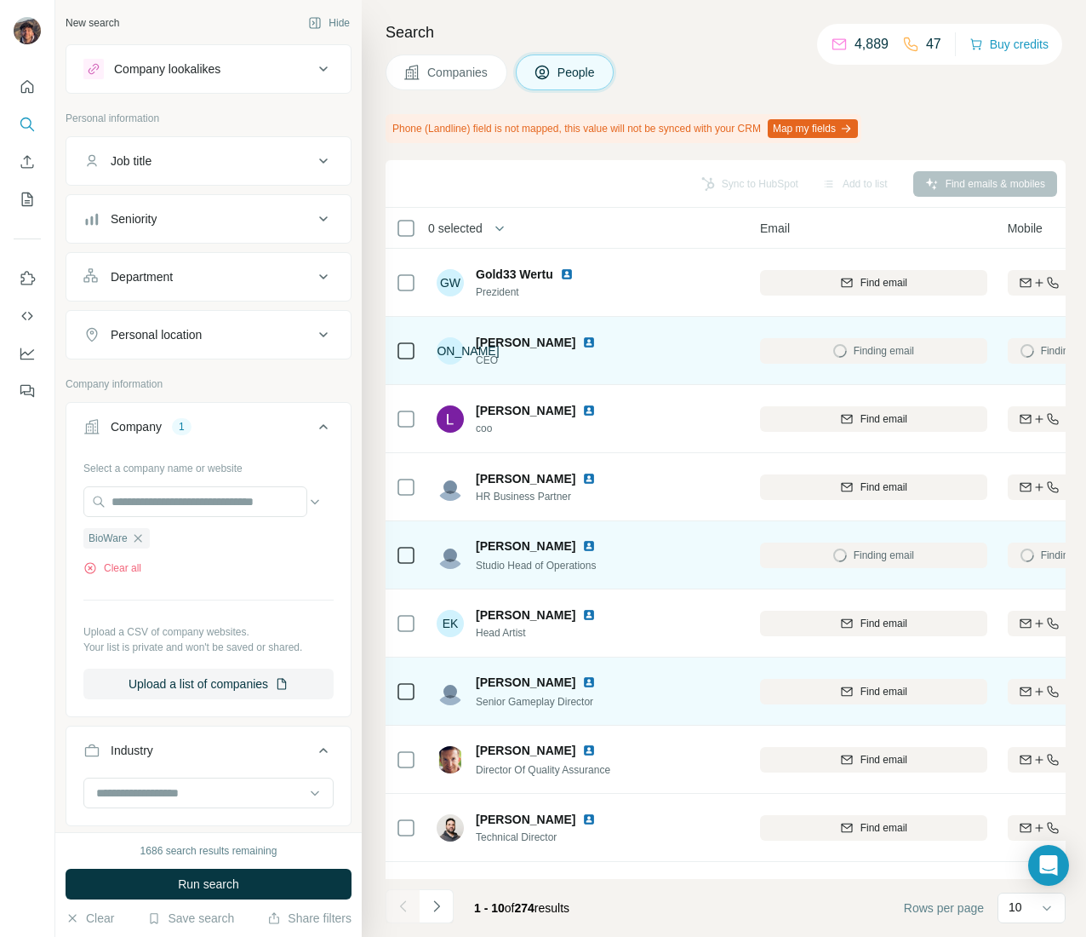
scroll to position [68, 112]
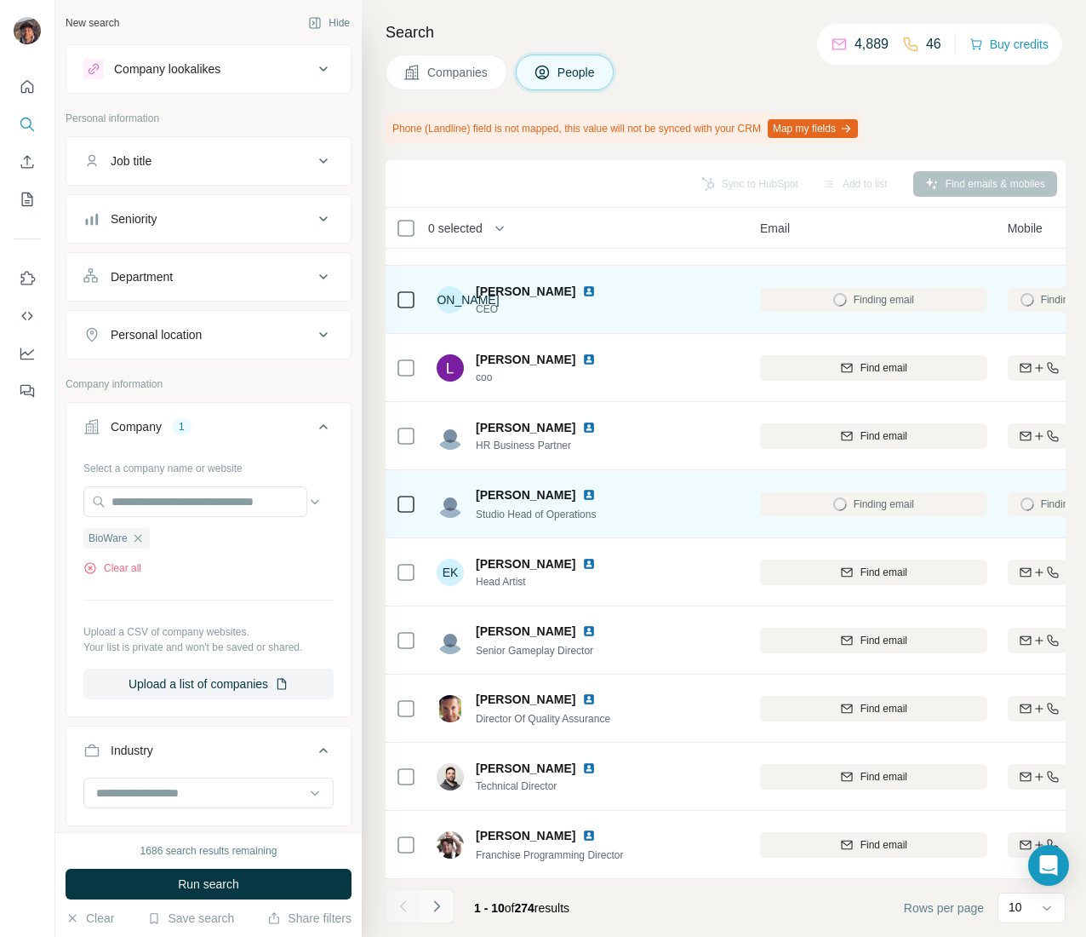
click at [437, 896] on button "Navigate to next page" at bounding box center [437, 906] width 34 height 34
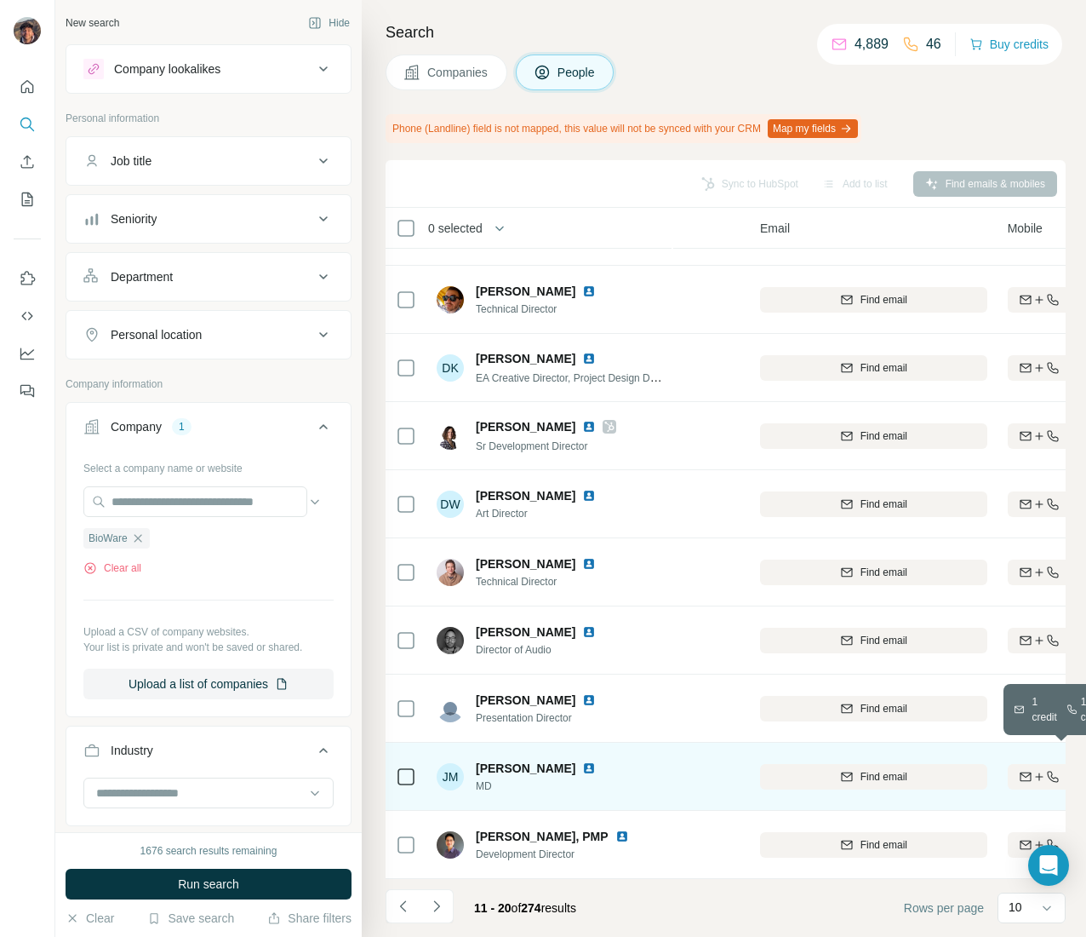
click at [1027, 771] on icon "button" at bounding box center [1025, 775] width 11 height 9
click at [447, 892] on button "Navigate to next page" at bounding box center [437, 906] width 34 height 34
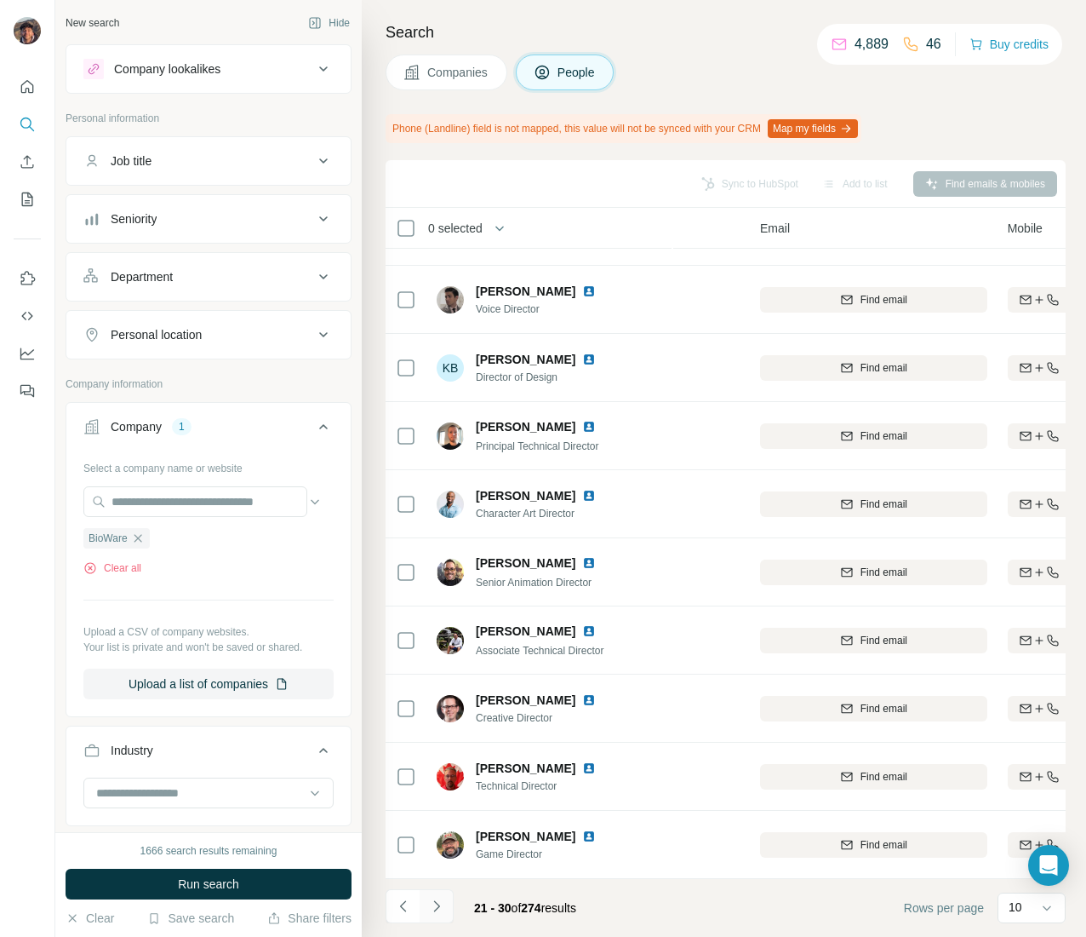
click at [434, 902] on icon "Navigate to next page" at bounding box center [436, 905] width 6 height 11
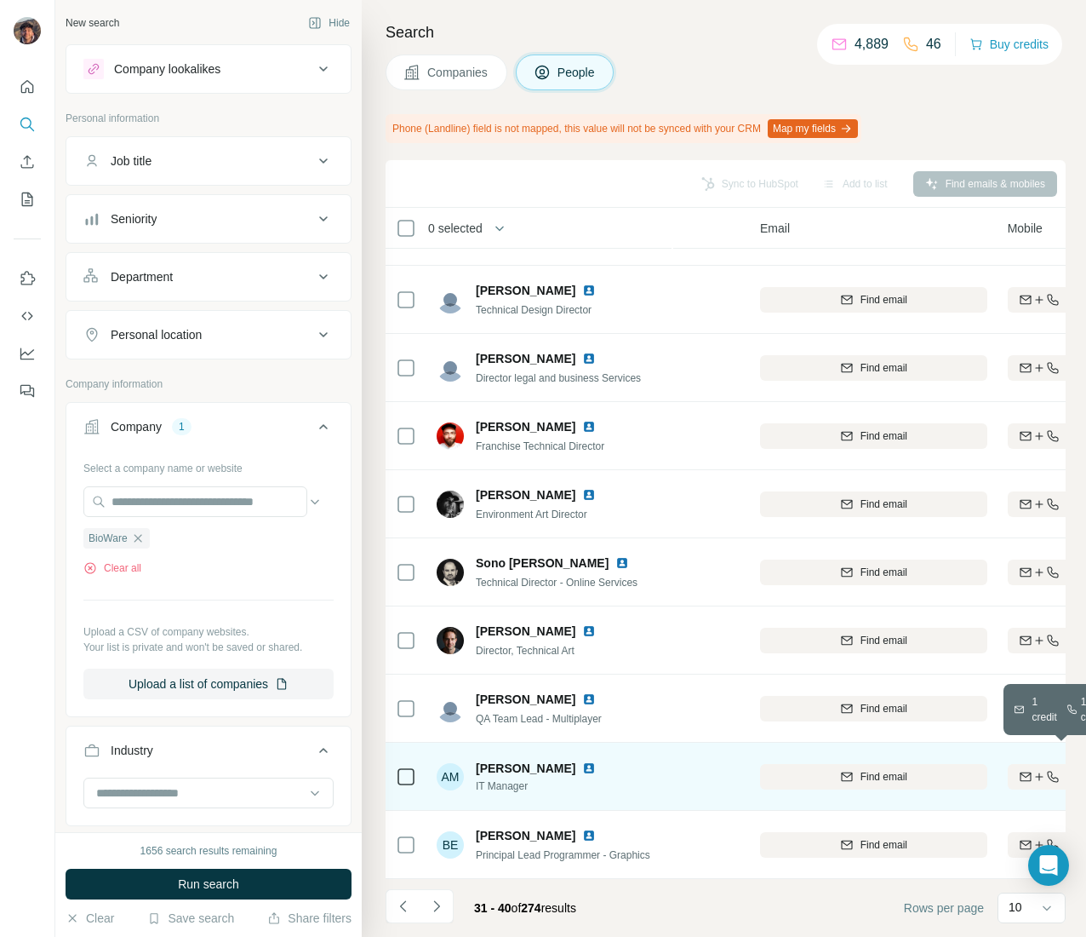
click at [1019, 770] on icon "button" at bounding box center [1026, 777] width 14 height 14
click at [429, 911] on icon "Navigate to next page" at bounding box center [436, 905] width 17 height 17
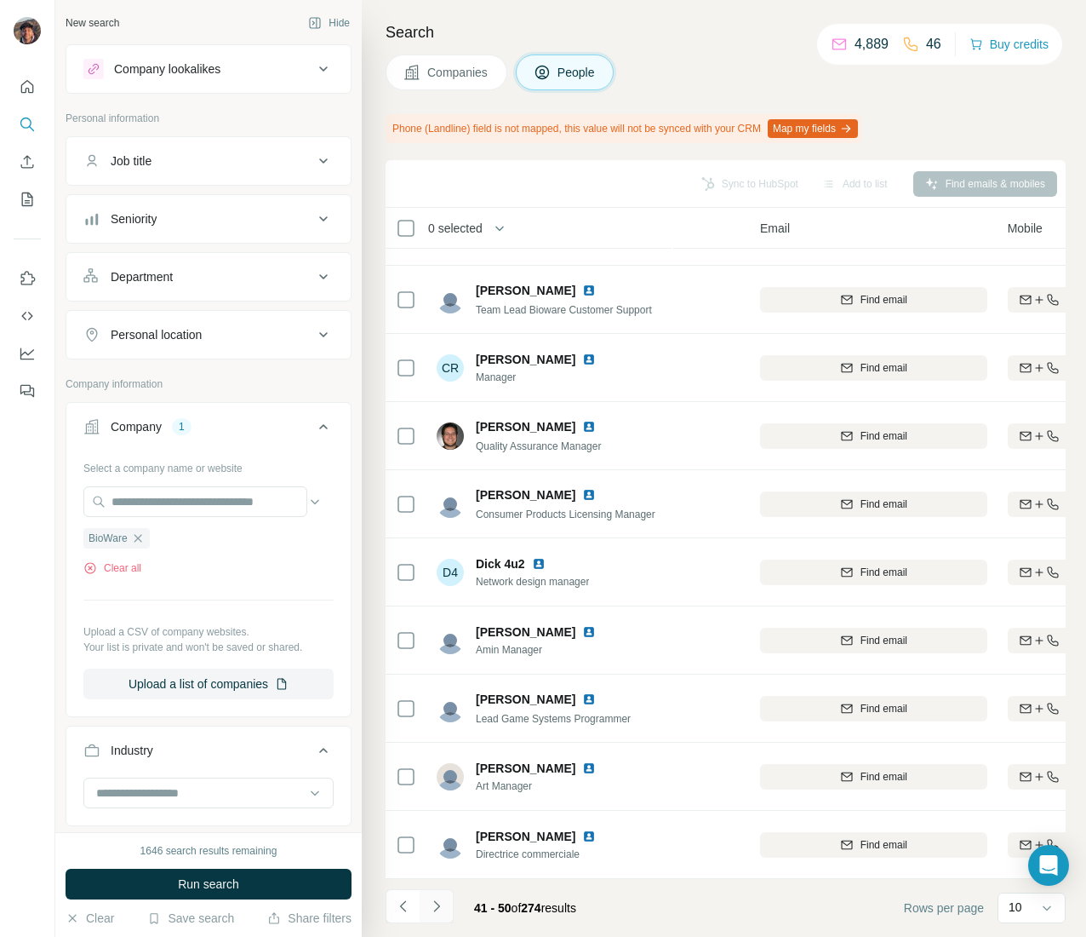
click at [440, 903] on icon "Navigate to next page" at bounding box center [436, 905] width 17 height 17
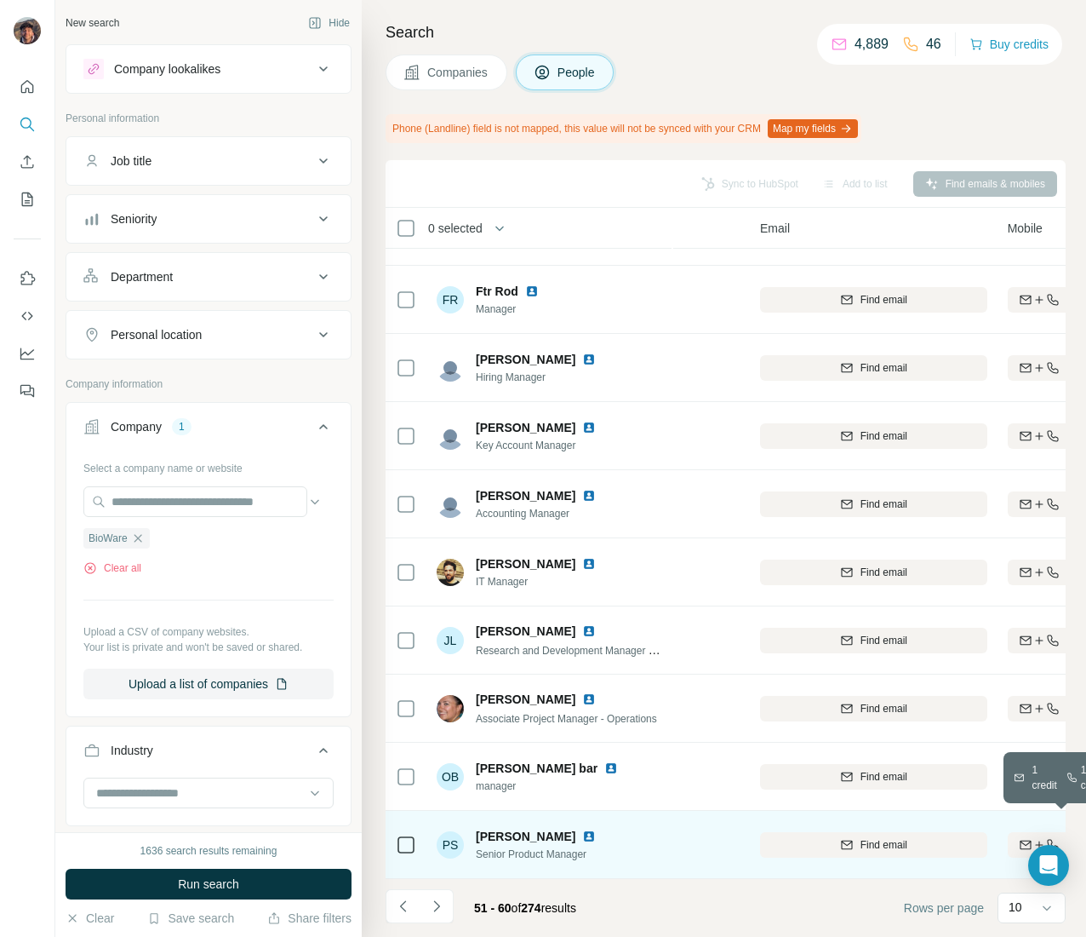
click at [1030, 832] on button "Find both" at bounding box center [1064, 845] width 112 height 26
click at [412, 901] on button "Navigate to previous page" at bounding box center [403, 906] width 34 height 34
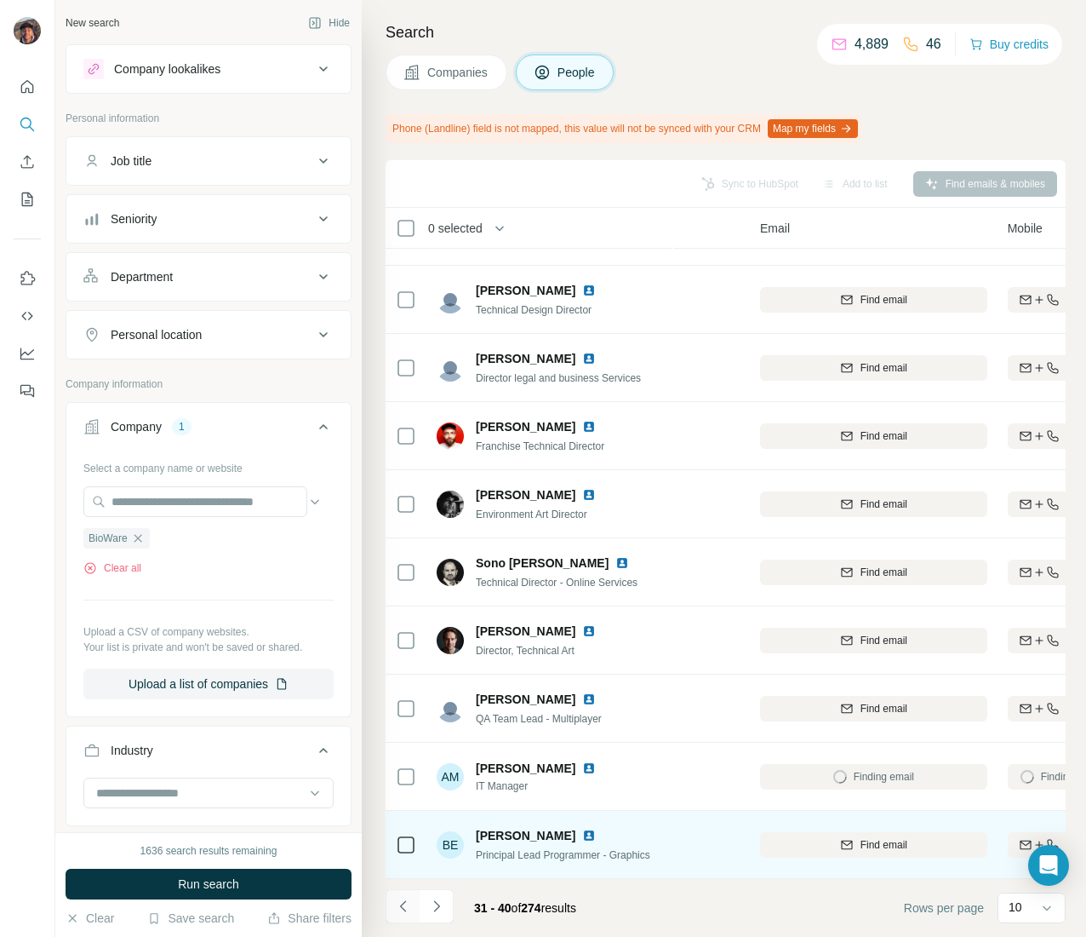
click at [412, 901] on button "Navigate to previous page" at bounding box center [403, 906] width 34 height 34
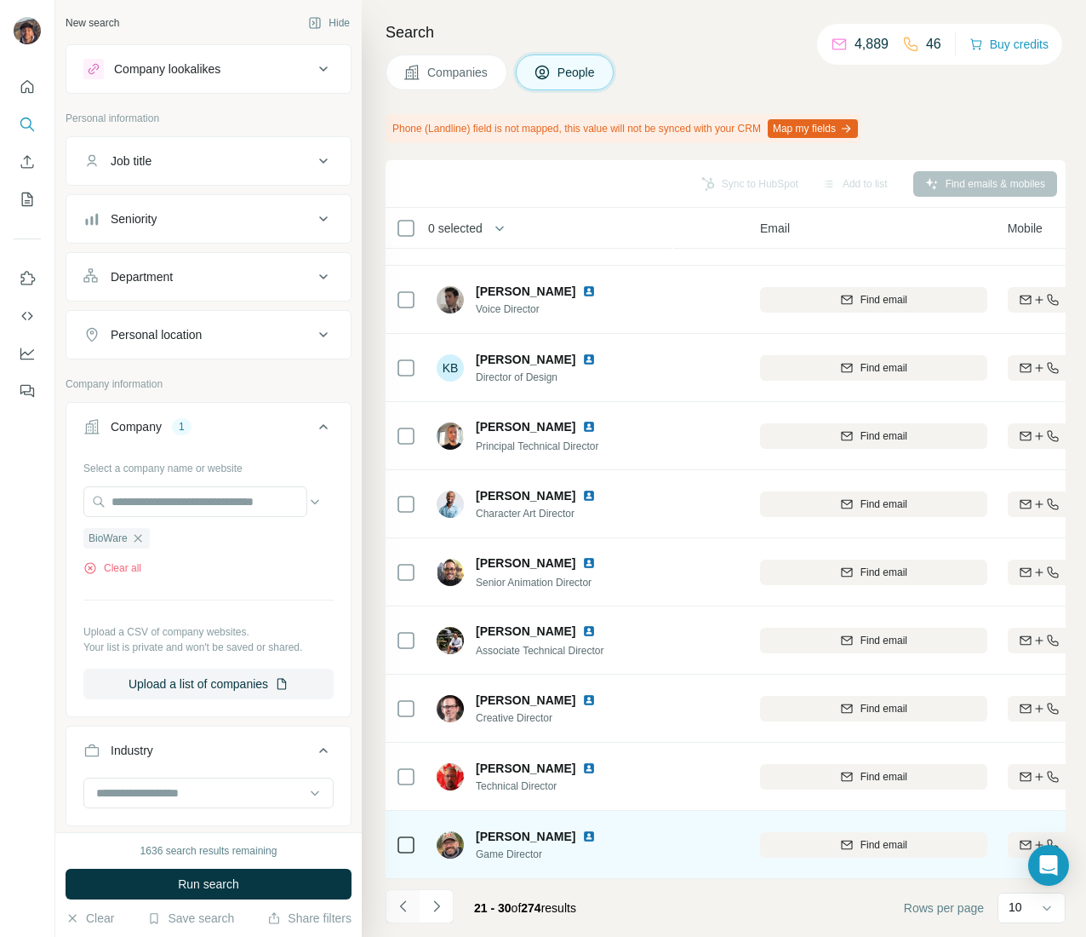
click at [412, 901] on button "Navigate to previous page" at bounding box center [403, 906] width 34 height 34
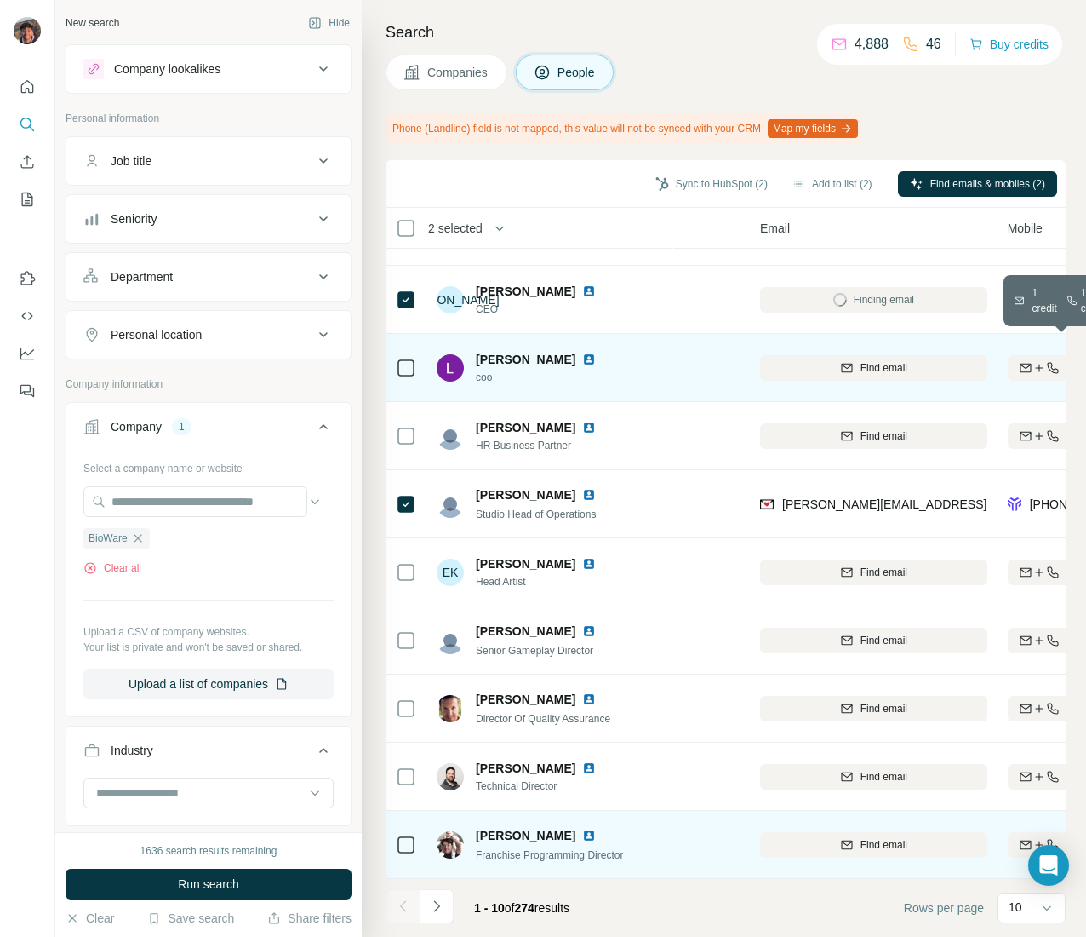
click at [1029, 361] on icon "button" at bounding box center [1026, 368] width 14 height 14
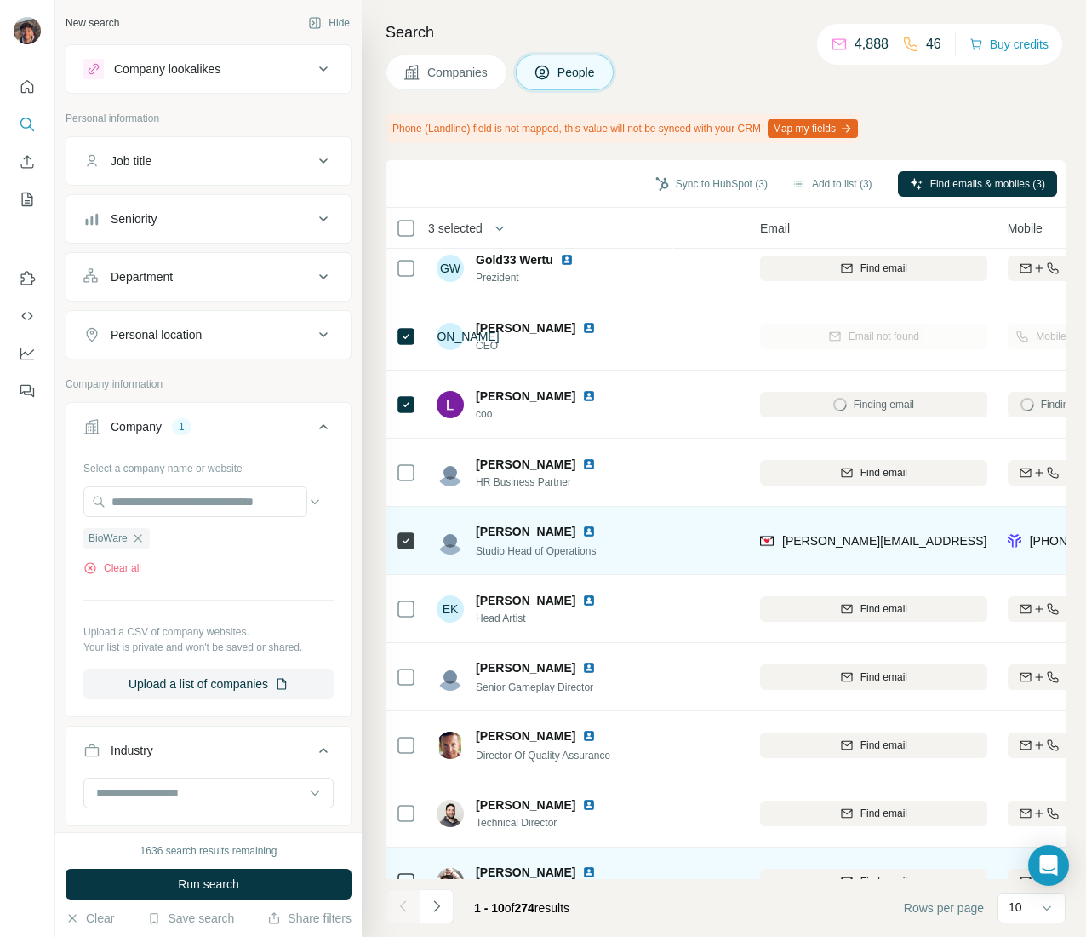
scroll to position [0, 112]
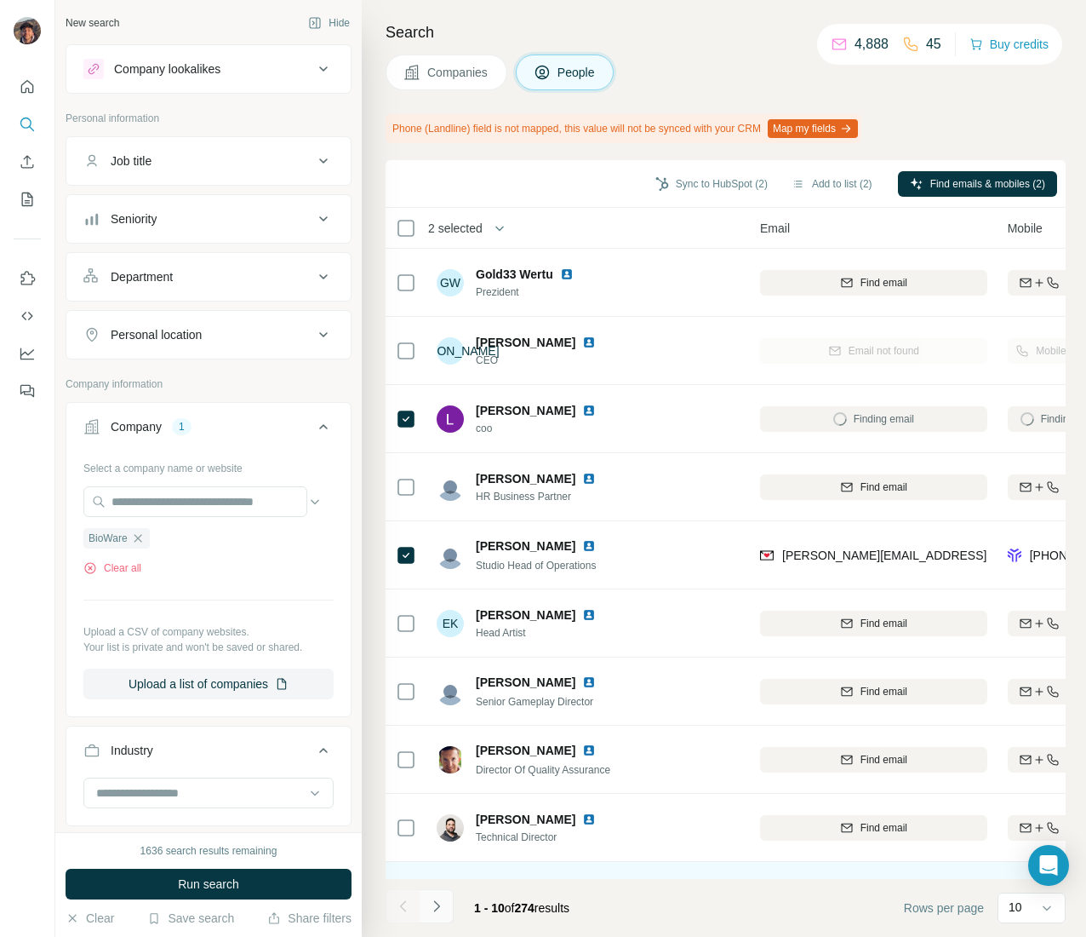
click at [429, 889] on button "Navigate to next page" at bounding box center [437, 906] width 34 height 34
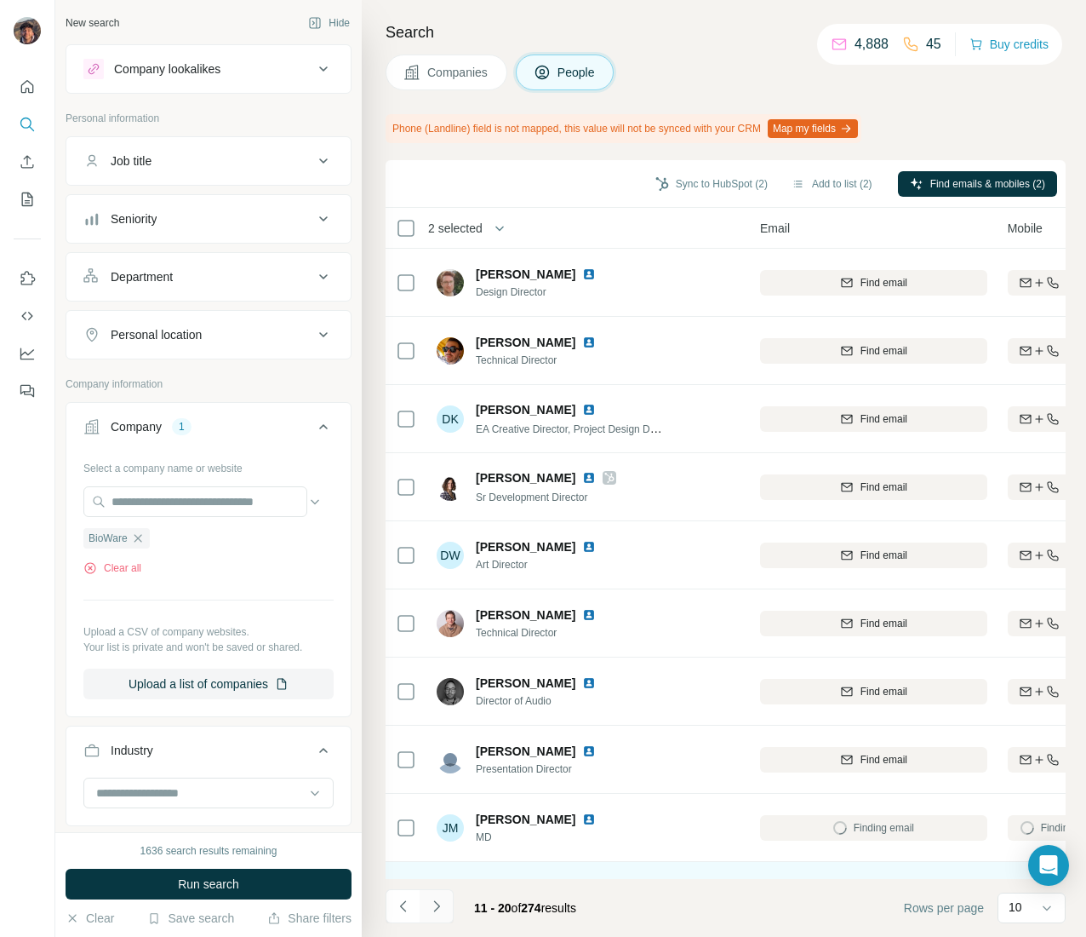
click at [431, 899] on icon "Navigate to next page" at bounding box center [436, 905] width 17 height 17
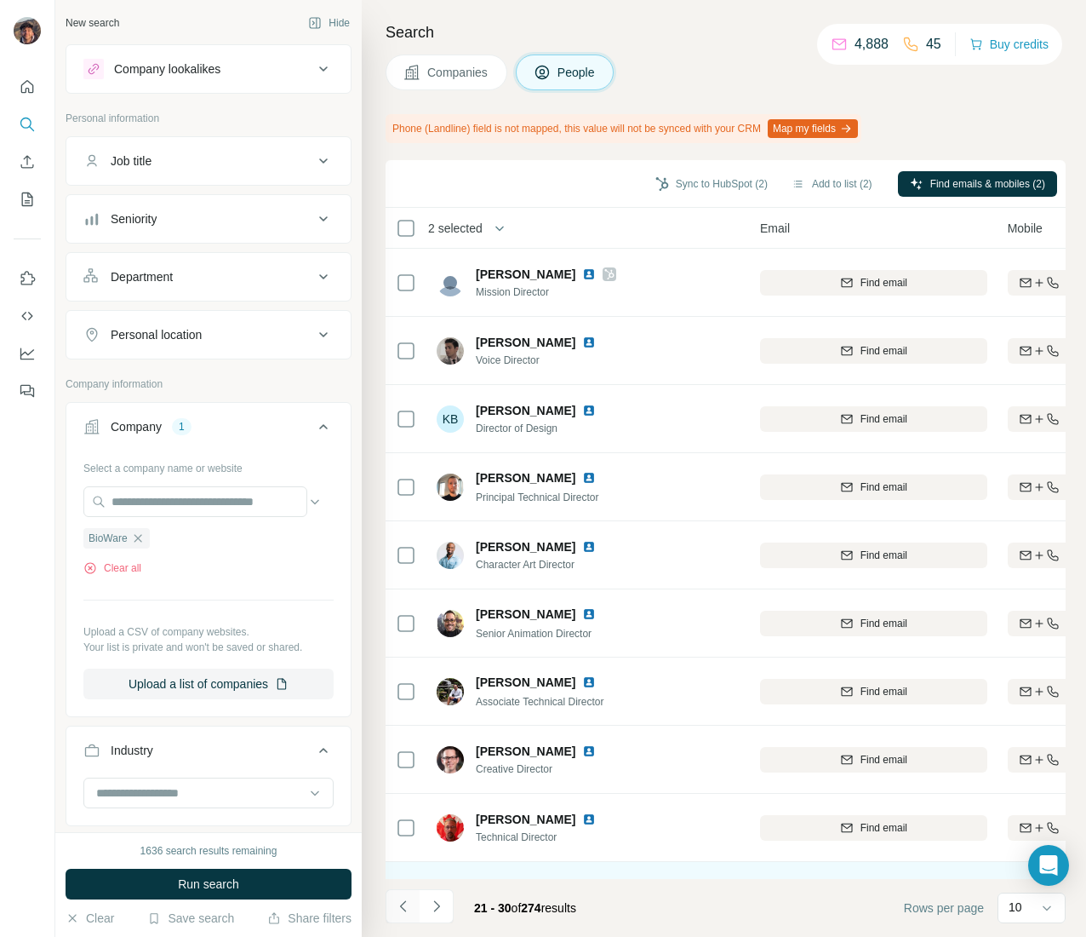
click at [414, 901] on button "Navigate to previous page" at bounding box center [403, 906] width 34 height 34
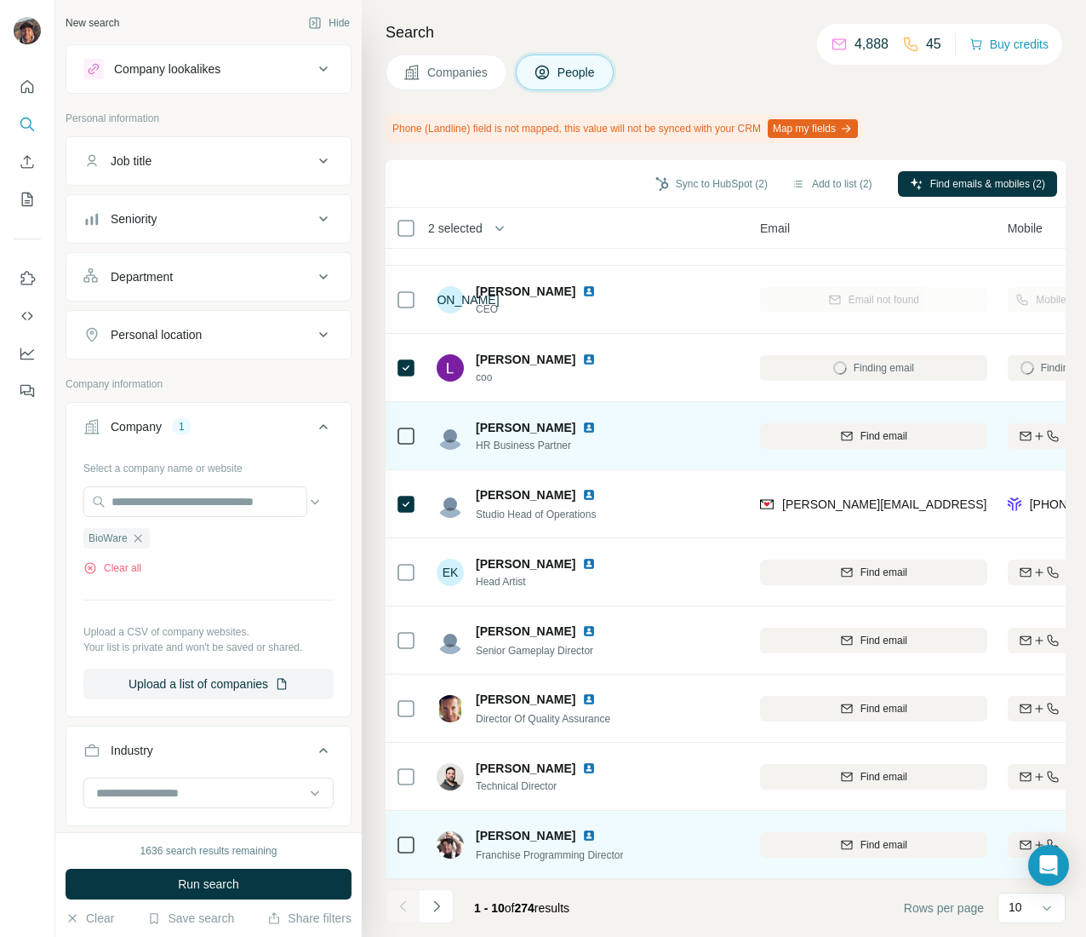
scroll to position [68, 112]
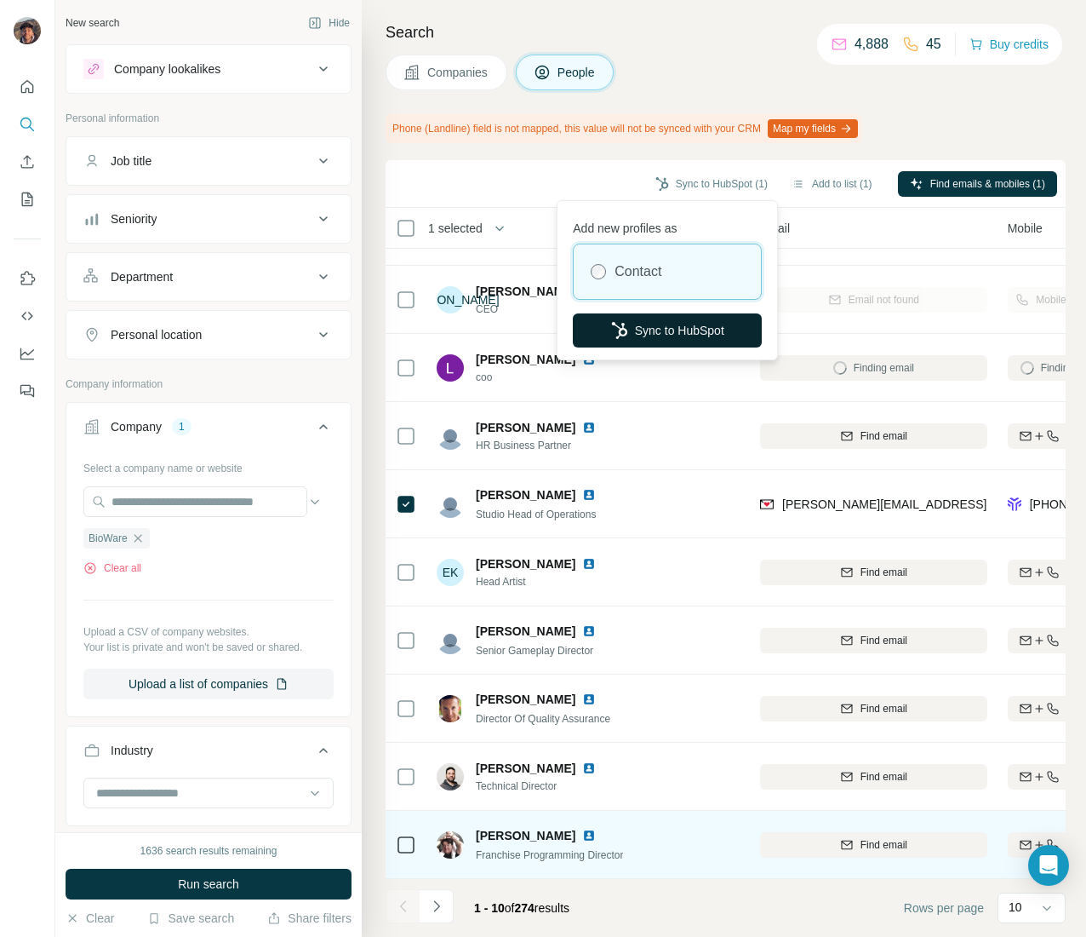
click at [710, 320] on button "Sync to HubSpot" at bounding box center [667, 330] width 189 height 34
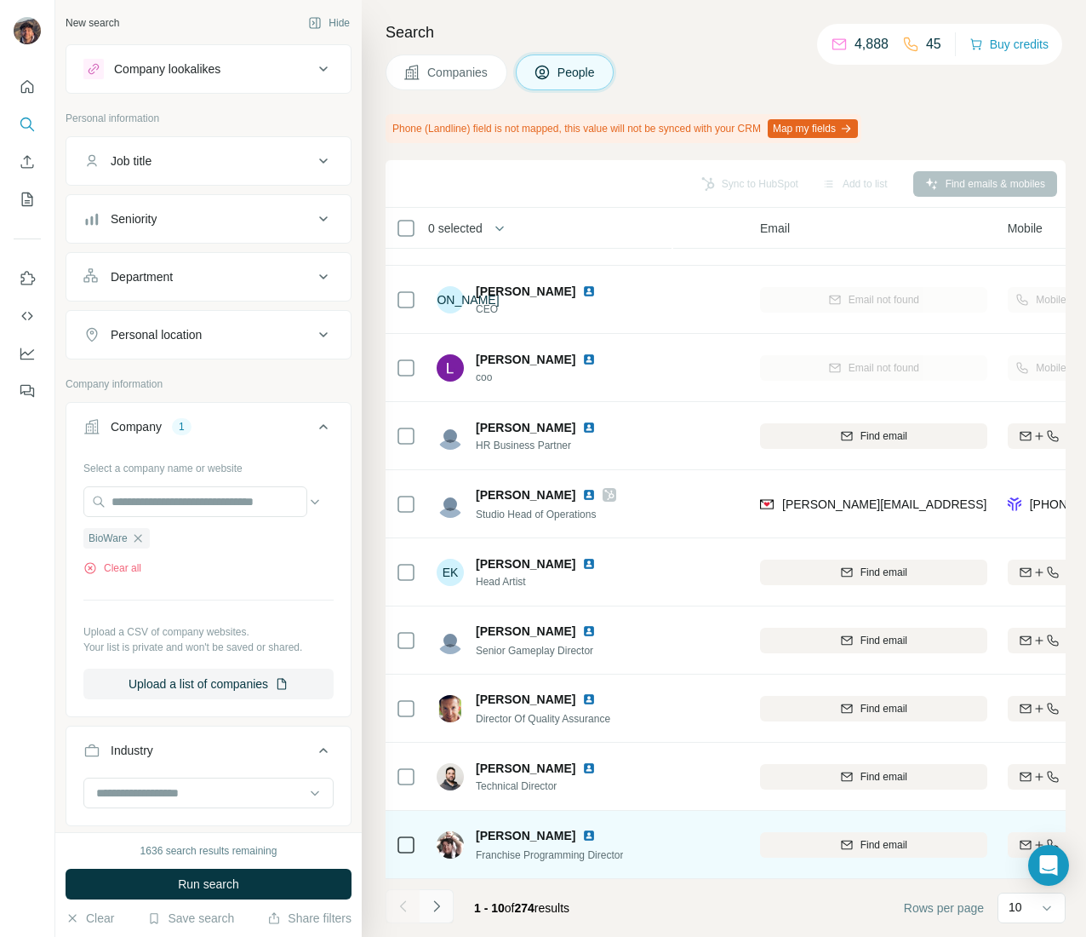
click at [444, 895] on button "Navigate to next page" at bounding box center [437, 906] width 34 height 34
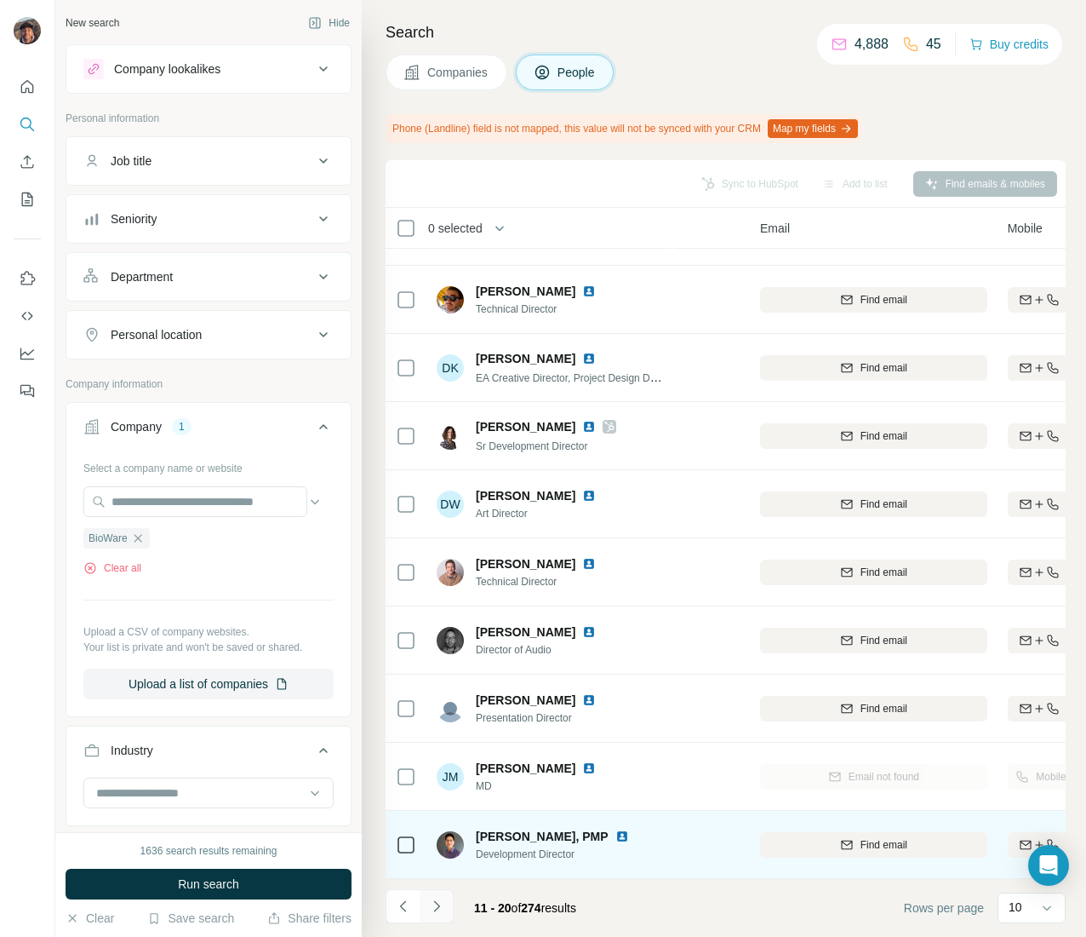
click at [438, 902] on icon "Navigate to next page" at bounding box center [436, 905] width 17 height 17
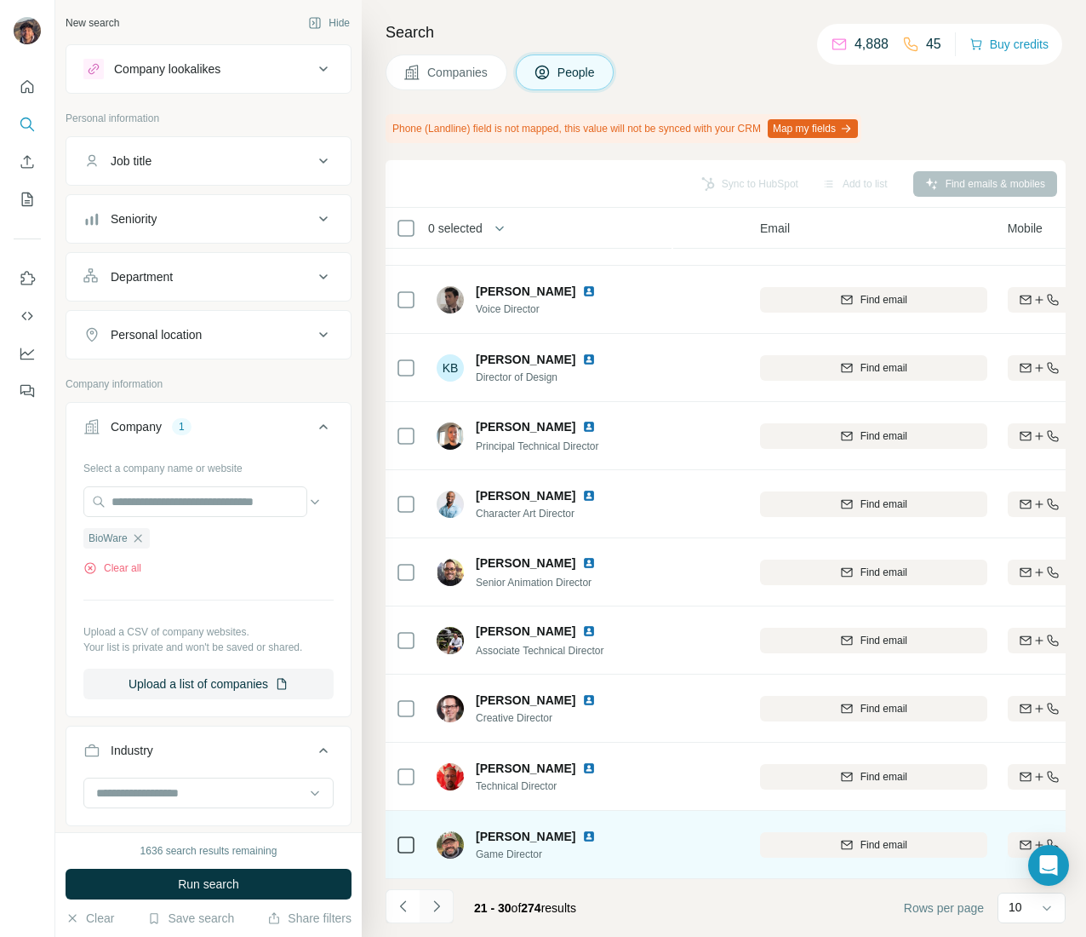
click at [438, 908] on icon "Navigate to next page" at bounding box center [436, 905] width 6 height 11
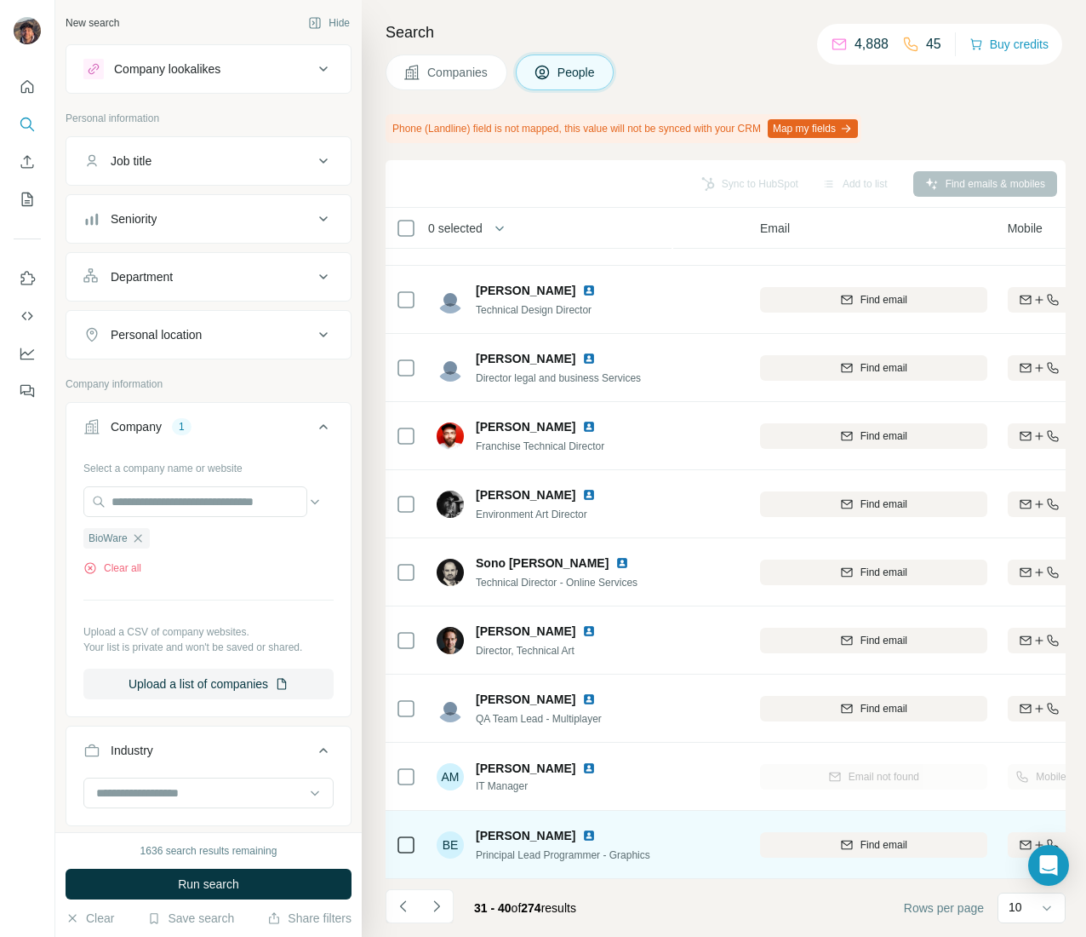
click at [454, 882] on footer "31 - 40 of 274 results Rows per page 10" at bounding box center [726, 908] width 680 height 58
click at [450, 885] on footer "31 - 40 of 274 results Rows per page 10" at bounding box center [726, 908] width 680 height 58
click at [431, 911] on icon "Navigate to next page" at bounding box center [436, 905] width 17 height 17
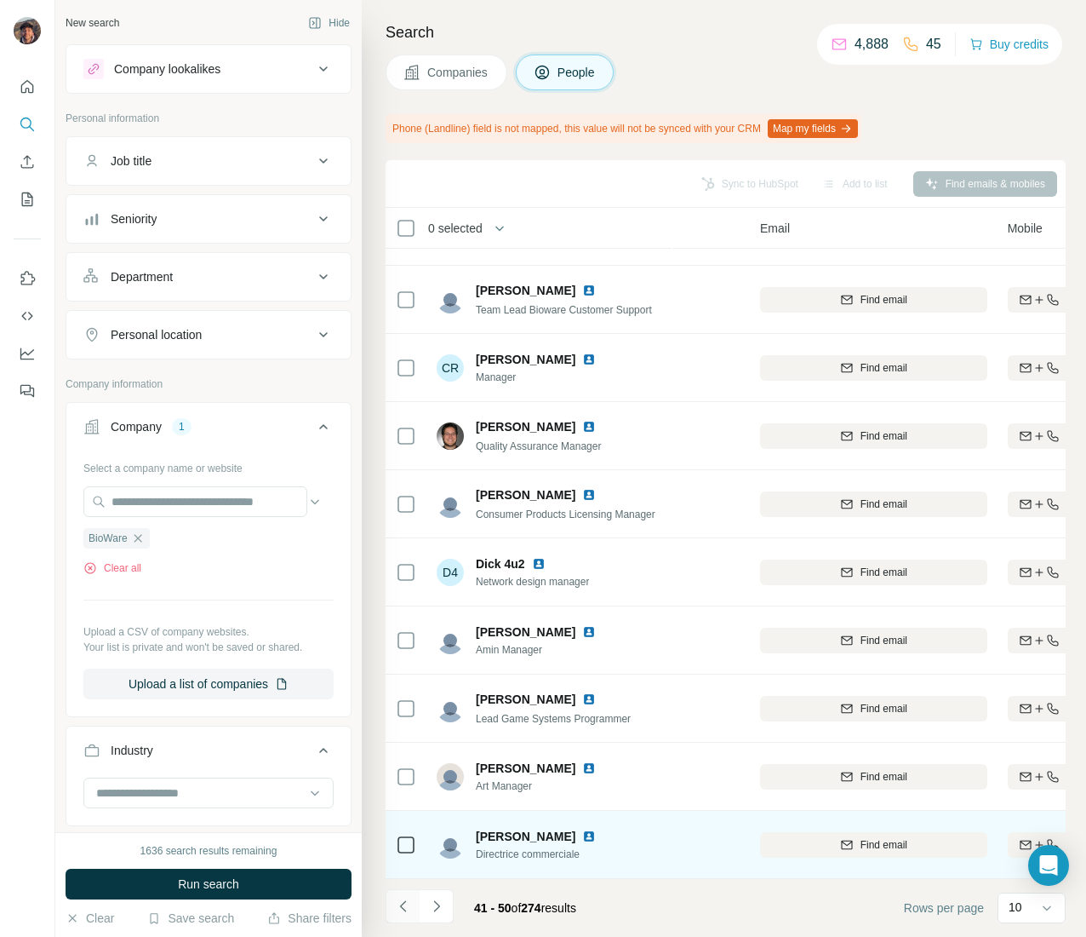
click at [406, 915] on button "Navigate to previous page" at bounding box center [403, 906] width 34 height 34
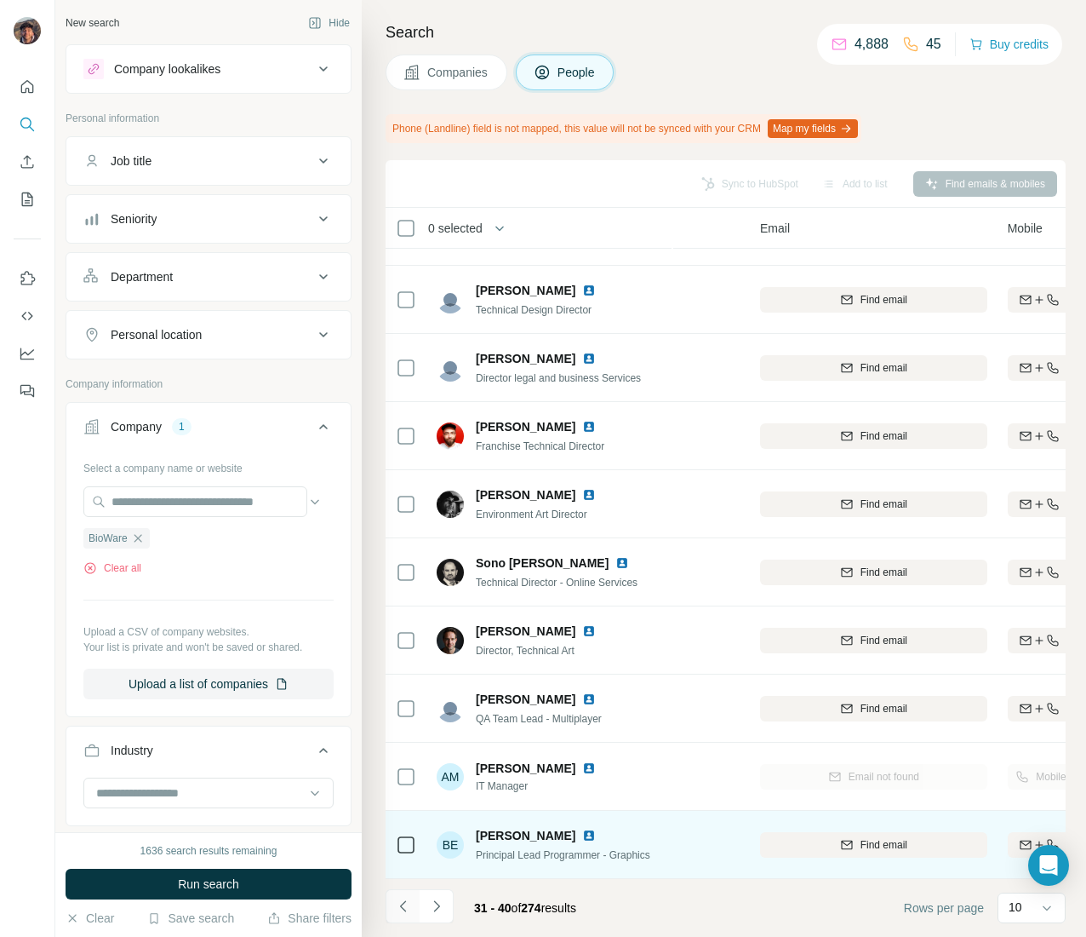
click at [406, 915] on button "Navigate to previous page" at bounding box center [403, 906] width 34 height 34
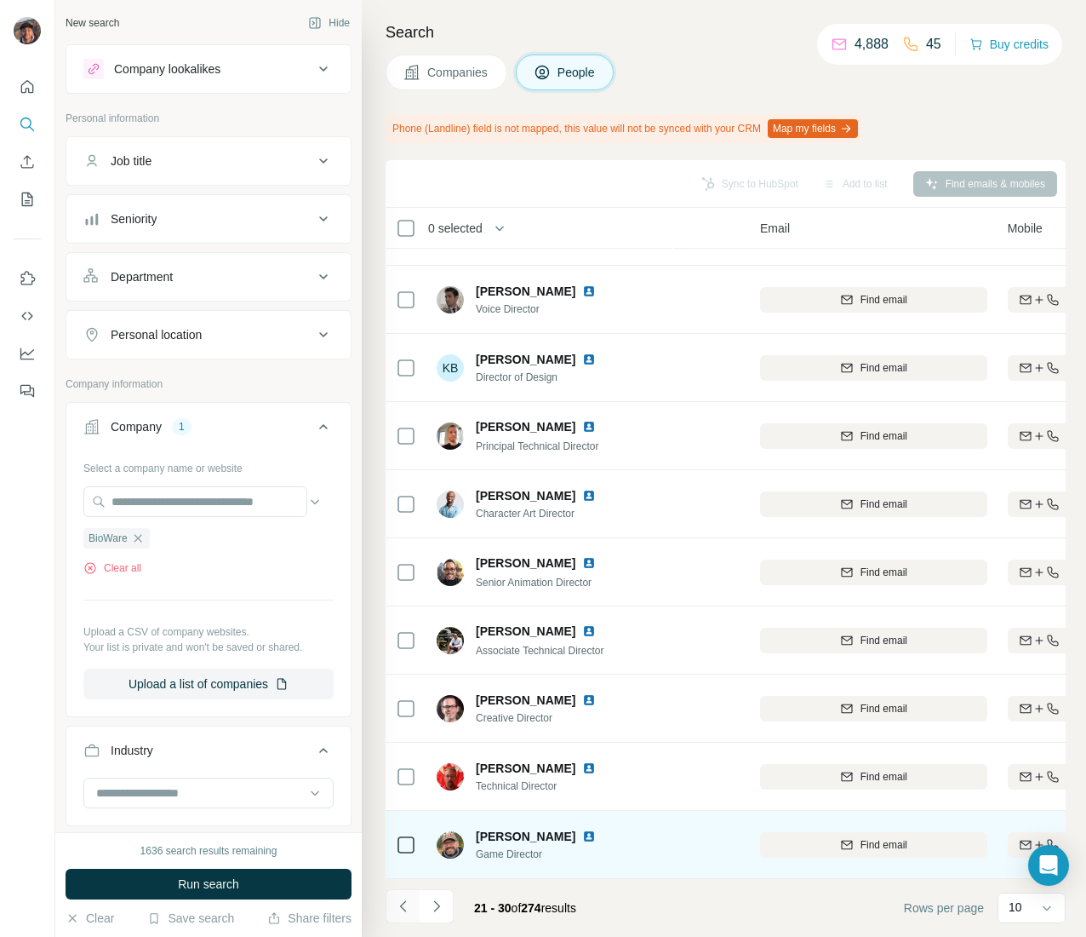
click at [406, 915] on button "Navigate to previous page" at bounding box center [403, 906] width 34 height 34
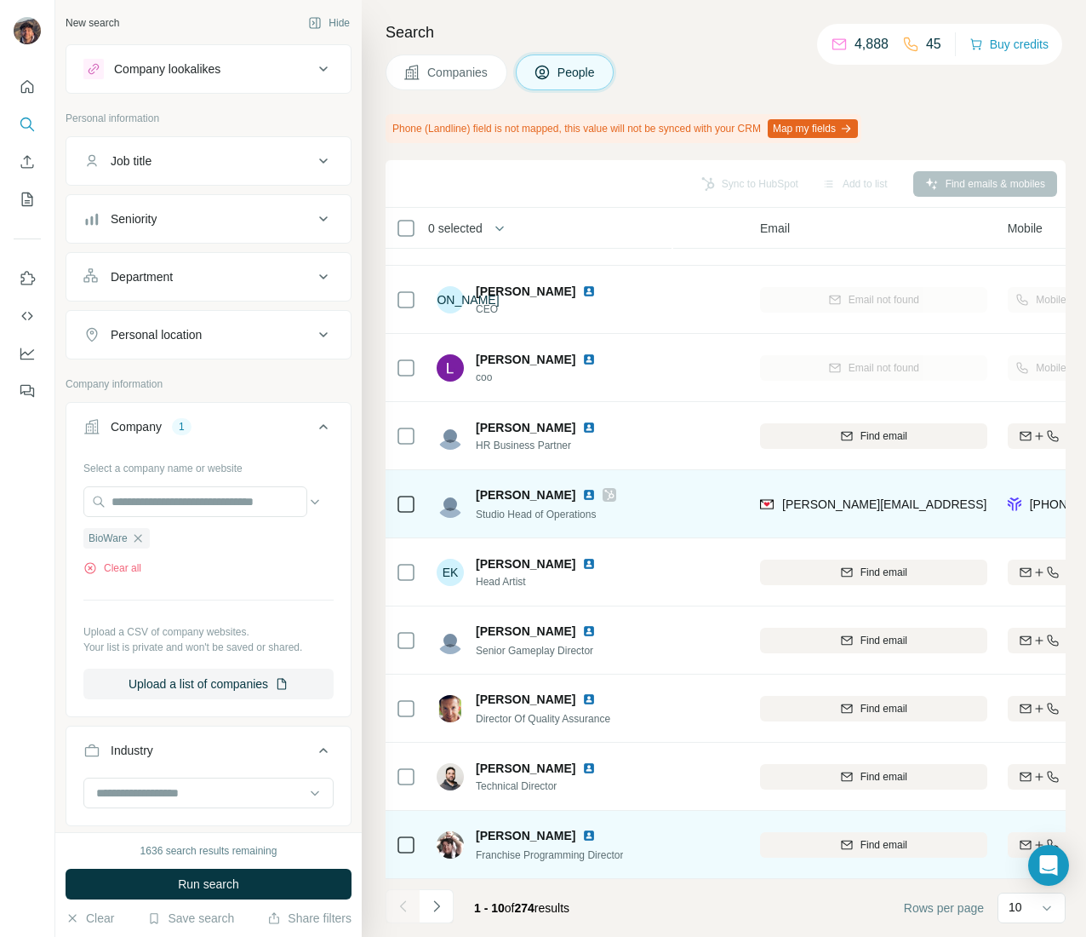
scroll to position [0, 112]
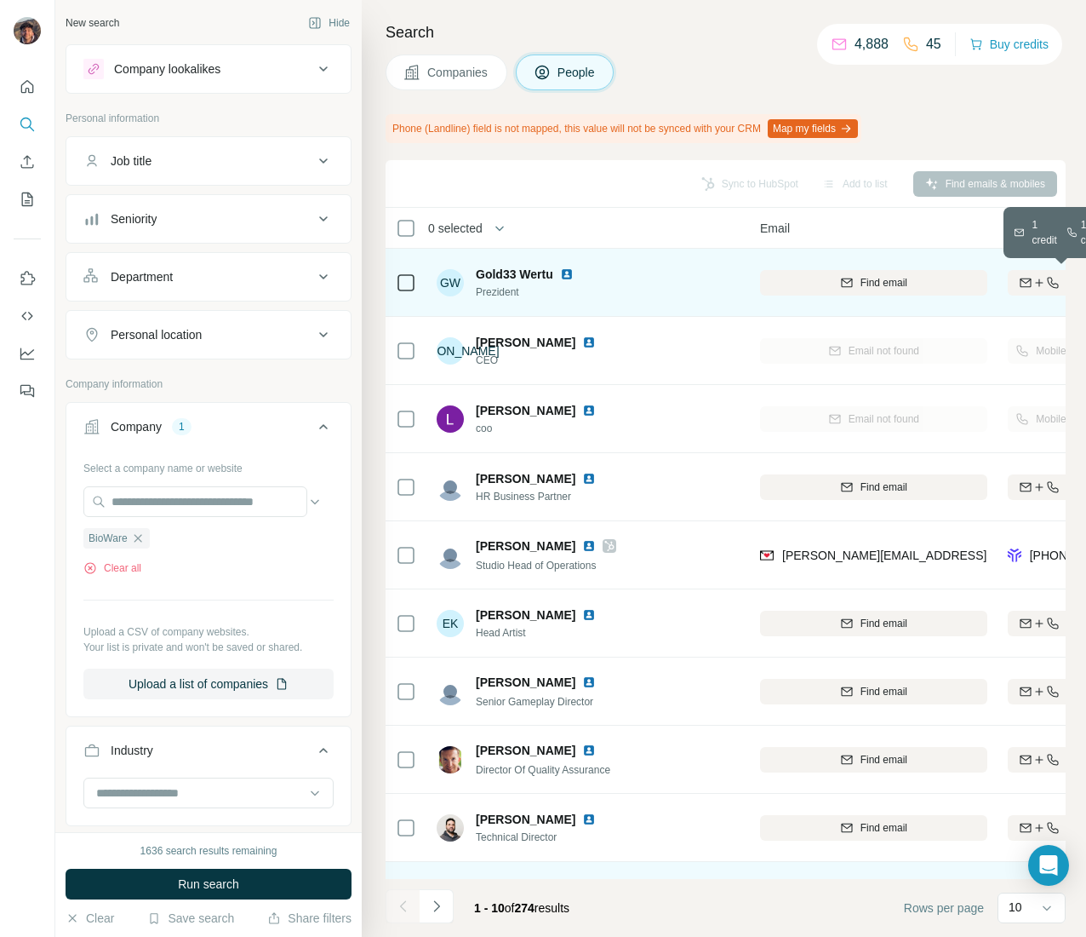
click at [1008, 286] on div "Find both" at bounding box center [1064, 282] width 112 height 15
click at [439, 905] on icon "Navigate to next page" at bounding box center [436, 905] width 6 height 11
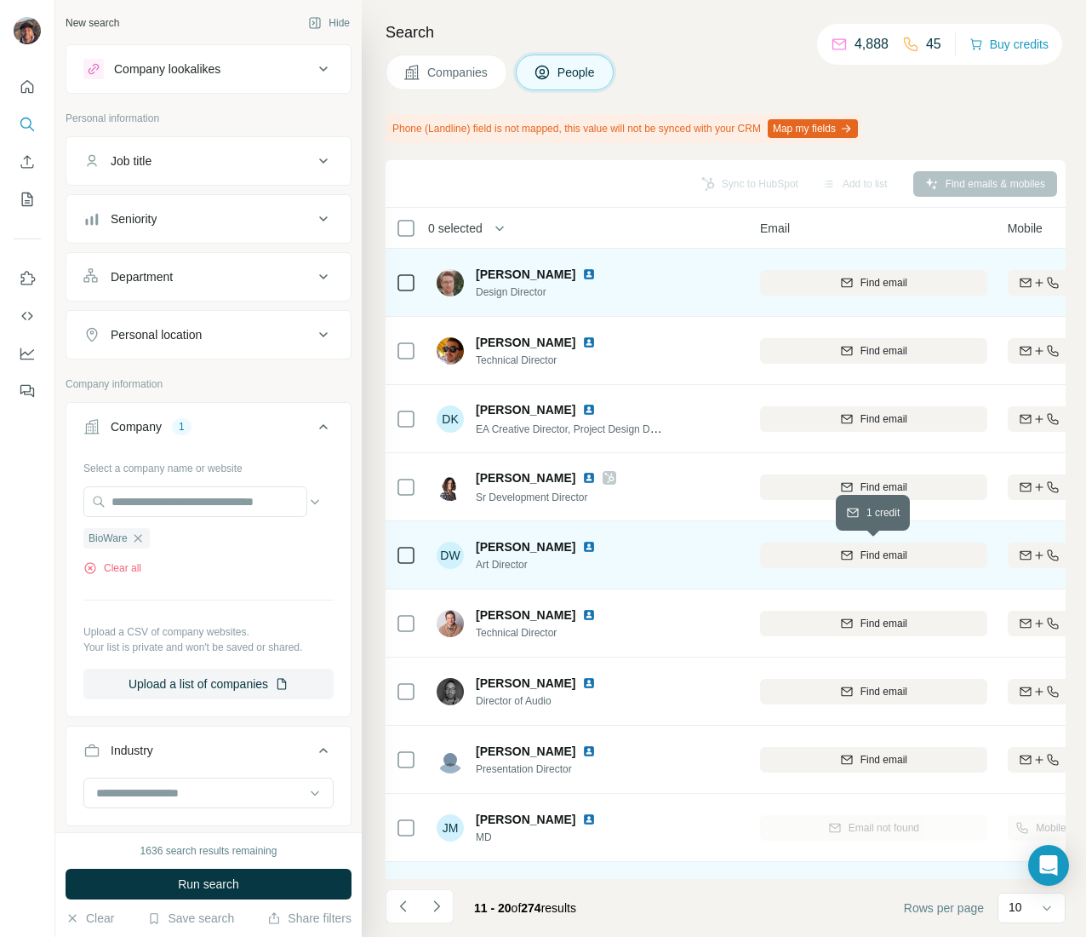
scroll to position [68, 112]
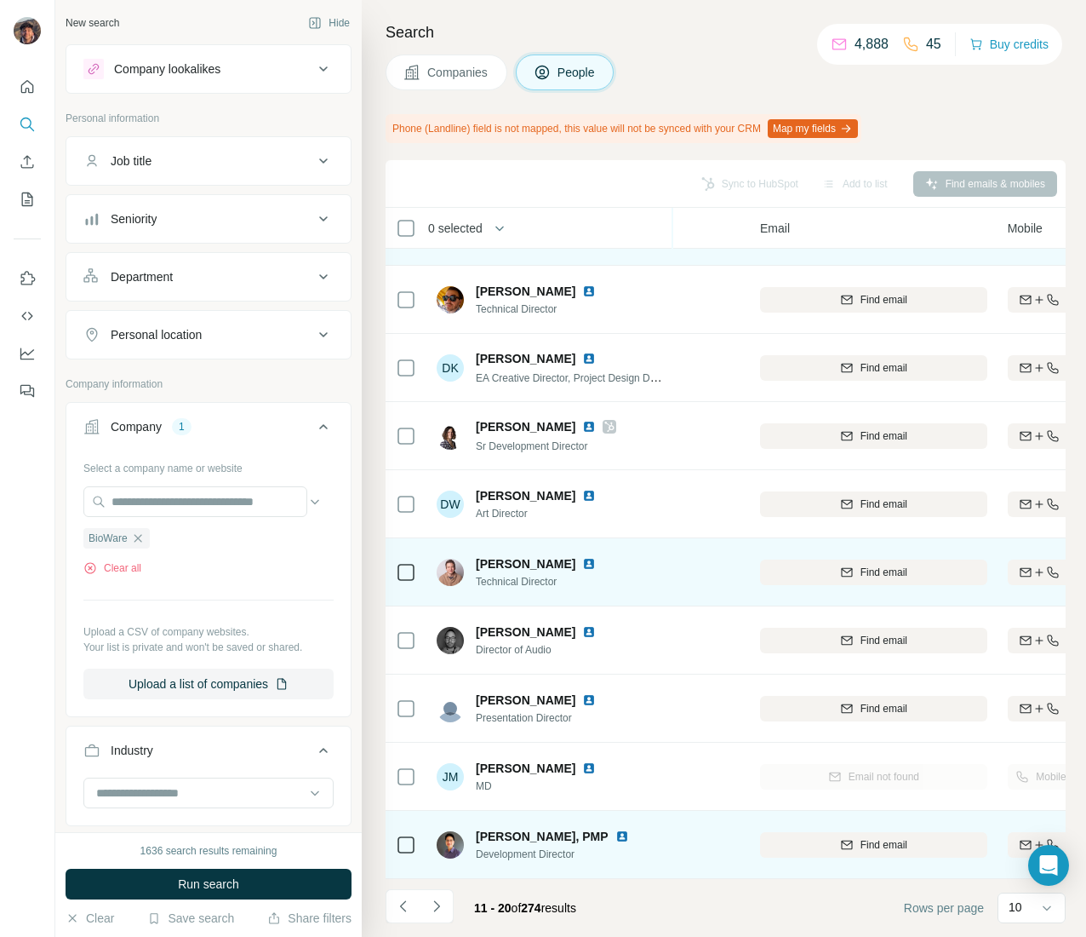
click at [1040, 565] on icon "button" at bounding box center [1040, 572] width 14 height 14
click at [1019, 838] on icon "button" at bounding box center [1026, 845] width 14 height 14
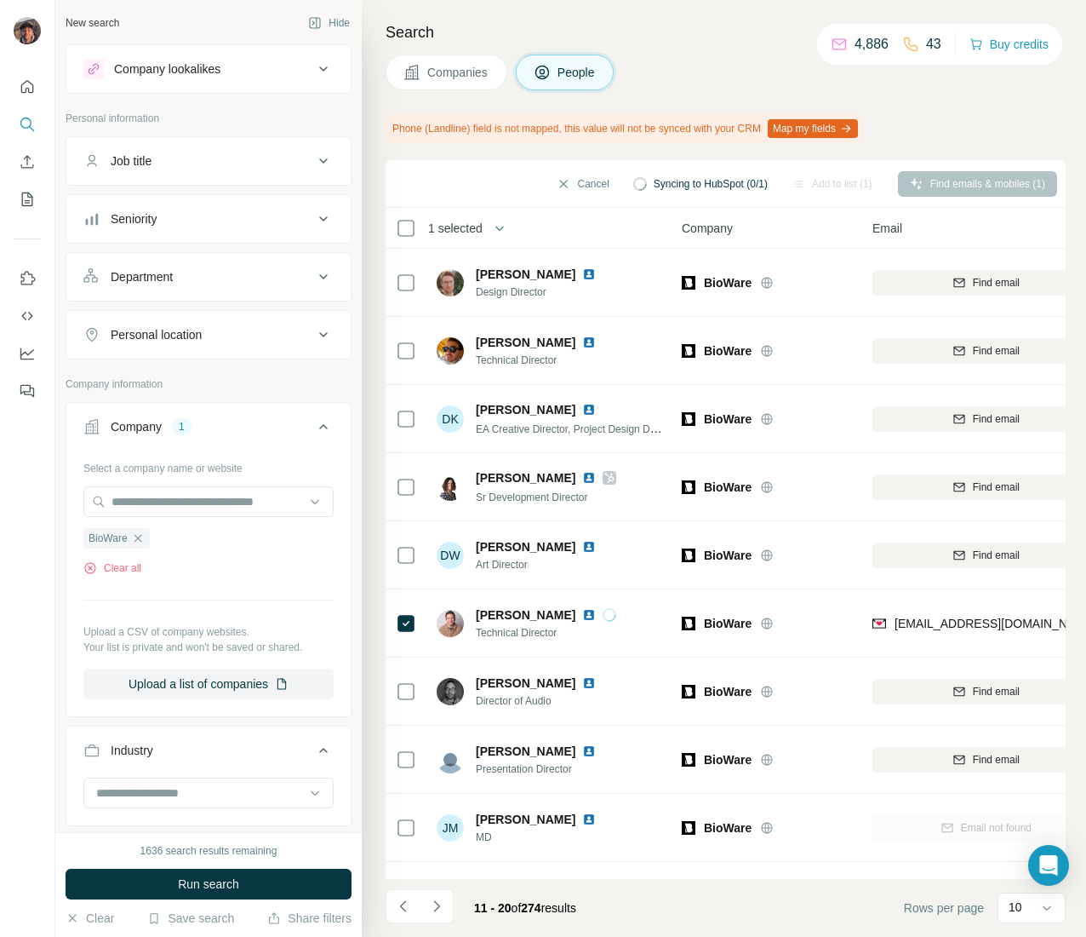
scroll to position [68, 112]
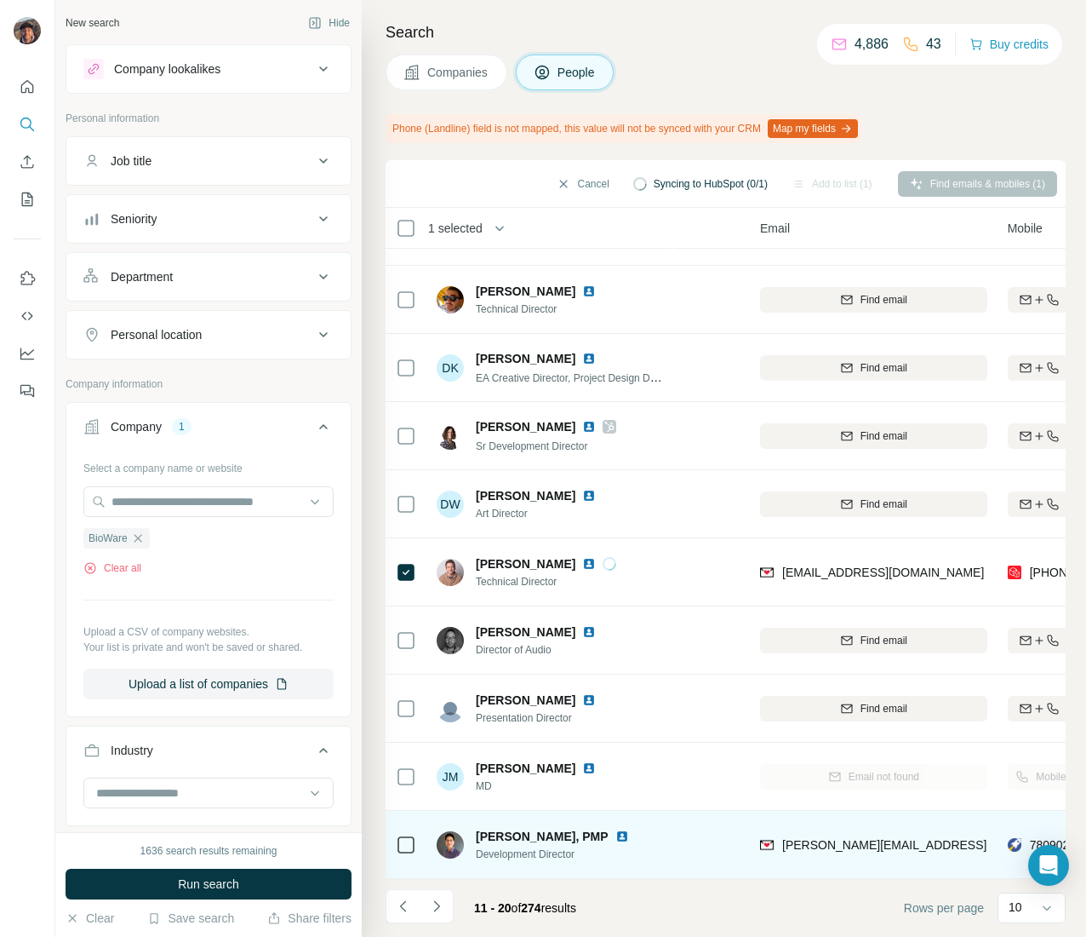
click at [417, 824] on td at bounding box center [406, 845] width 41 height 68
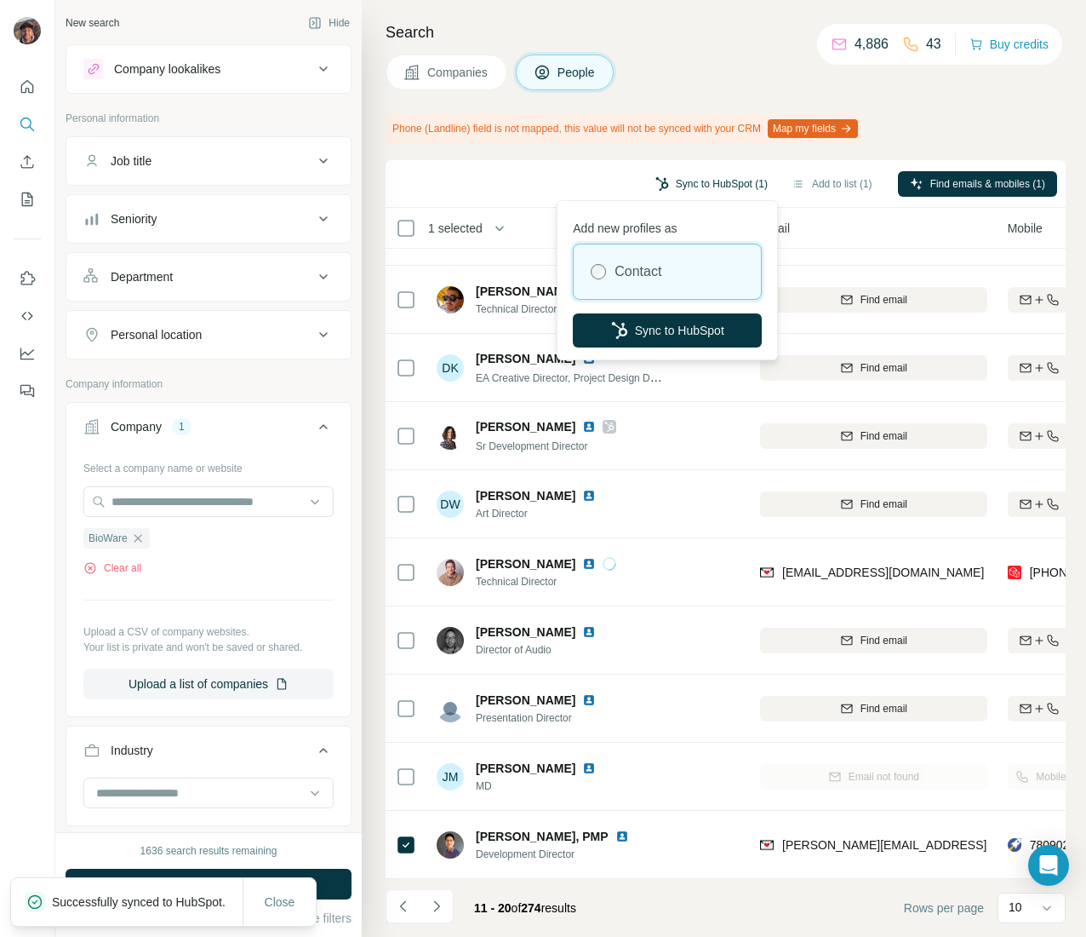
click at [696, 175] on button "Sync to HubSpot (1)" at bounding box center [712, 184] width 136 height 26
click at [682, 334] on button "Sync to HubSpot" at bounding box center [667, 330] width 189 height 34
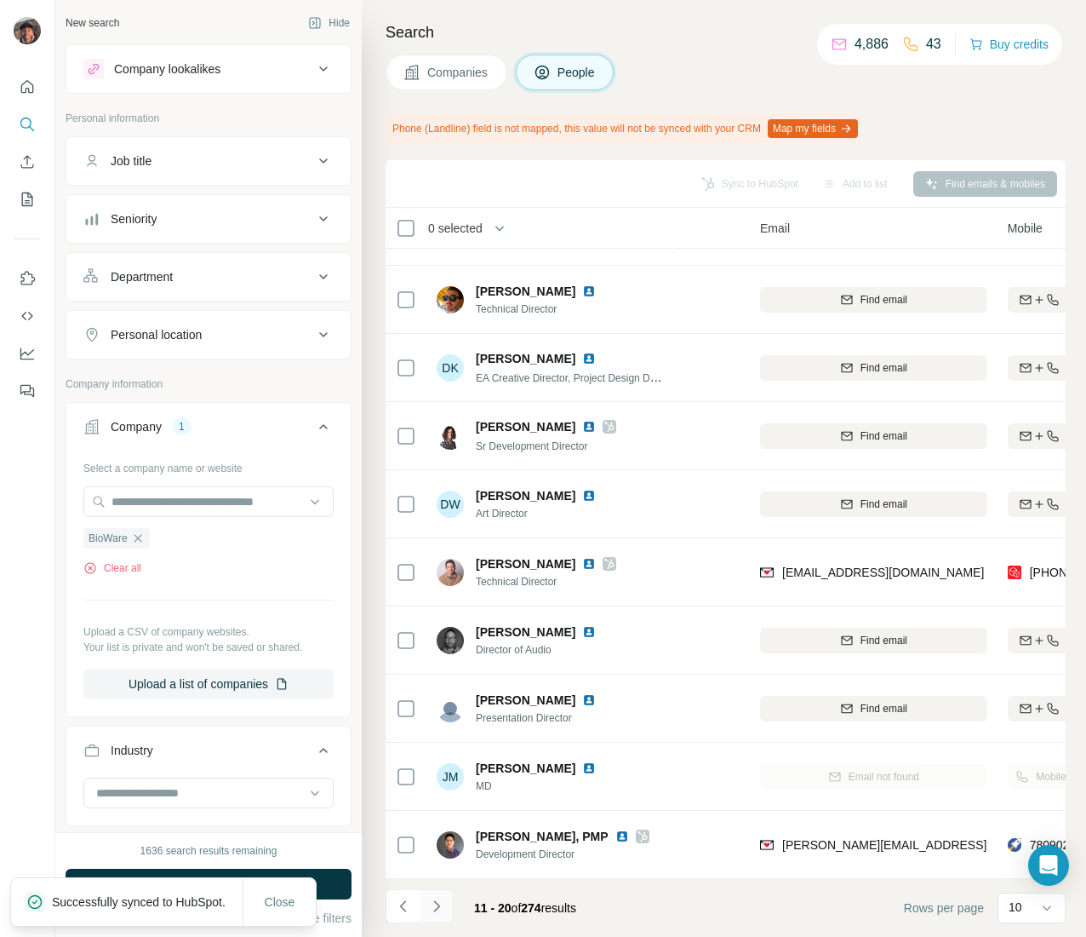
click at [438, 904] on icon "Navigate to next page" at bounding box center [436, 905] width 6 height 11
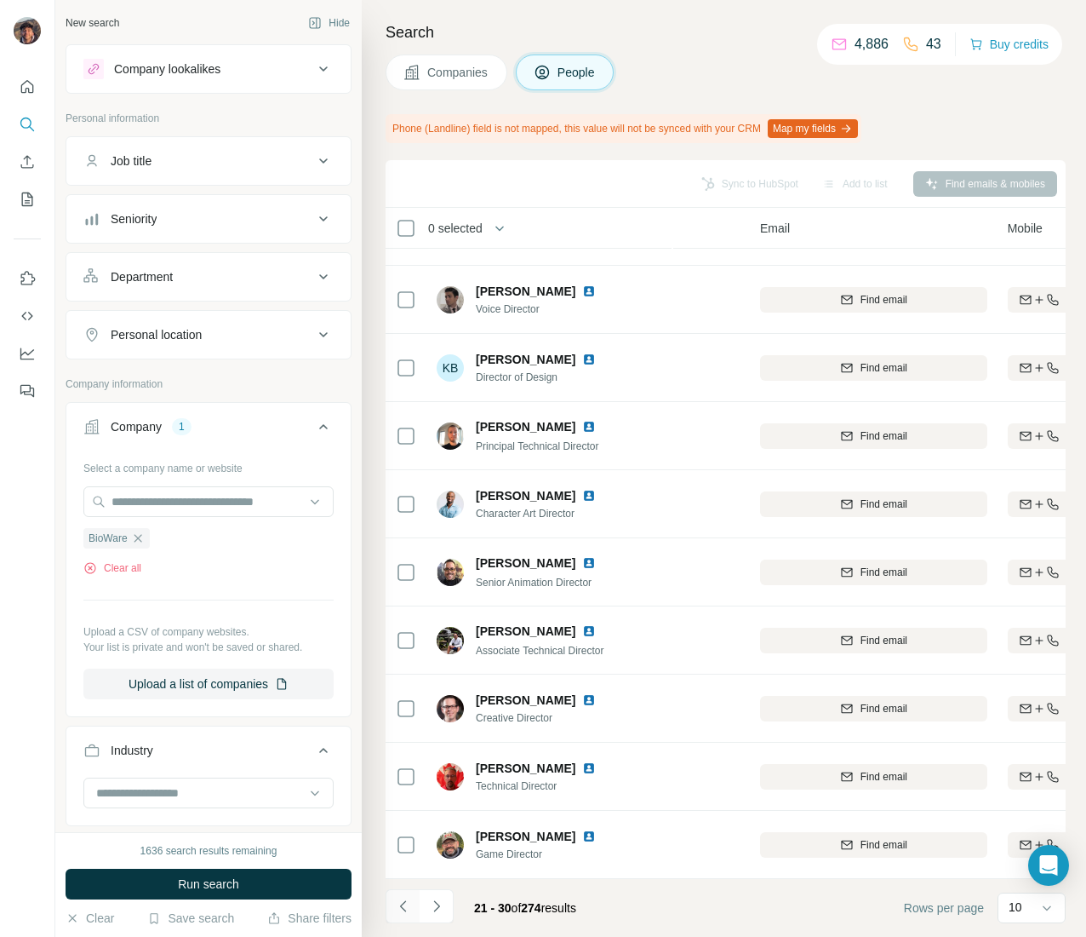
click at [399, 915] on button "Navigate to previous page" at bounding box center [403, 906] width 34 height 34
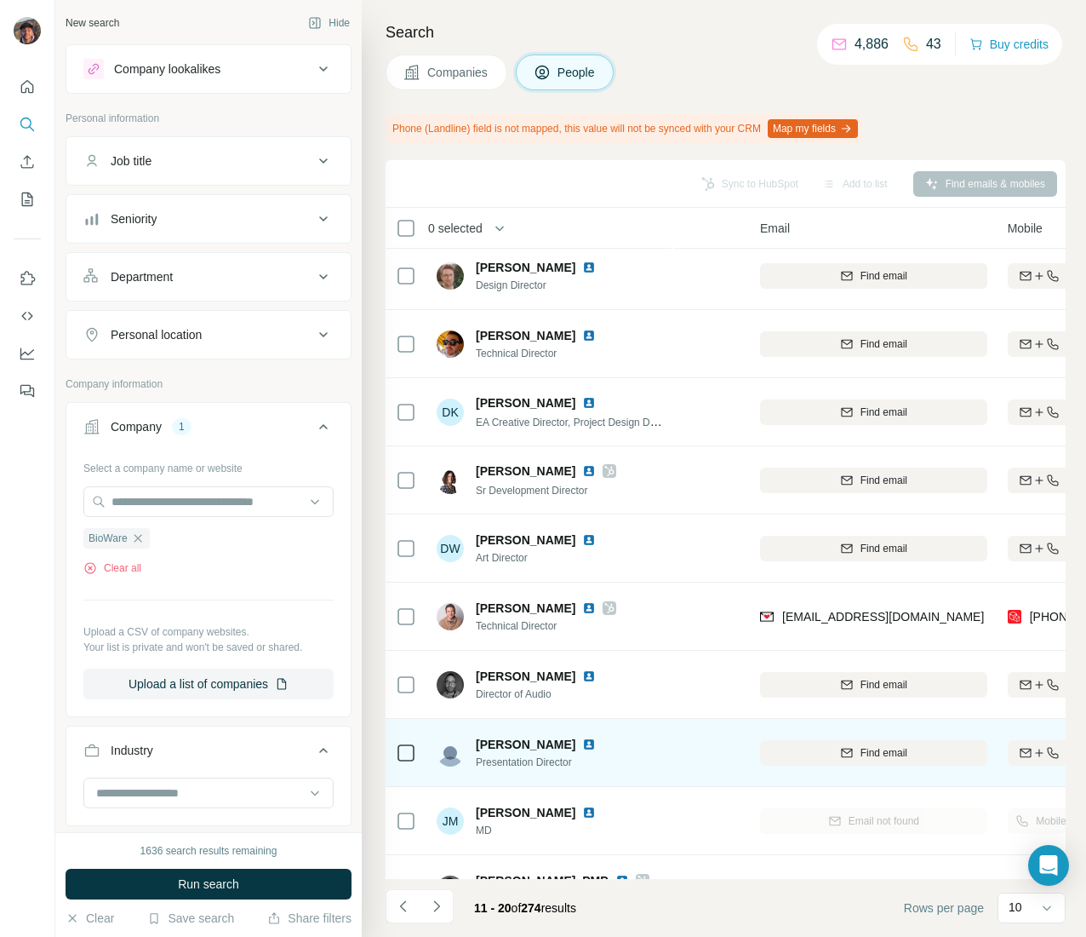
scroll to position [0, 112]
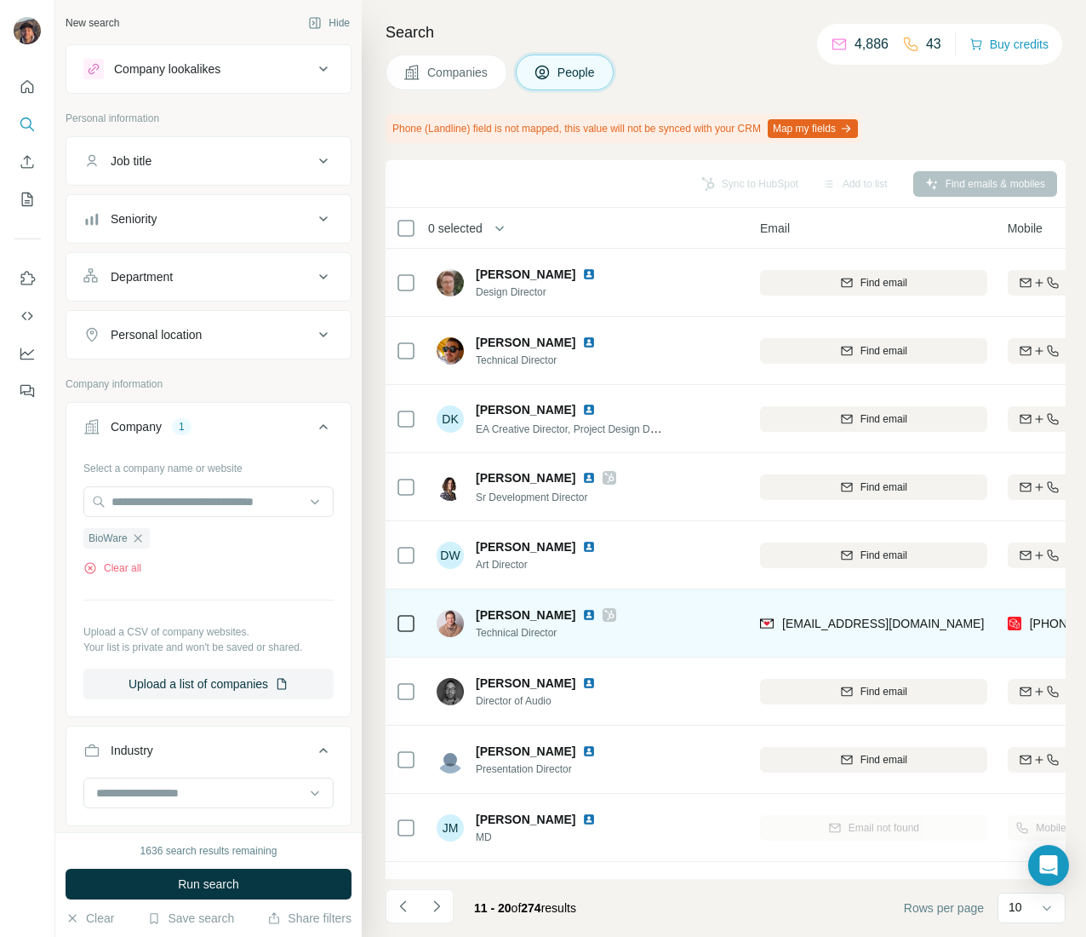
click at [615, 612] on div at bounding box center [610, 615] width 14 height 14
